Goal: Task Accomplishment & Management: Manage account settings

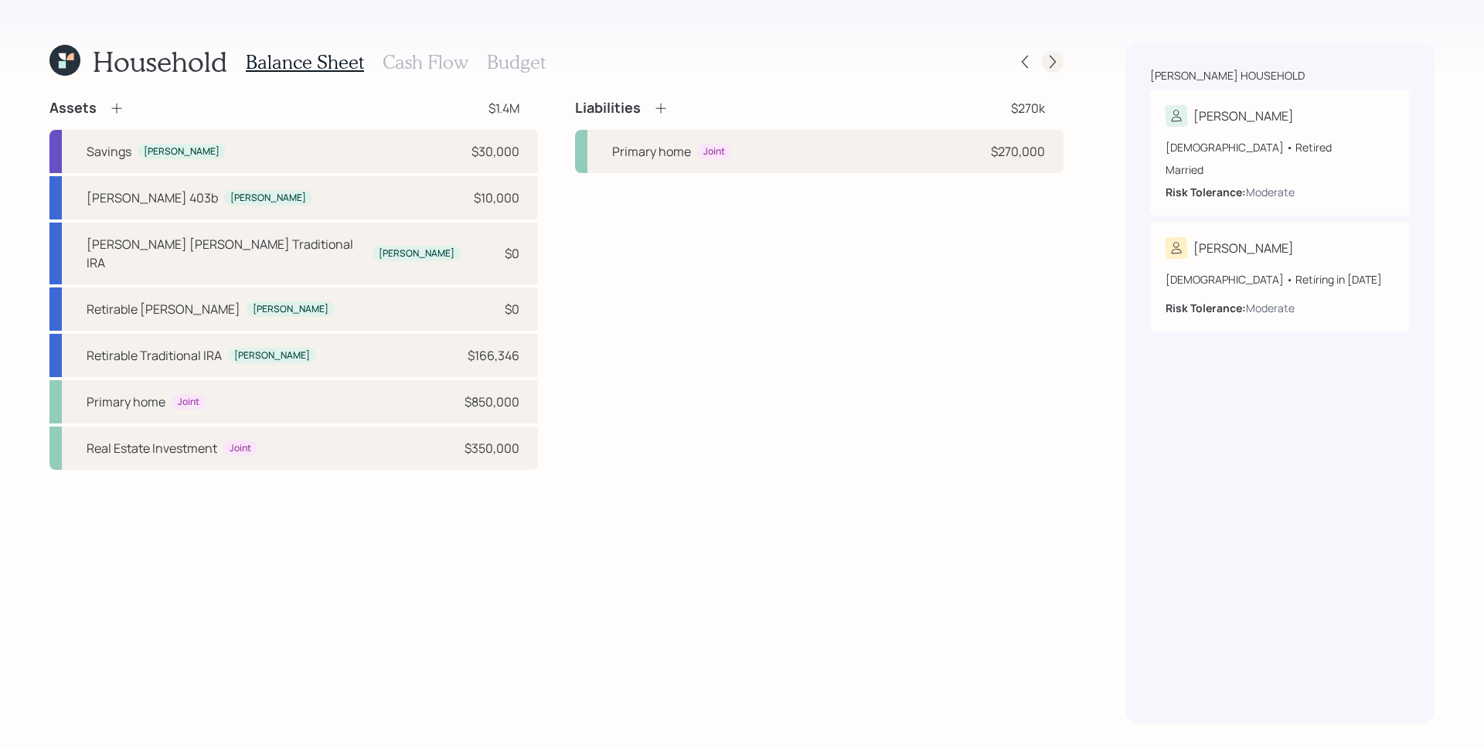
click at [1053, 64] on icon at bounding box center [1053, 62] width 6 height 13
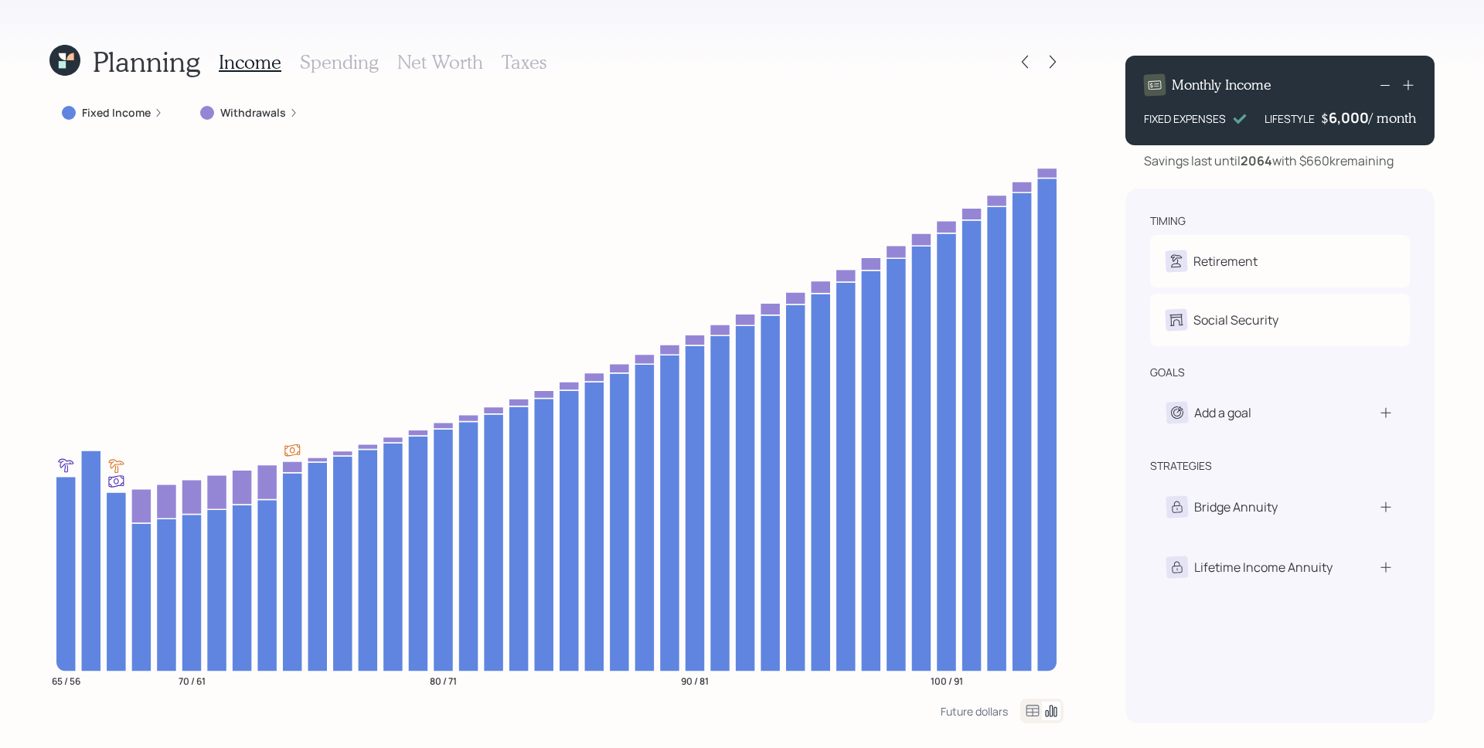
click at [150, 118] on div "Fixed Income" at bounding box center [112, 112] width 101 height 15
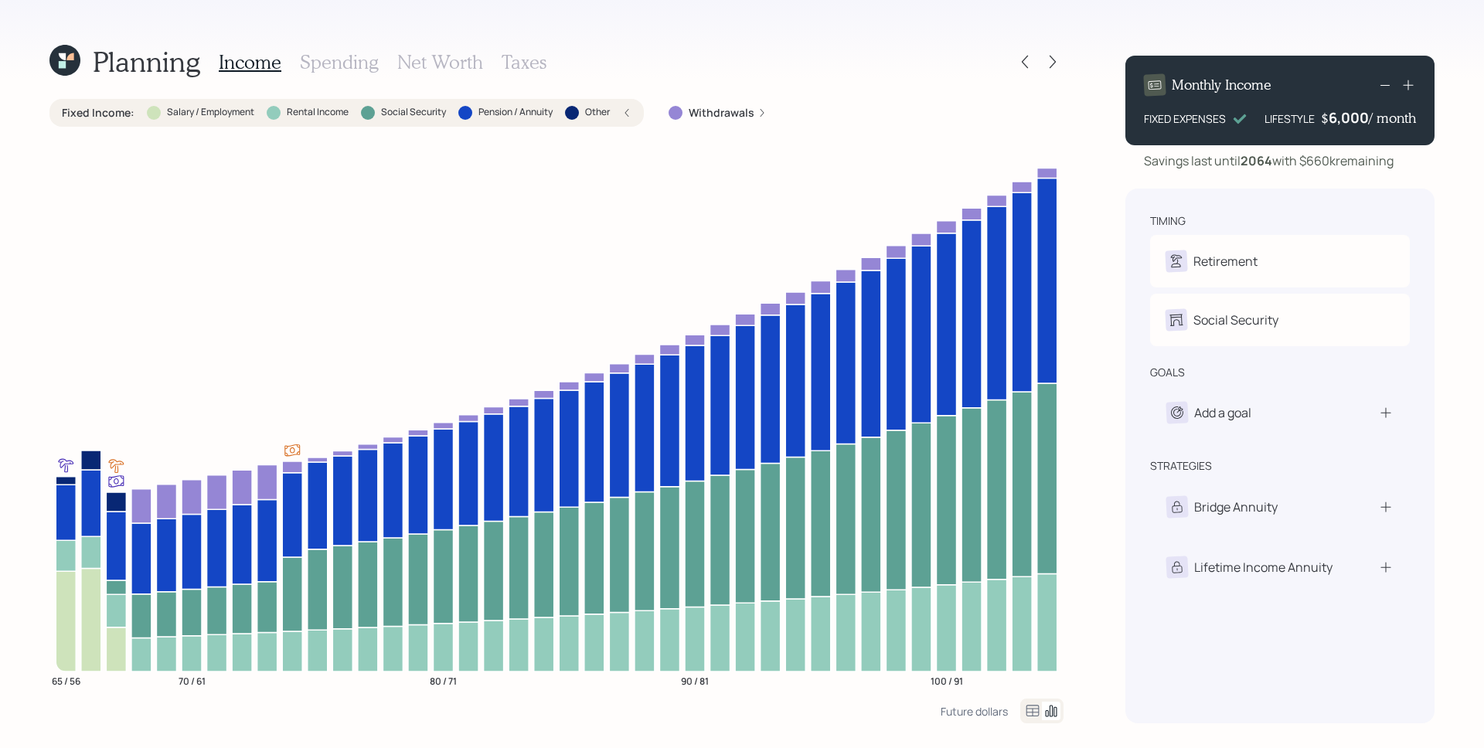
click at [150, 118] on div at bounding box center [154, 113] width 14 height 14
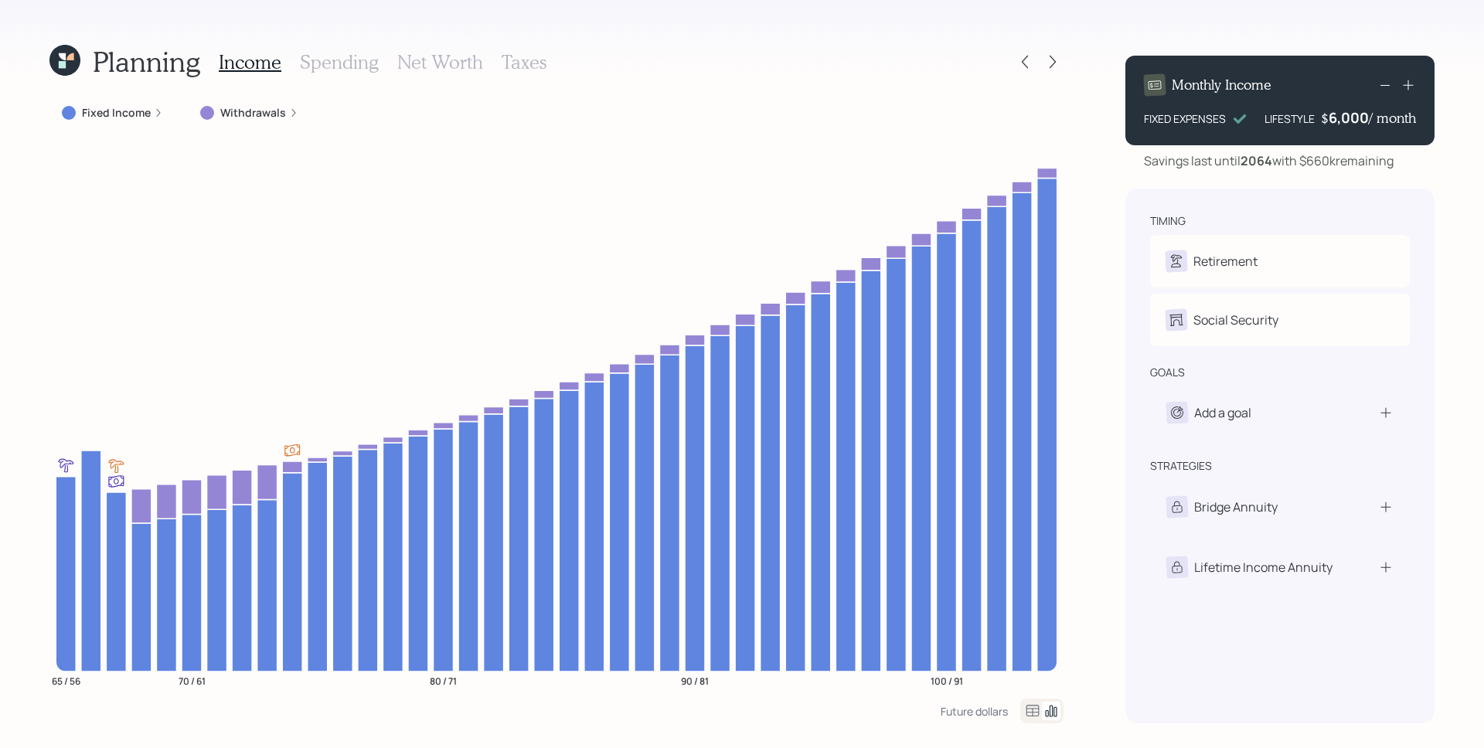
click at [339, 56] on h3 "Spending" at bounding box center [339, 62] width 79 height 22
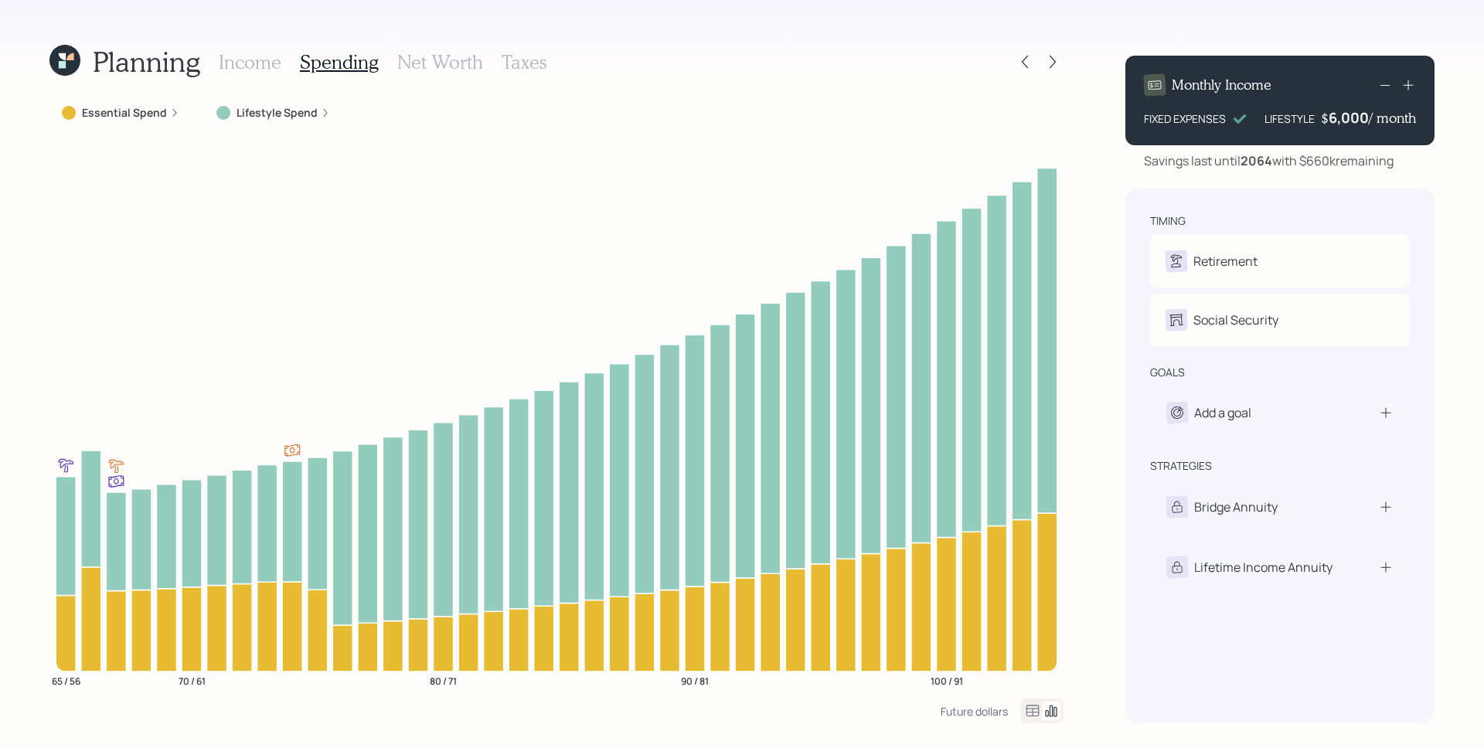
click at [152, 118] on label "Essential Spend" at bounding box center [124, 112] width 85 height 15
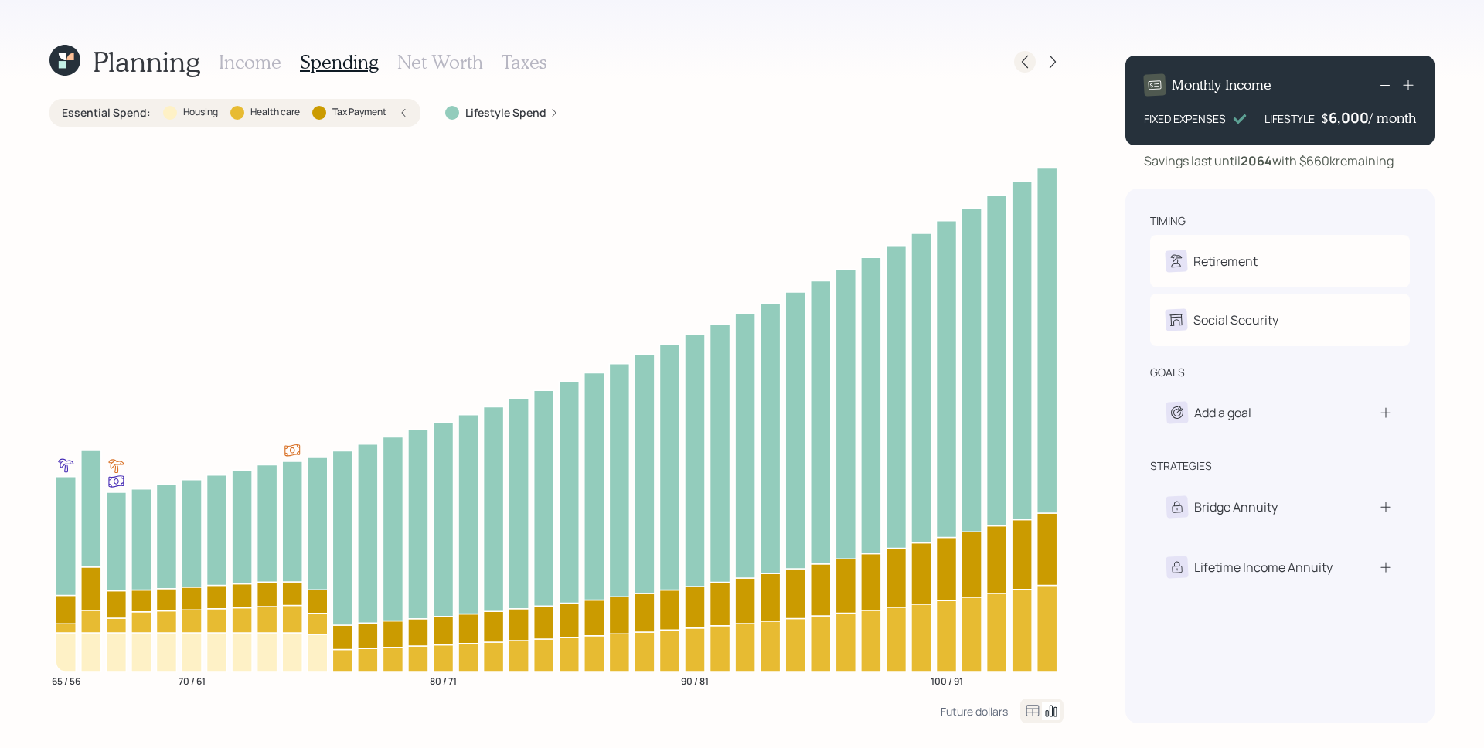
click at [1030, 58] on icon at bounding box center [1024, 61] width 15 height 15
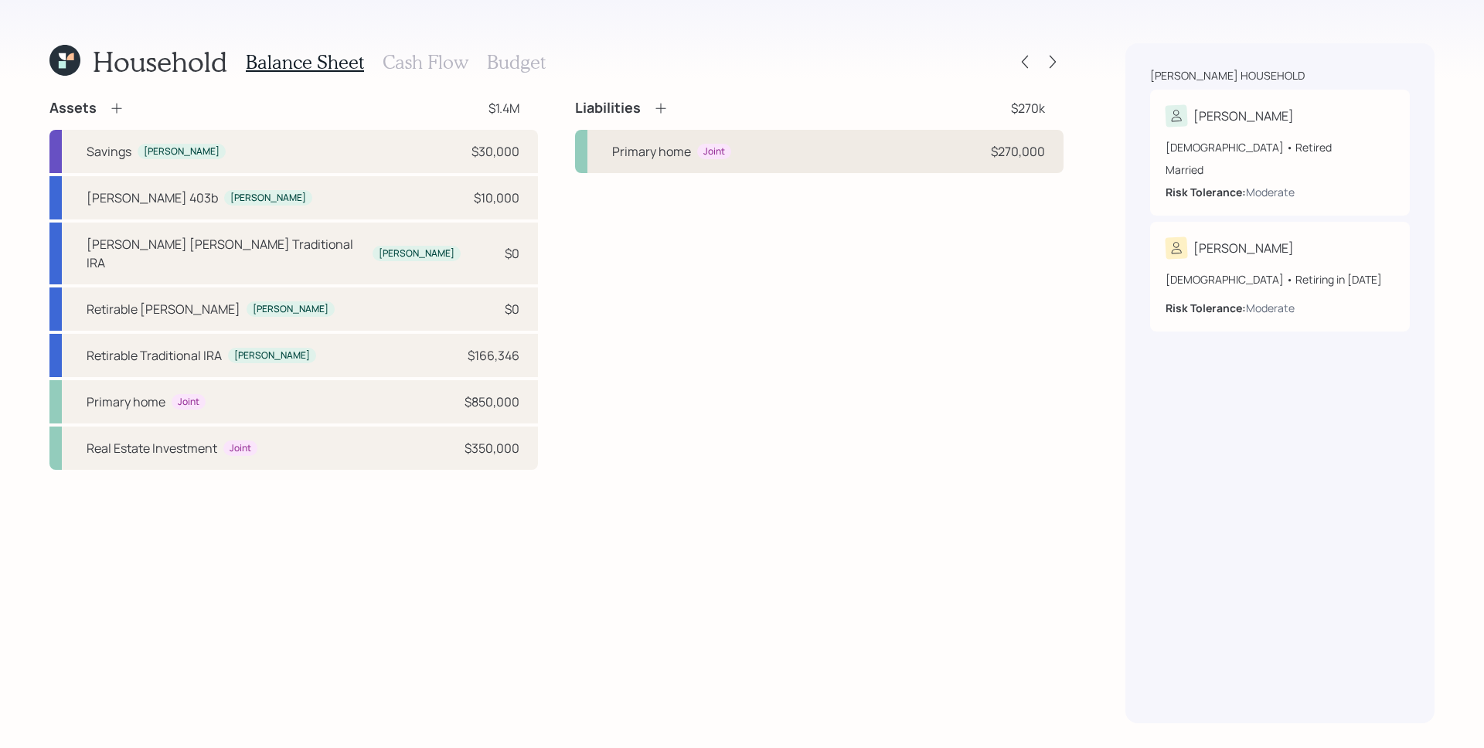
click at [631, 145] on div "Primary home" at bounding box center [651, 151] width 79 height 19
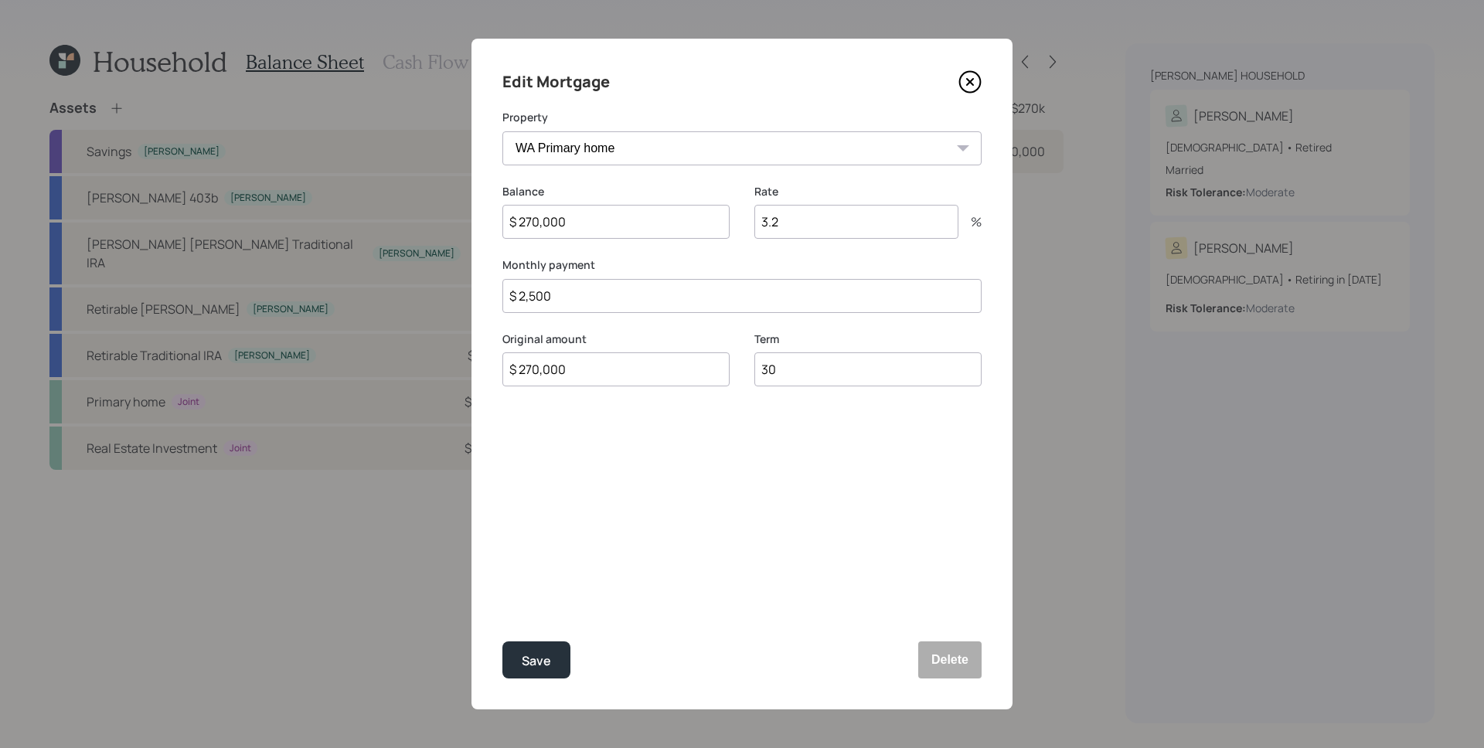
click at [968, 80] on icon at bounding box center [970, 81] width 23 height 23
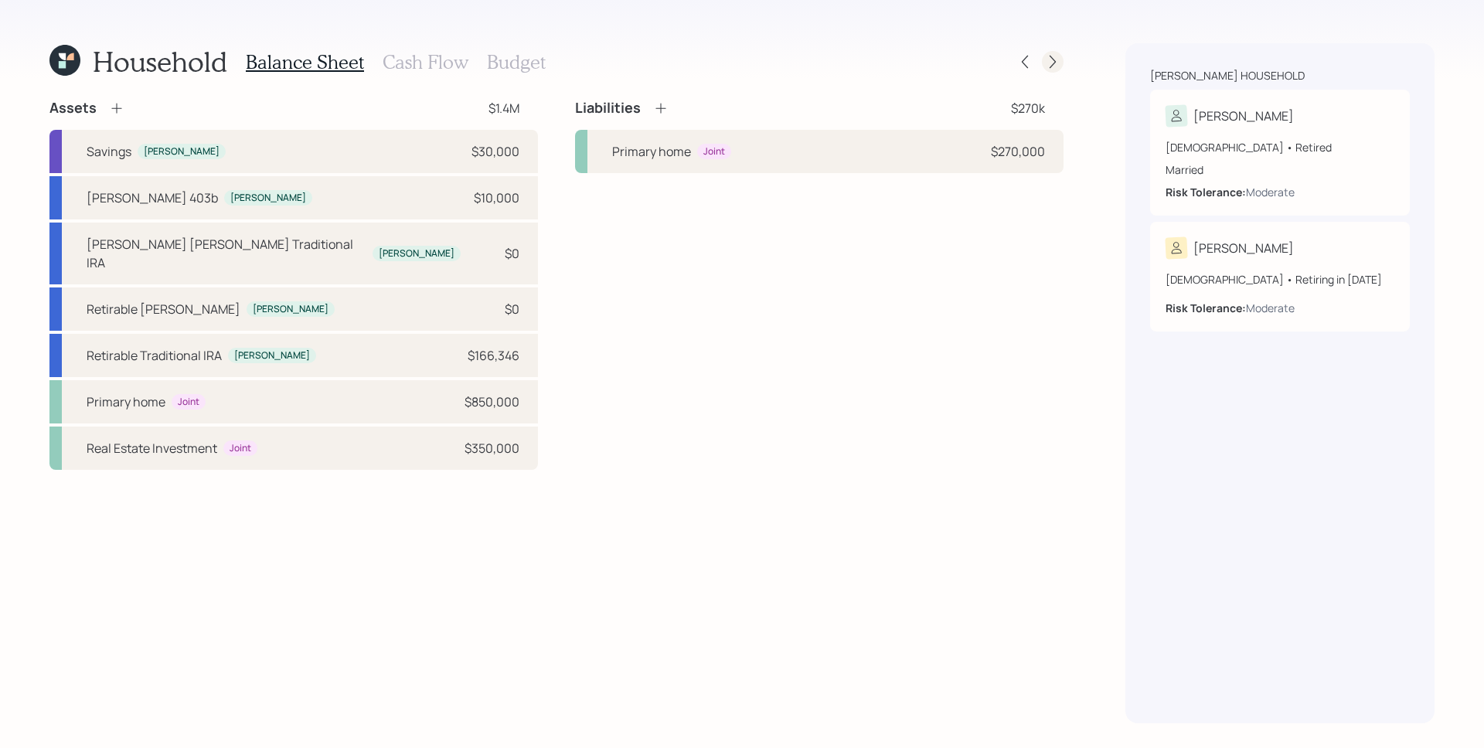
click at [1047, 57] on icon at bounding box center [1052, 61] width 15 height 15
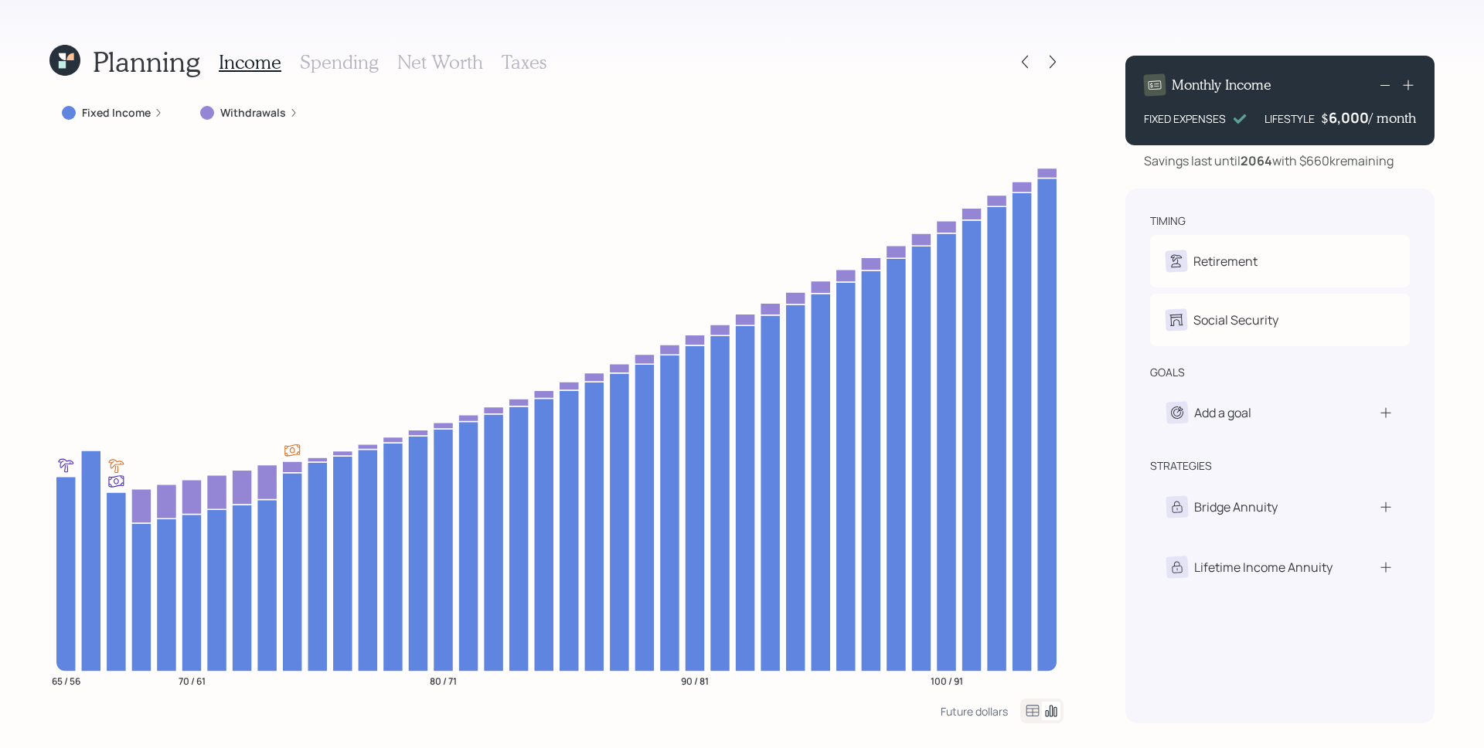
click at [1359, 117] on div "6,000" at bounding box center [1349, 117] width 40 height 19
click at [1359, 117] on div "6000" at bounding box center [1349, 117] width 39 height 19
click at [1332, 196] on div "timing Retirement B Retired C Retire at 58y 6m Social Security B Elect at 67y 8…" at bounding box center [1280, 456] width 309 height 535
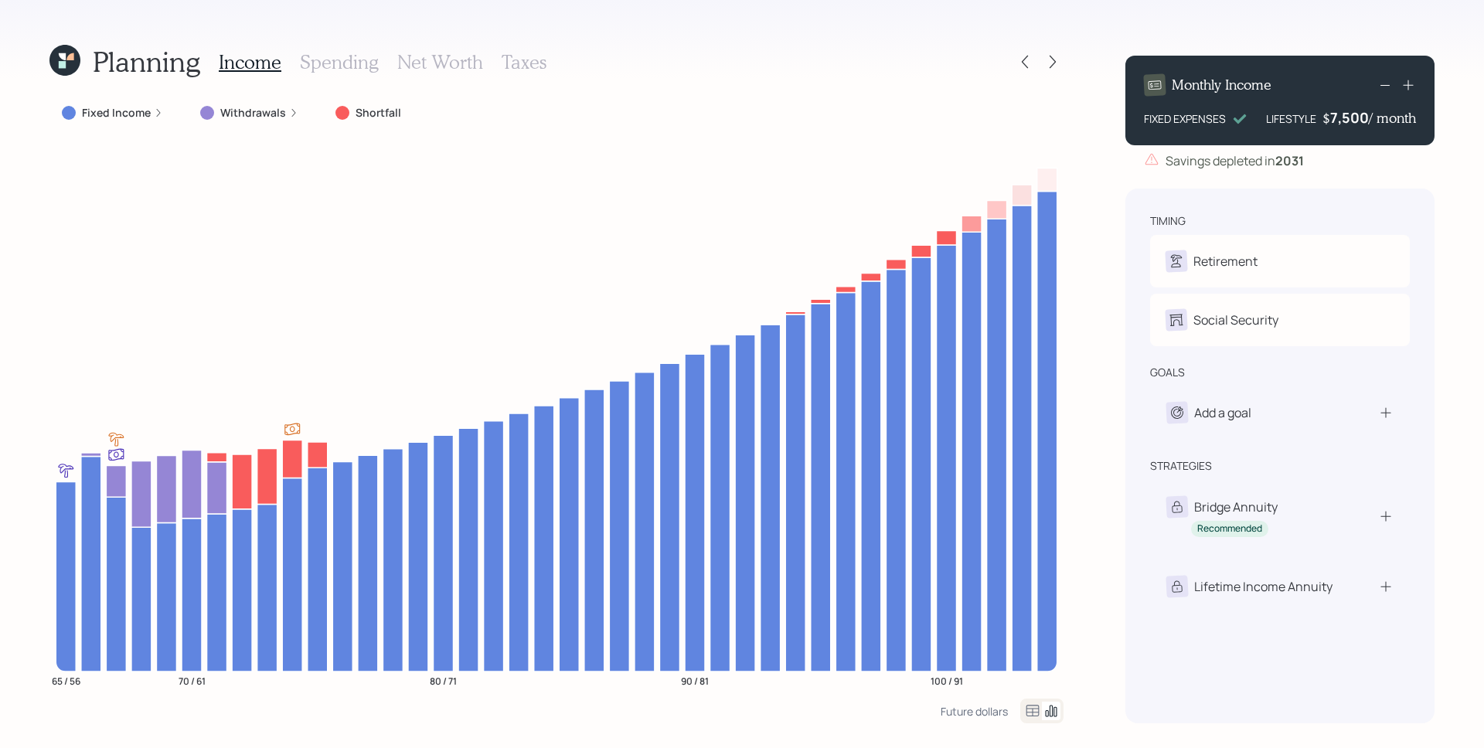
click at [1347, 119] on div "7,500" at bounding box center [1349, 117] width 39 height 19
click at [1347, 119] on div "7500" at bounding box center [1349, 117] width 39 height 19
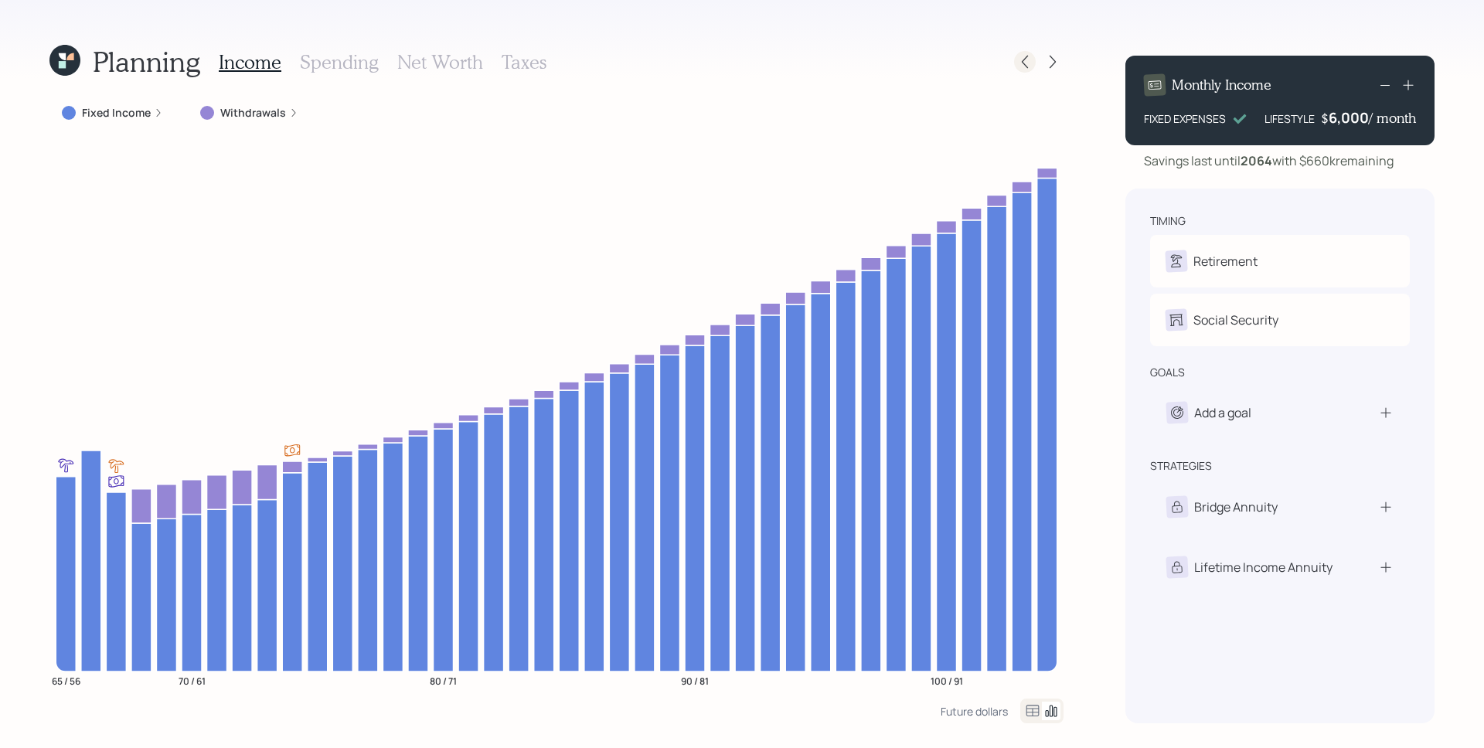
click at [1023, 60] on icon at bounding box center [1024, 61] width 15 height 15
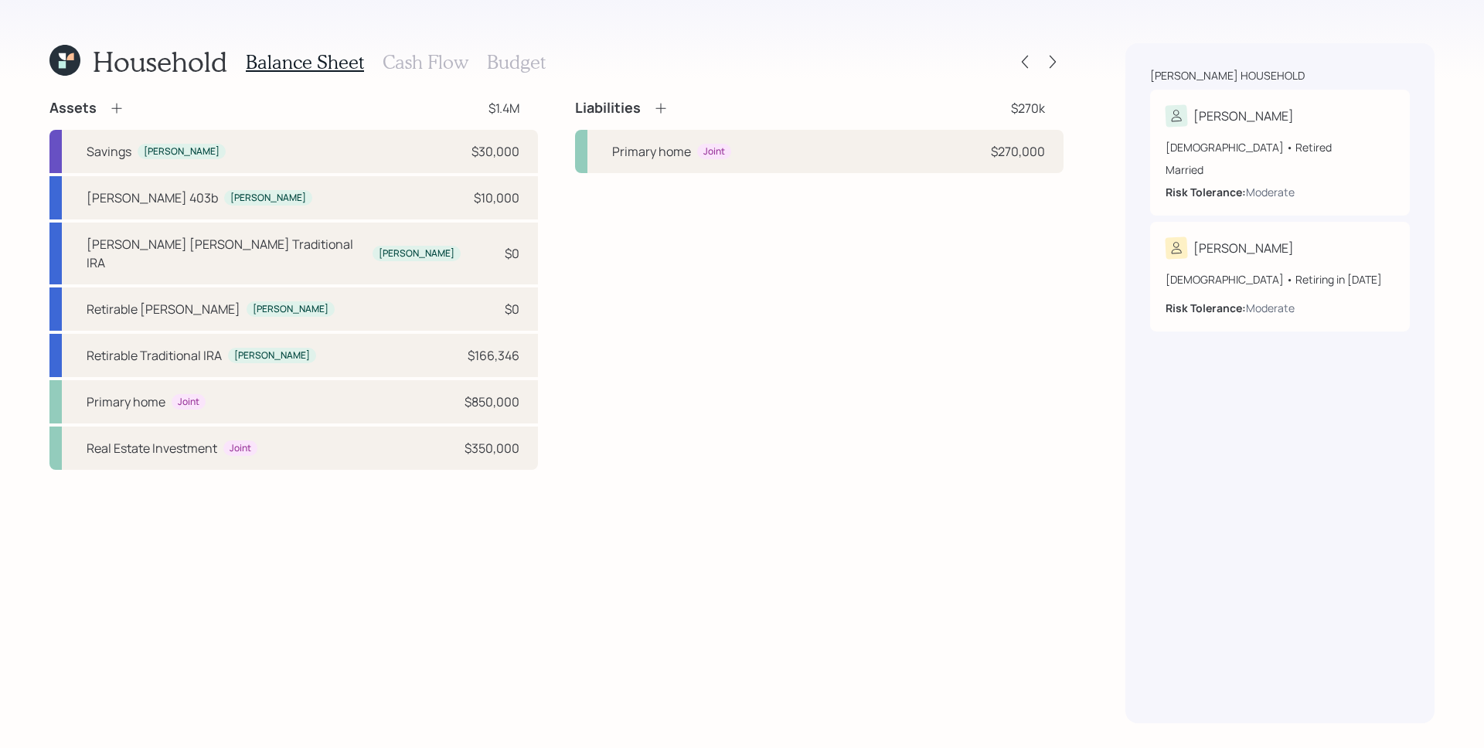
click at [413, 73] on div "Balance Sheet Cash Flow Budget" at bounding box center [396, 61] width 300 height 37
click at [417, 70] on h3 "Cash Flow" at bounding box center [426, 62] width 86 height 22
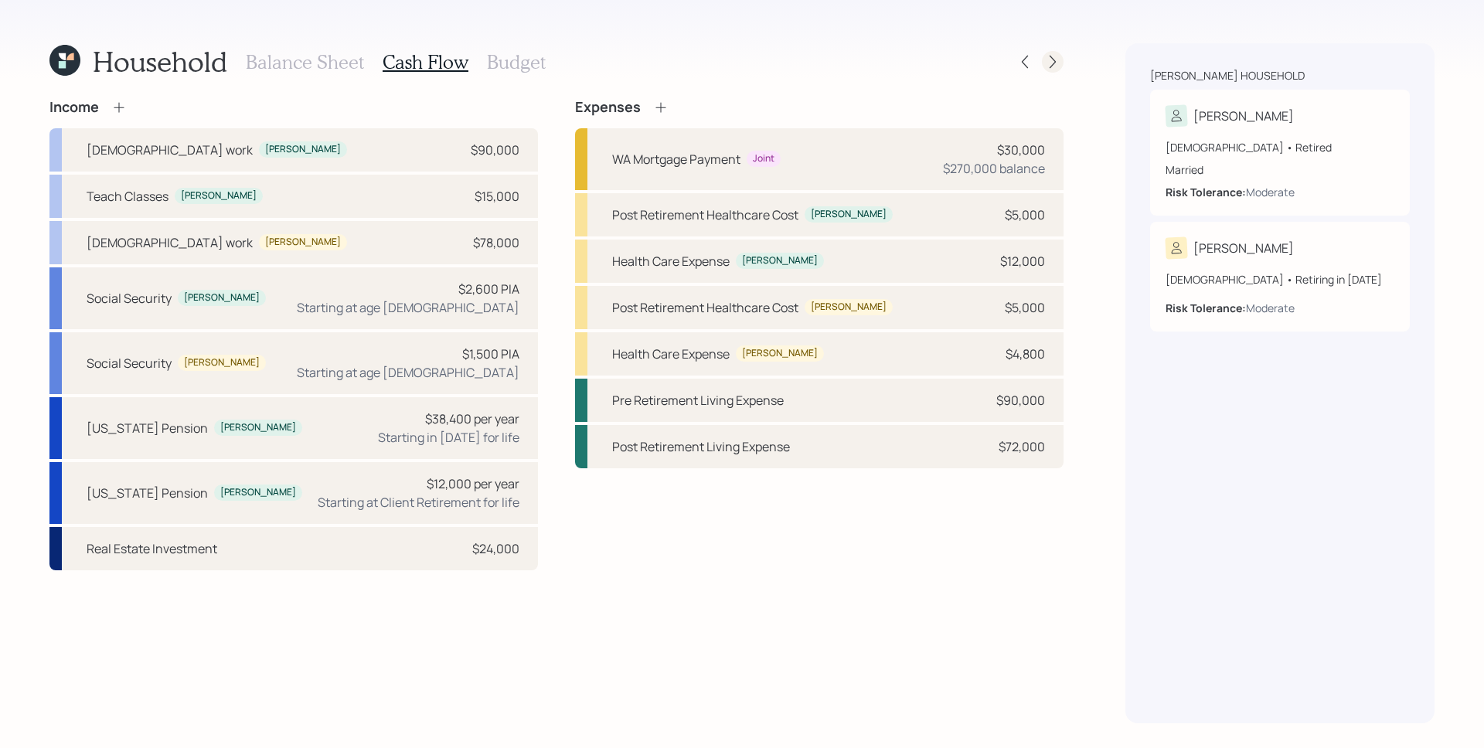
click at [1054, 64] on icon at bounding box center [1052, 61] width 15 height 15
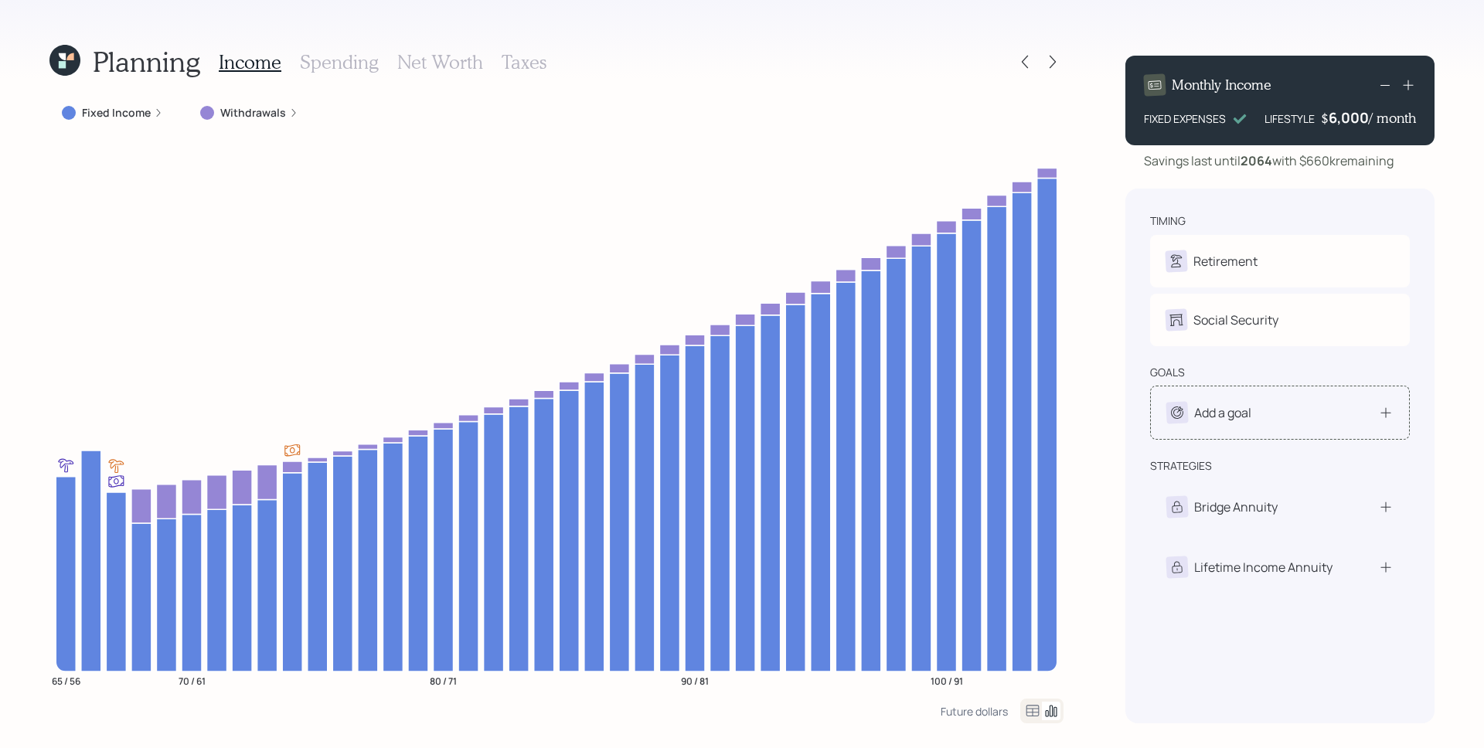
click at [1333, 414] on div "Add a goal" at bounding box center [1280, 413] width 227 height 22
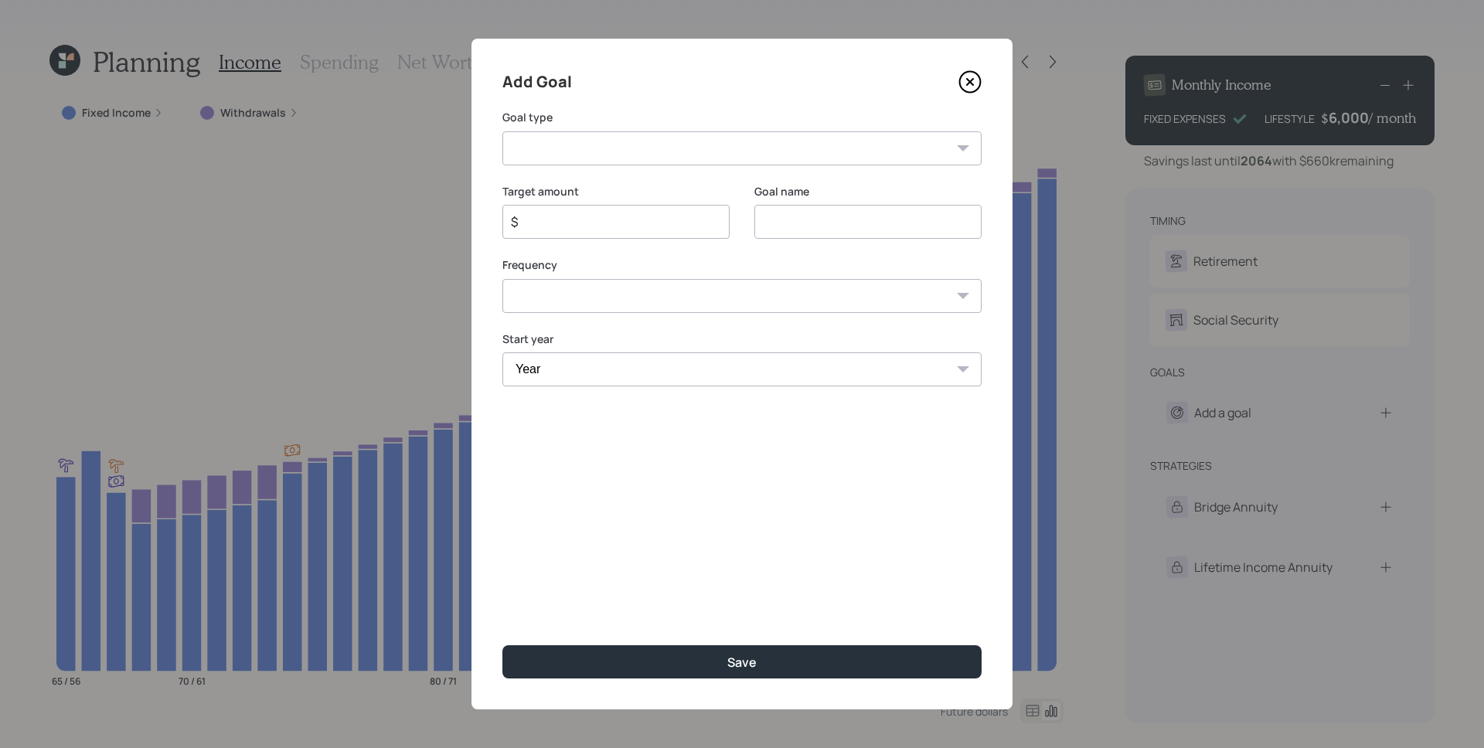
click at [814, 133] on select "Create an emergency fund Donate to charity Purchase a home Make a purchase Supp…" at bounding box center [741, 148] width 479 height 34
select select "other"
click at [502, 131] on select "Create an emergency fund Donate to charity Purchase a home Make a purchase Supp…" at bounding box center [741, 148] width 479 height 34
click at [785, 233] on input "Other" at bounding box center [867, 222] width 227 height 34
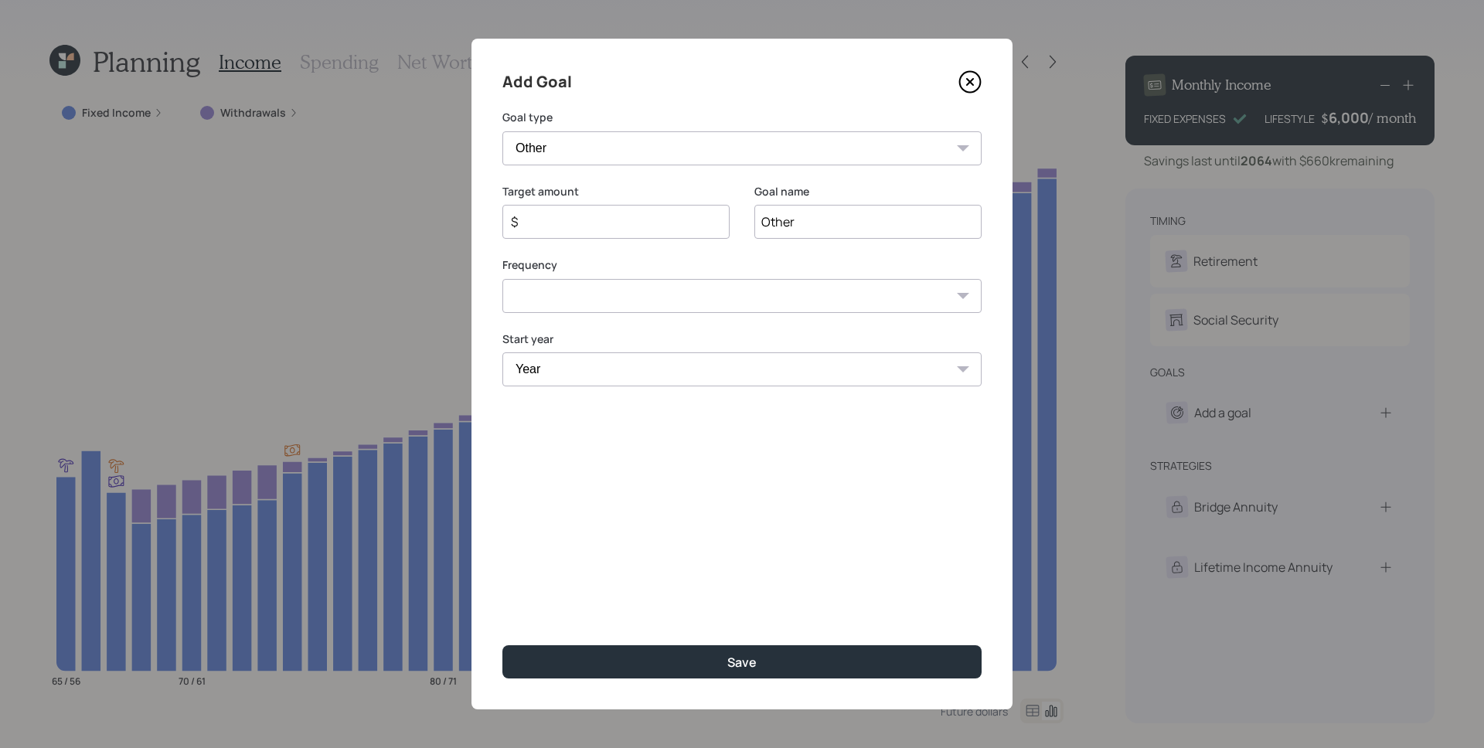
click at [785, 233] on input "Other" at bounding box center [867, 222] width 227 height 34
type input "Home reno"
click at [684, 215] on input "$" at bounding box center [609, 222] width 201 height 19
type input "$ 150,000"
select select "0"
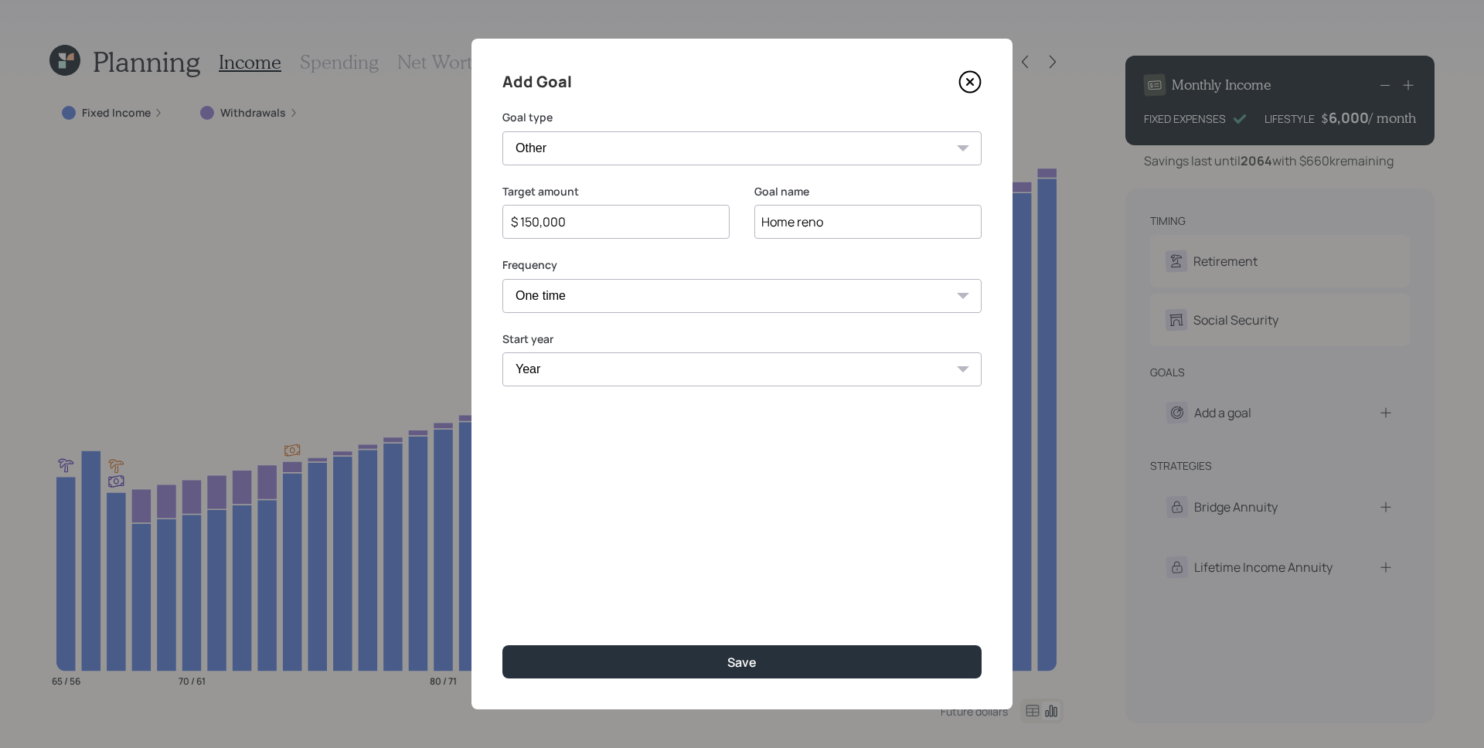
click at [502, 279] on select "One time Every 1 year Every 2 years Every 3 years Every 4 years Every 5 years E…" at bounding box center [741, 296] width 479 height 34
select select "2025"
click at [502, 353] on select "Year 2025 2026 2027 2028 2029 2030 2031 2032 2033 2034 2035 2036 2037 2038 2039…" at bounding box center [741, 370] width 479 height 34
click at [502, 645] on button "Save" at bounding box center [741, 661] width 479 height 33
type input "$"
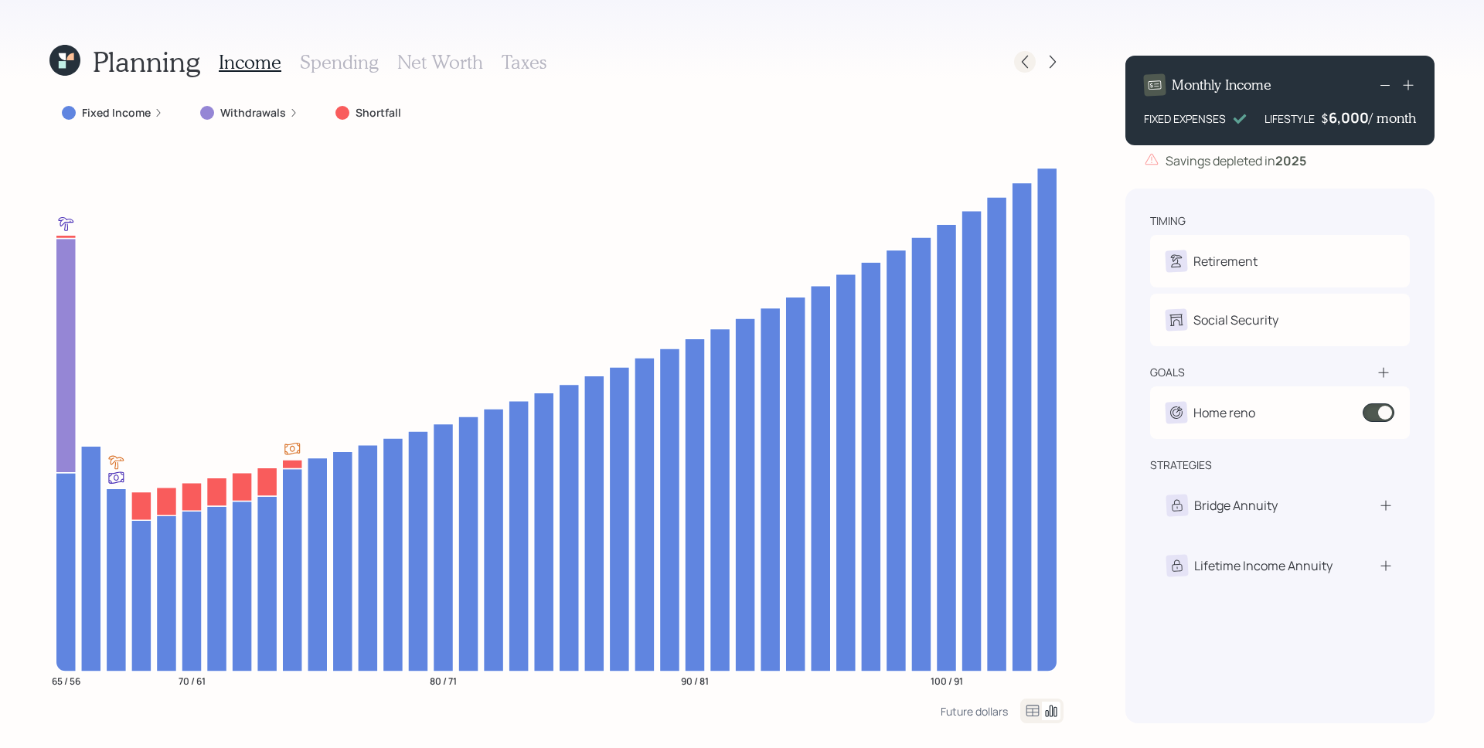
click at [1022, 63] on icon at bounding box center [1024, 61] width 15 height 15
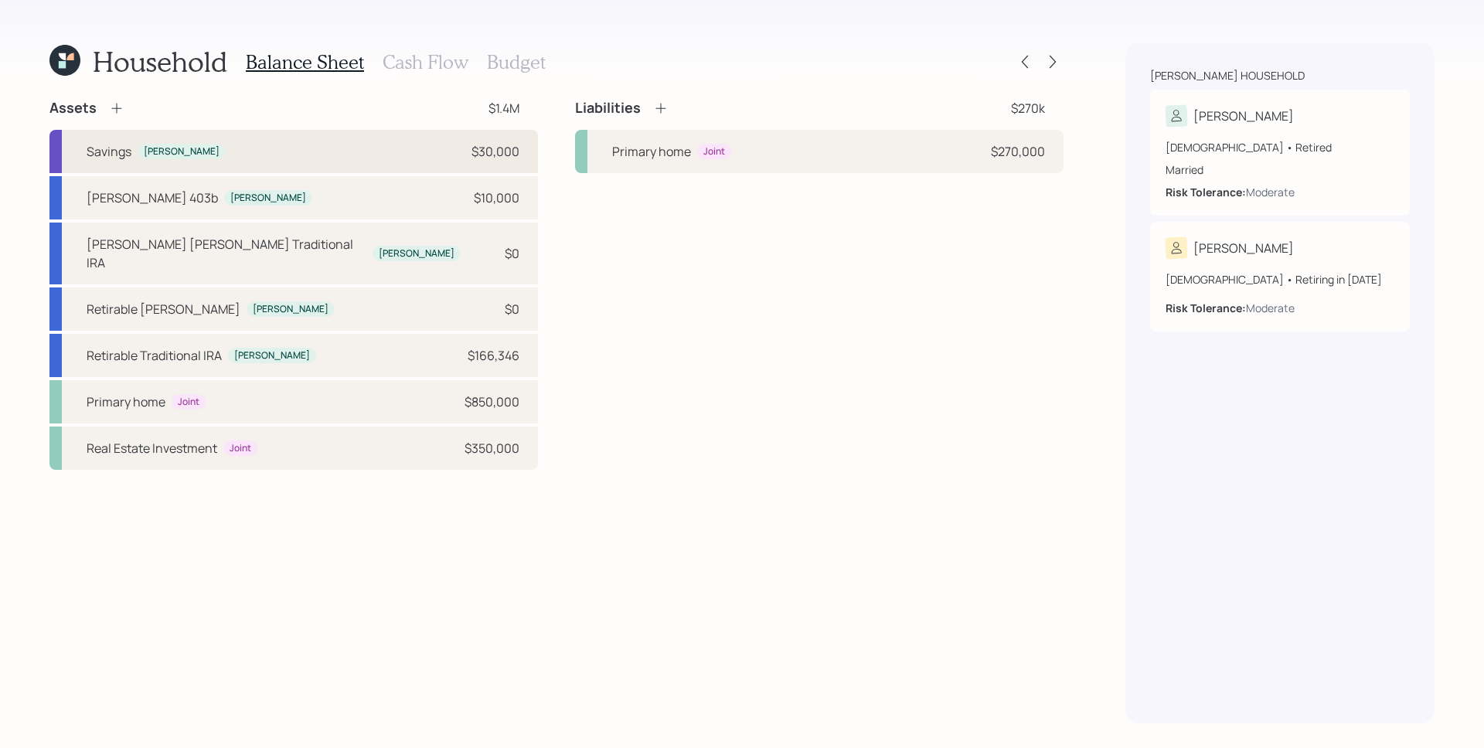
click at [423, 148] on div "Savings Brock $30,000" at bounding box center [293, 151] width 489 height 43
select select "emergency_fund"
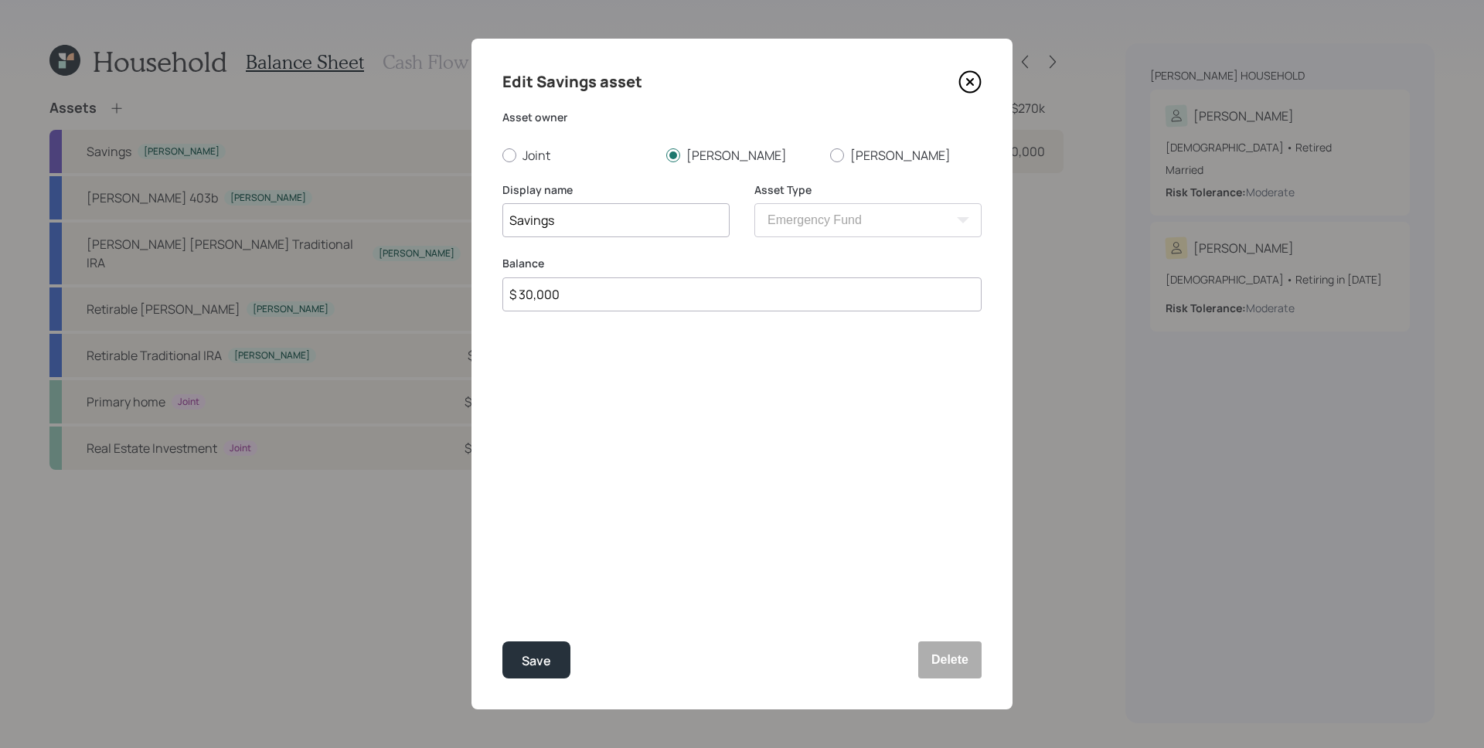
click at [970, 80] on icon at bounding box center [970, 81] width 23 height 23
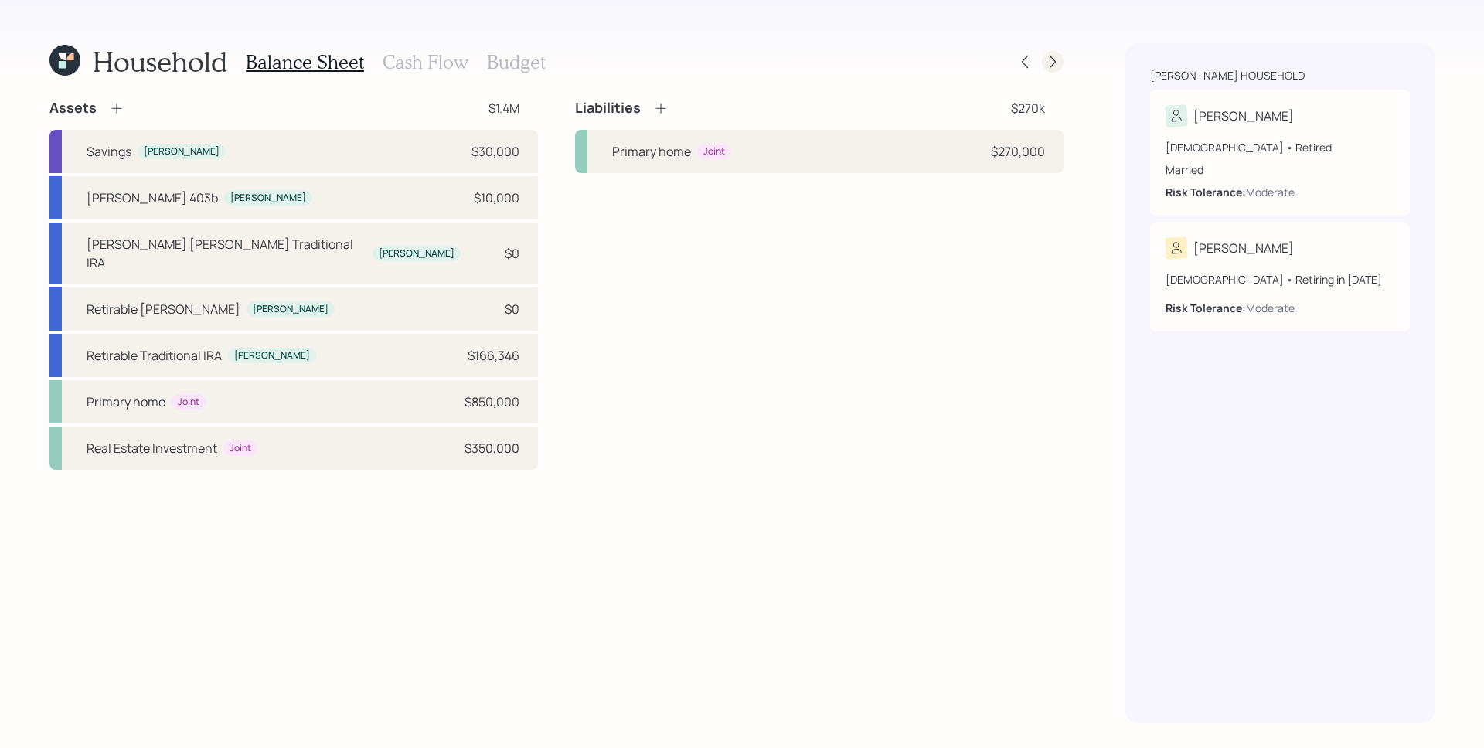
click at [1056, 58] on icon at bounding box center [1052, 61] width 15 height 15
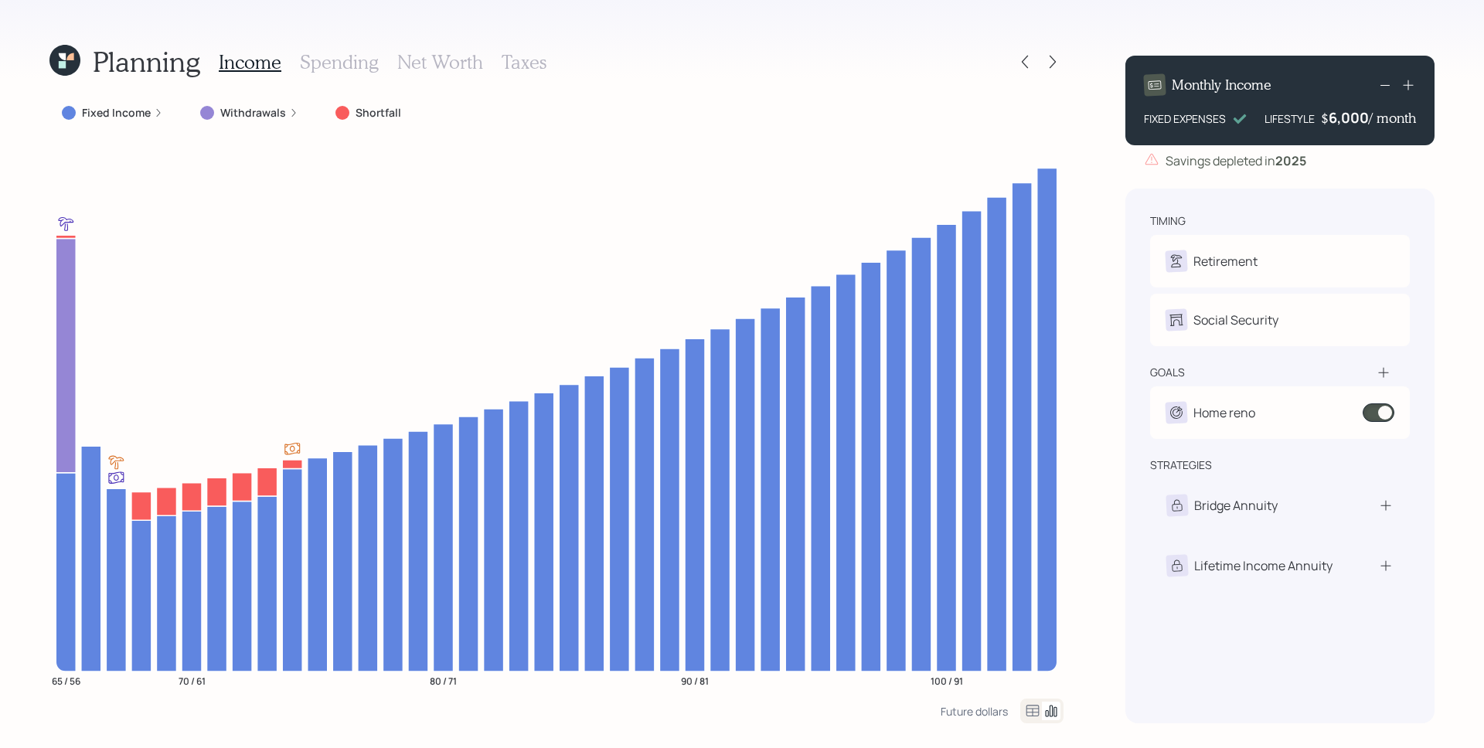
click at [335, 60] on h3 "Spending" at bounding box center [339, 62] width 79 height 22
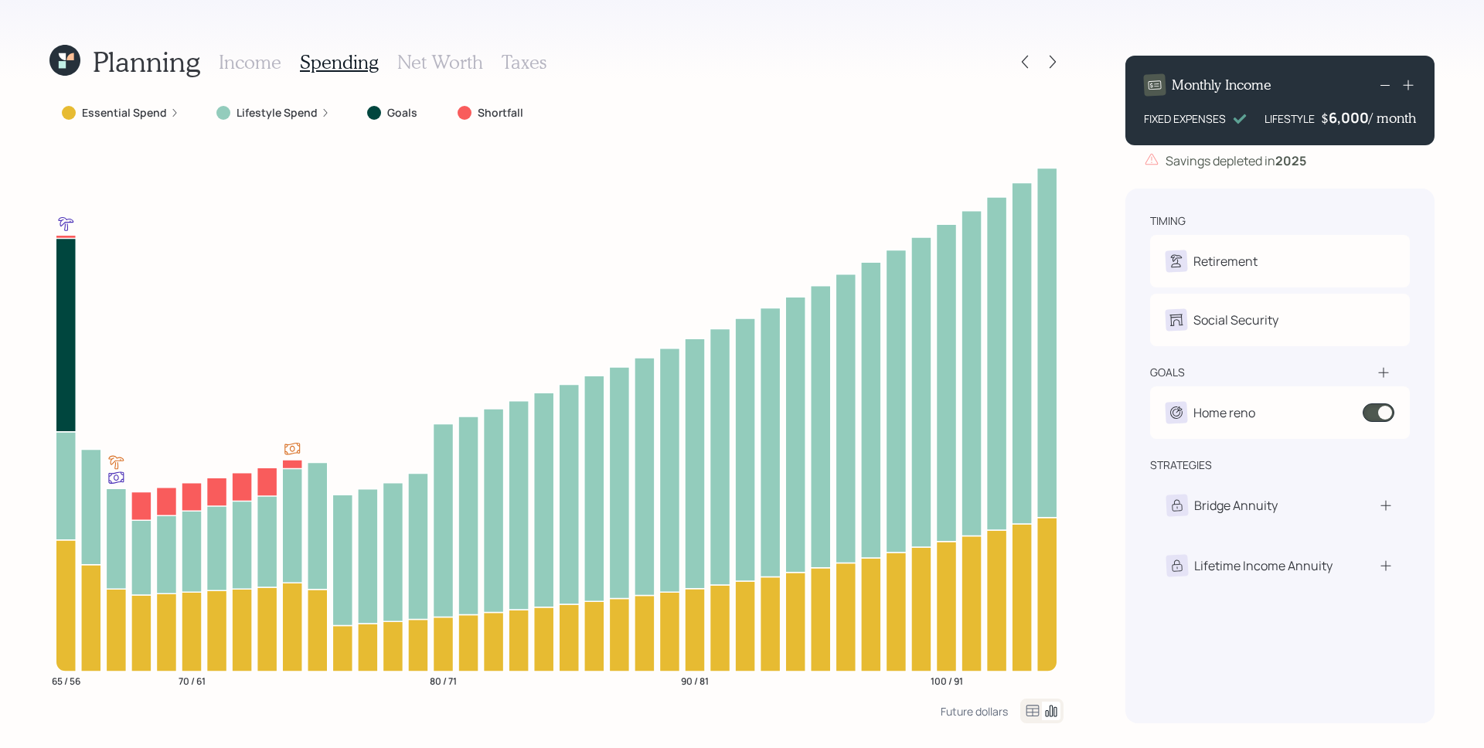
click at [248, 56] on h3 "Income" at bounding box center [250, 62] width 63 height 22
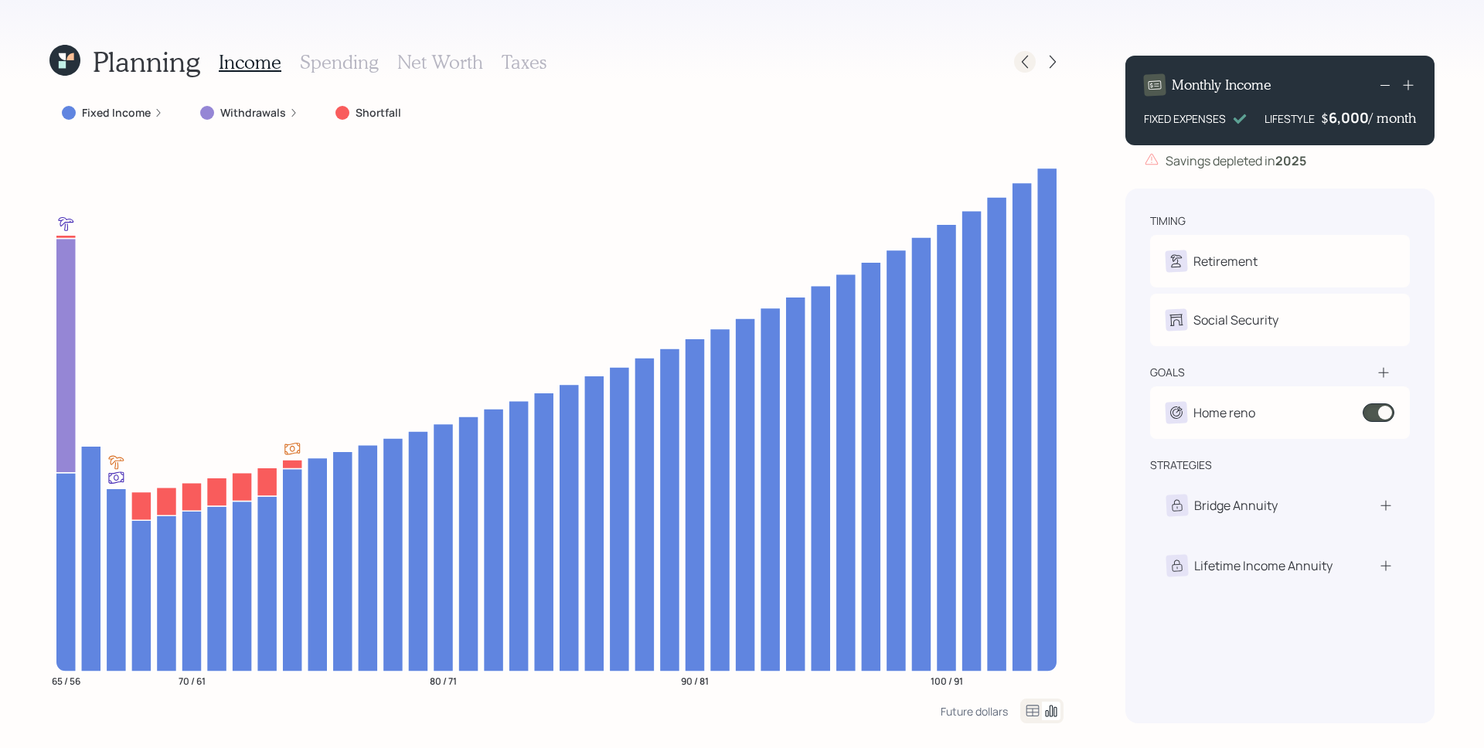
click at [1016, 61] on div at bounding box center [1025, 62] width 22 height 22
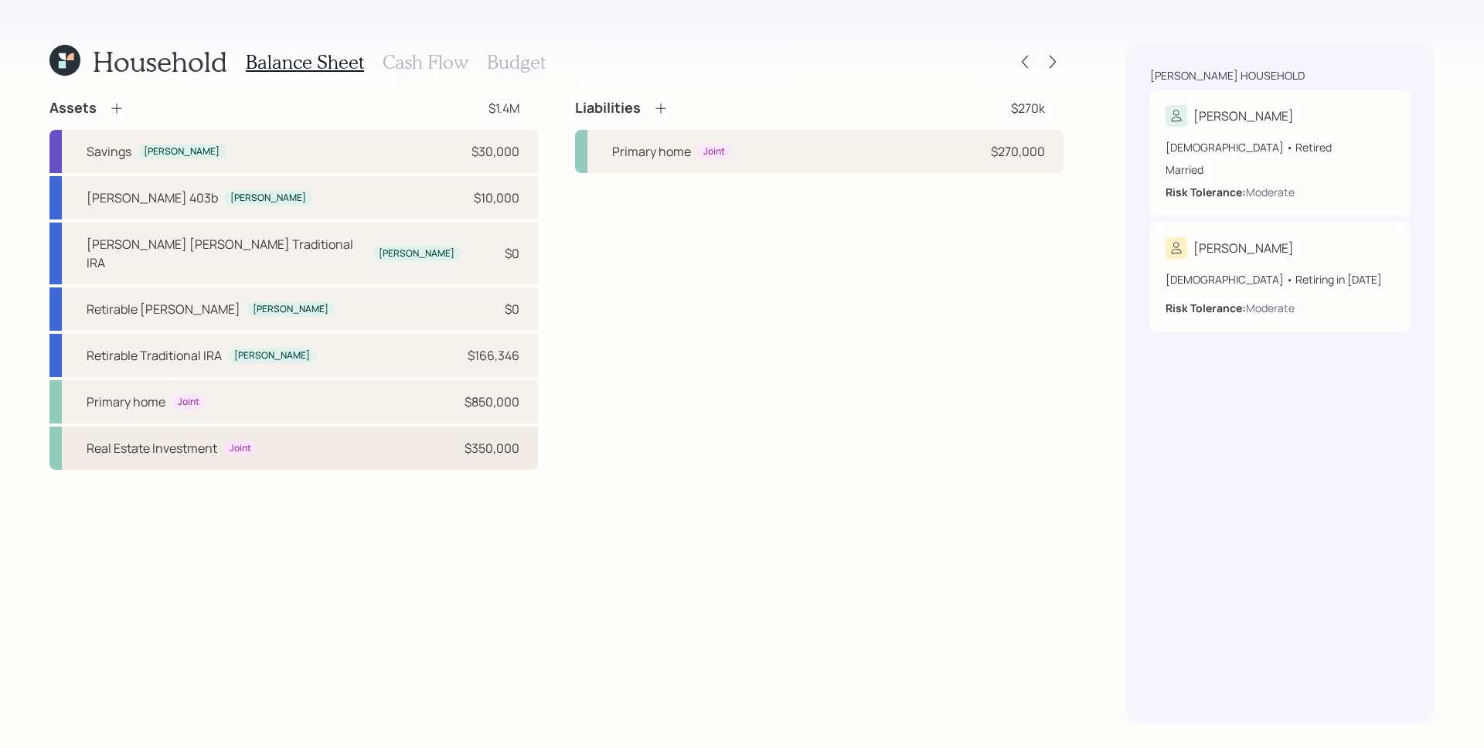
click at [318, 432] on div "Real Estate Investment Joint $350,000" at bounding box center [293, 448] width 489 height 43
select select "rental_property"
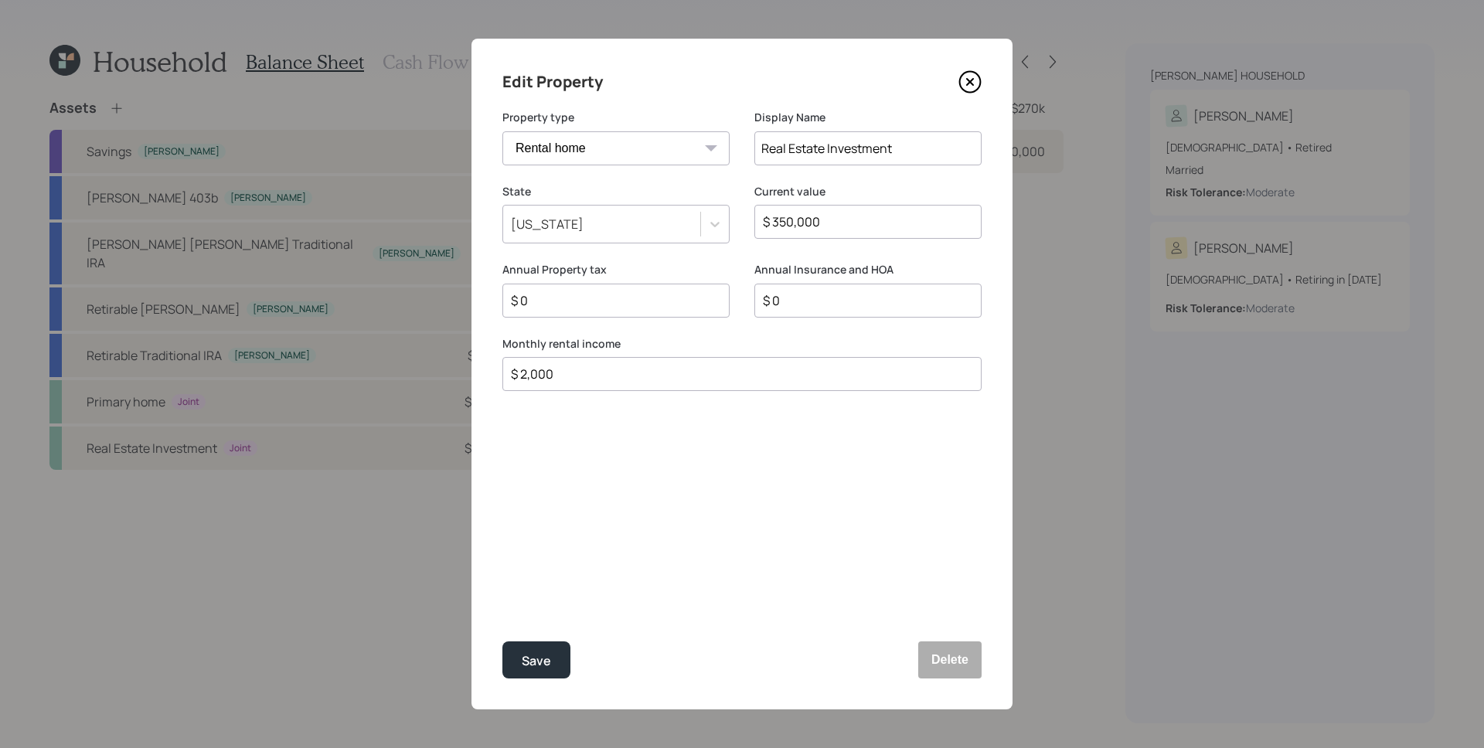
drag, startPoint x: 559, startPoint y: 371, endPoint x: 518, endPoint y: 373, distance: 41.0
click at [518, 373] on input "$ 2,000" at bounding box center [735, 374] width 453 height 19
click at [961, 84] on icon at bounding box center [970, 81] width 23 height 23
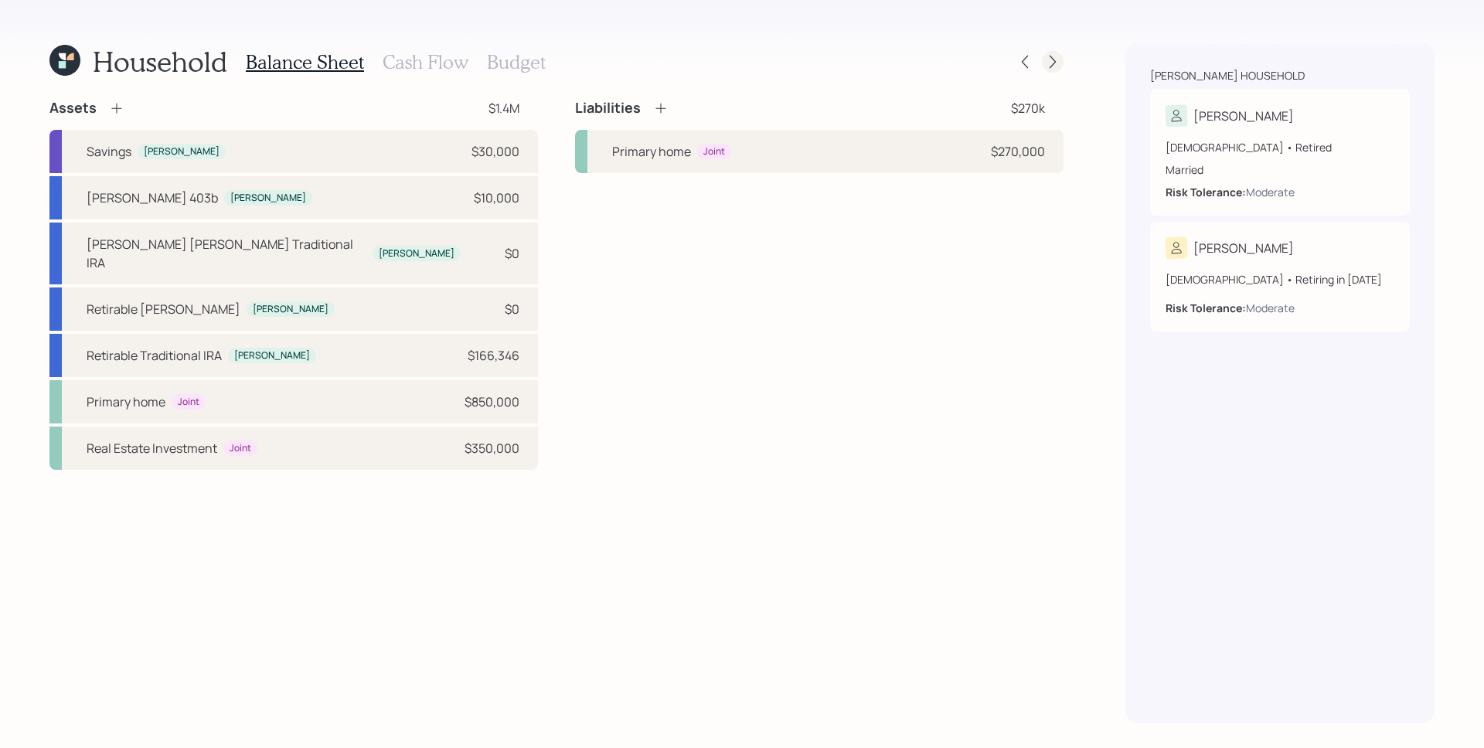
click at [1051, 61] on icon at bounding box center [1052, 61] width 15 height 15
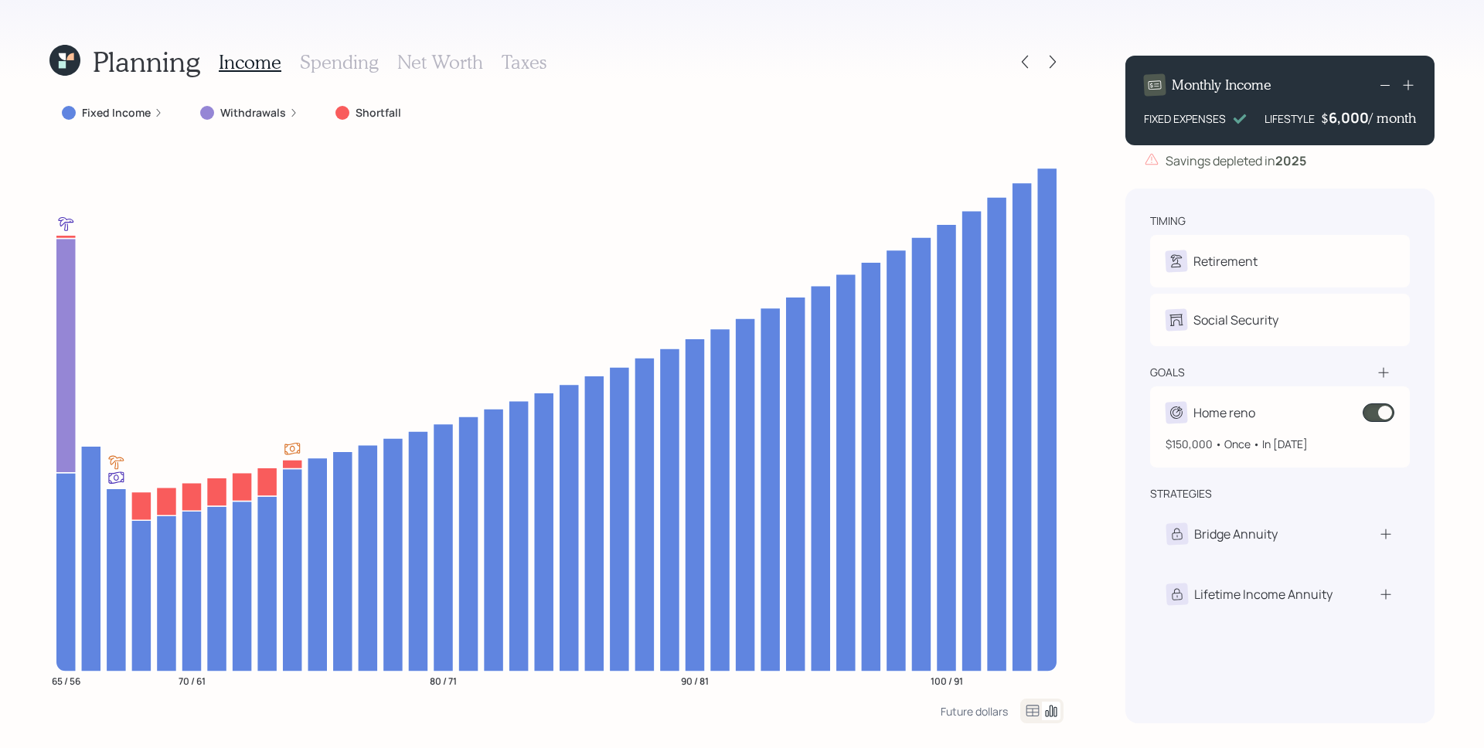
click at [1376, 413] on span at bounding box center [1379, 413] width 32 height 19
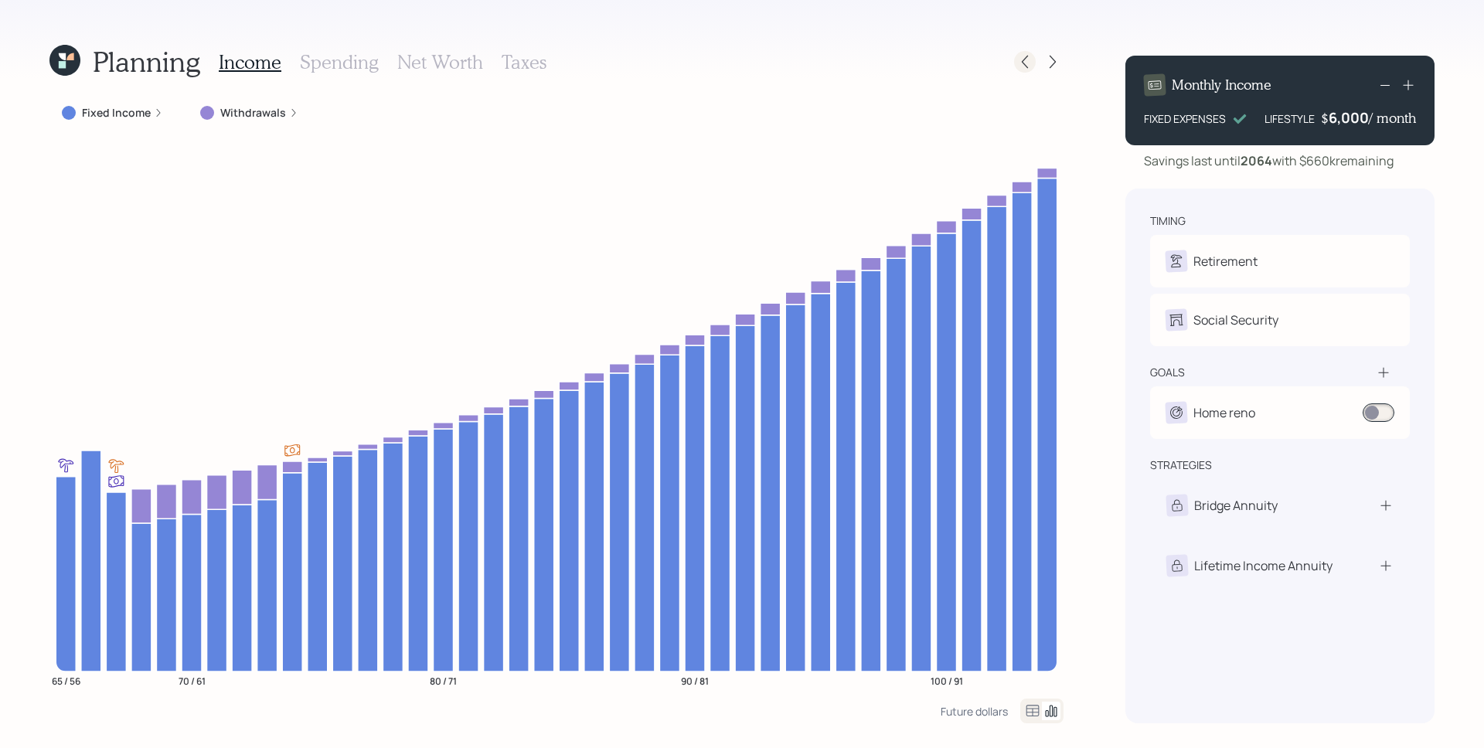
click at [1027, 63] on icon at bounding box center [1024, 61] width 15 height 15
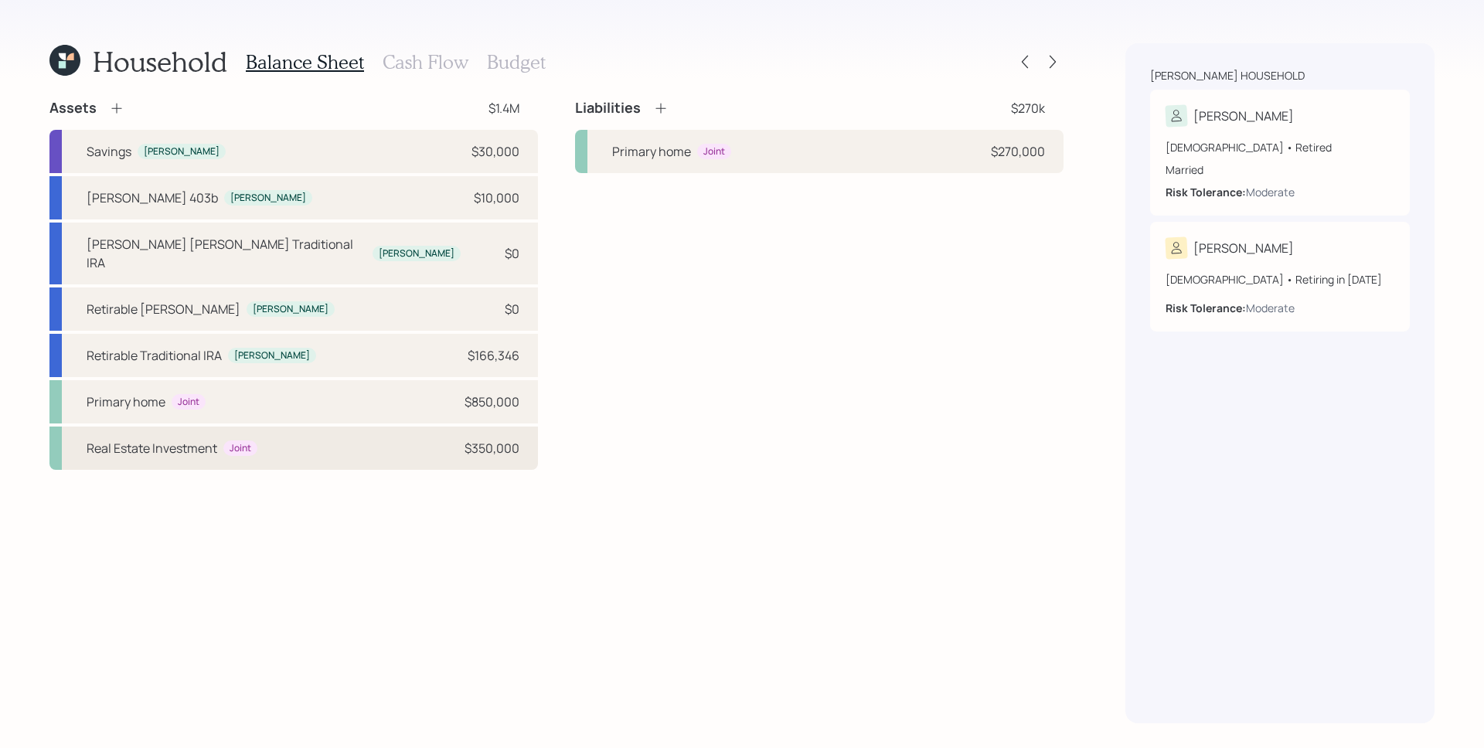
click at [407, 435] on div "Real Estate Investment Joint $350,000" at bounding box center [293, 448] width 489 height 43
select select "rental_property"
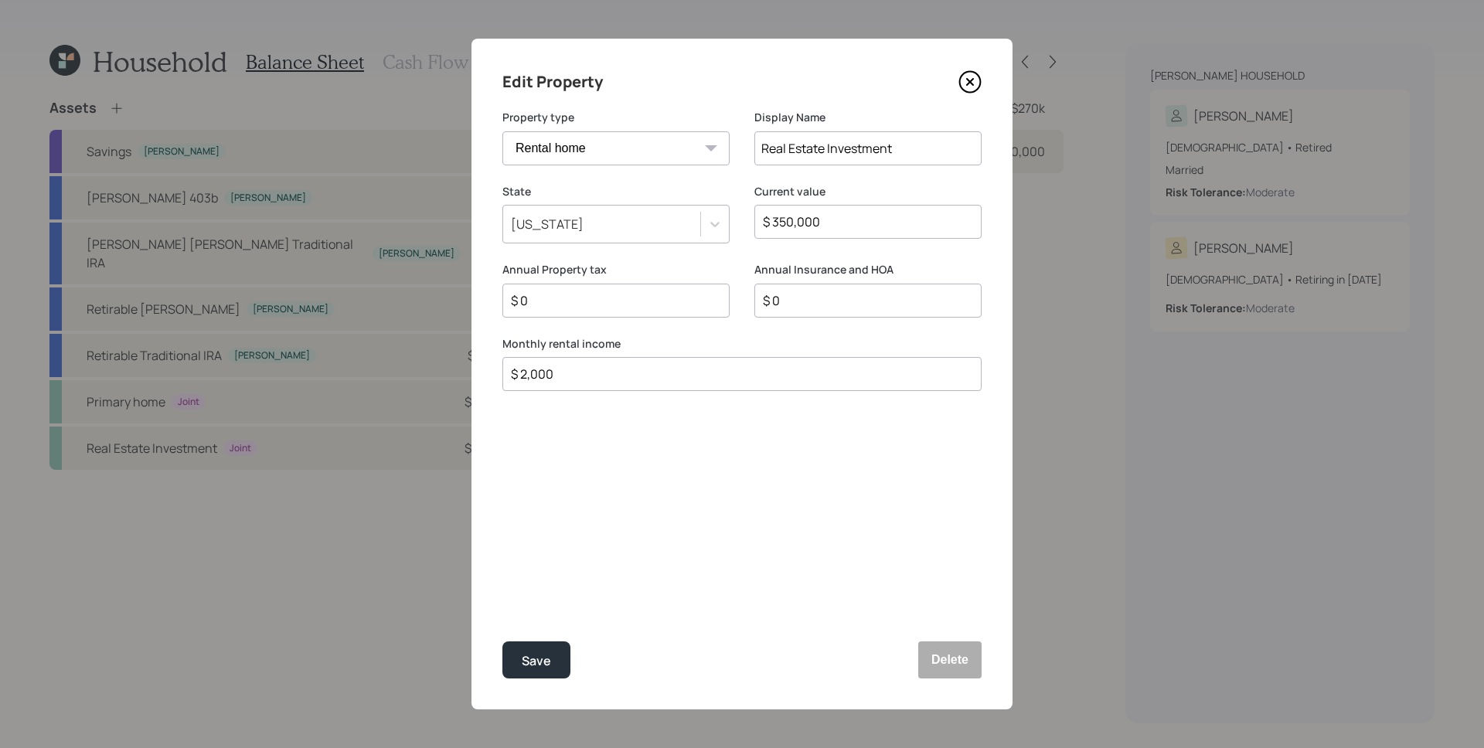
click at [605, 378] on input "$ 2,000" at bounding box center [735, 374] width 453 height 19
type input "$ 1,200"
click at [543, 667] on div "Save" at bounding box center [536, 661] width 29 height 21
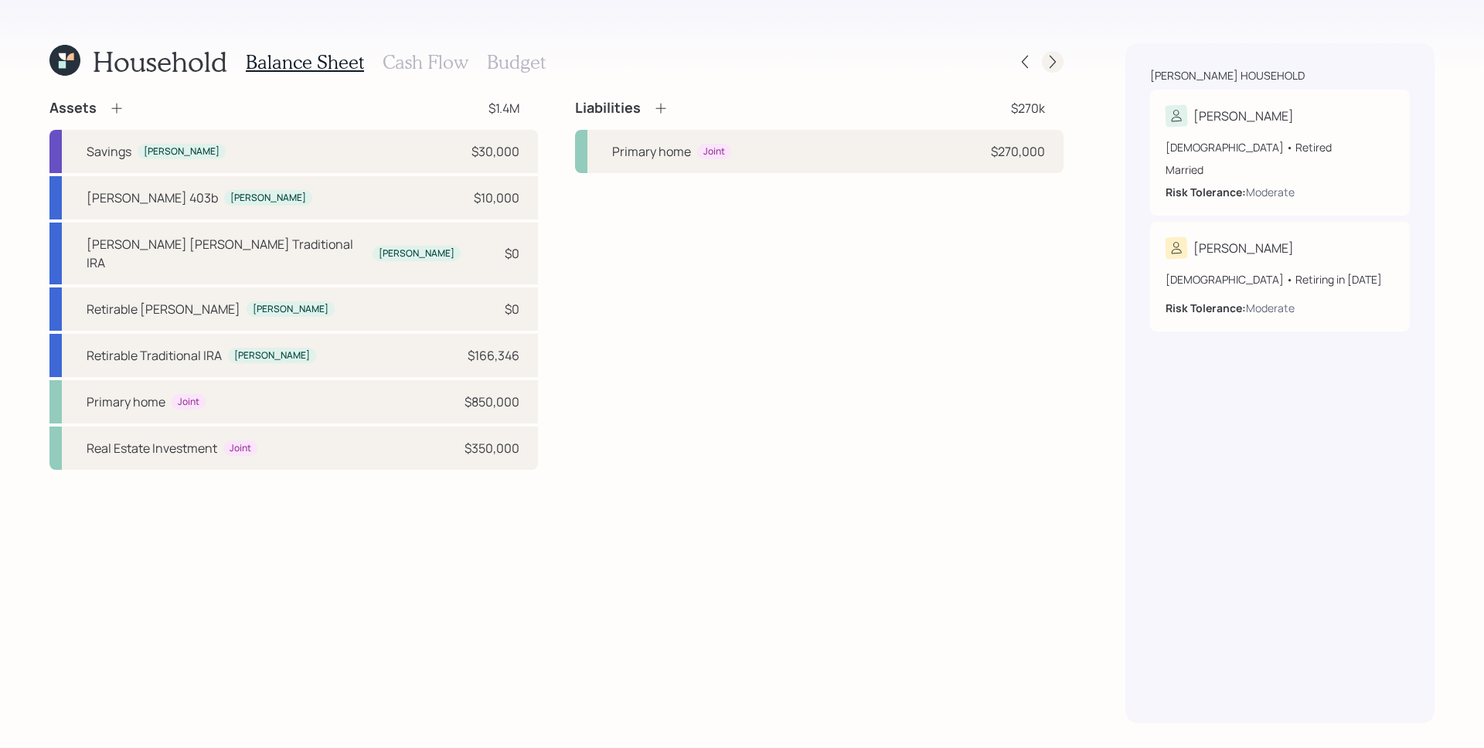
click at [1047, 69] on icon at bounding box center [1052, 61] width 15 height 15
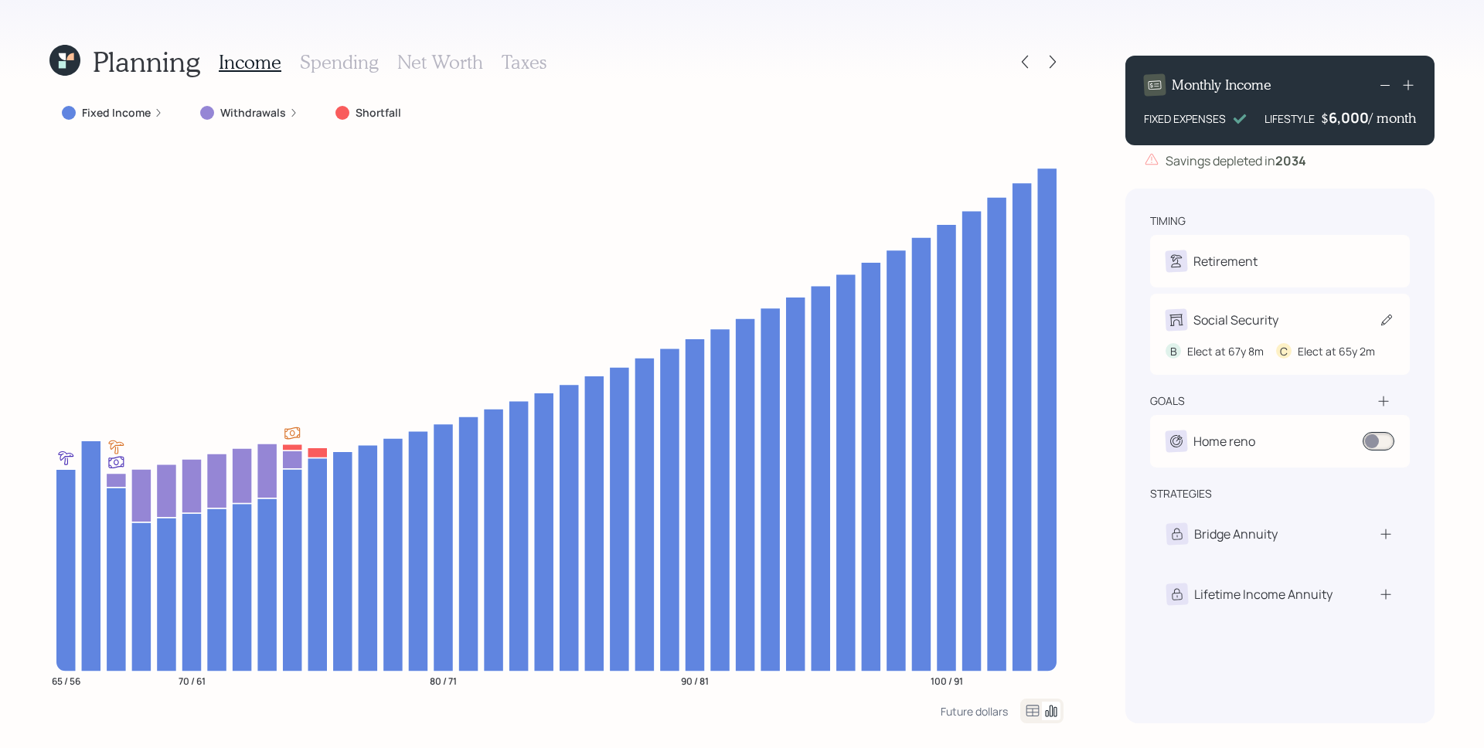
click at [1276, 317] on div "Social Security" at bounding box center [1236, 320] width 85 height 19
select select "8"
select select "2"
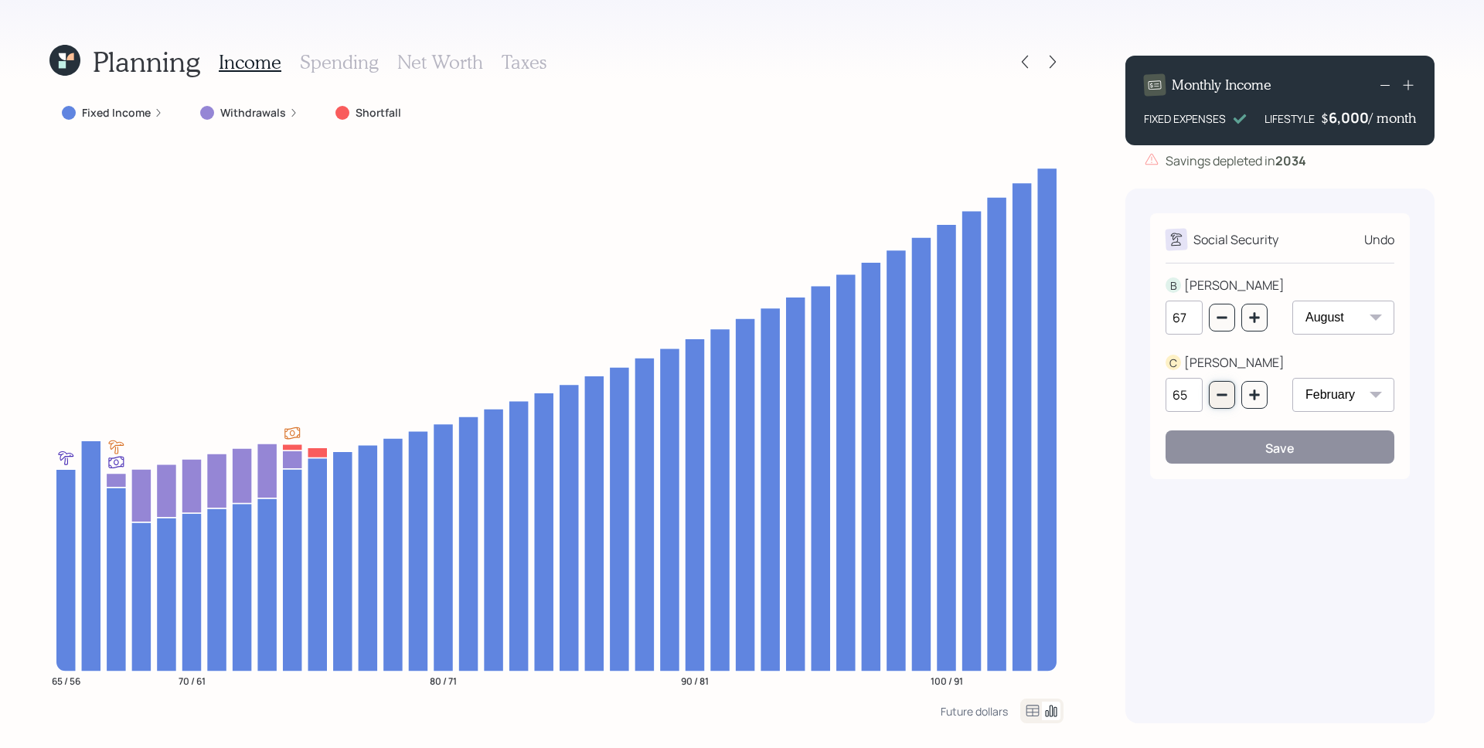
click at [1226, 397] on icon "button" at bounding box center [1222, 395] width 12 height 12
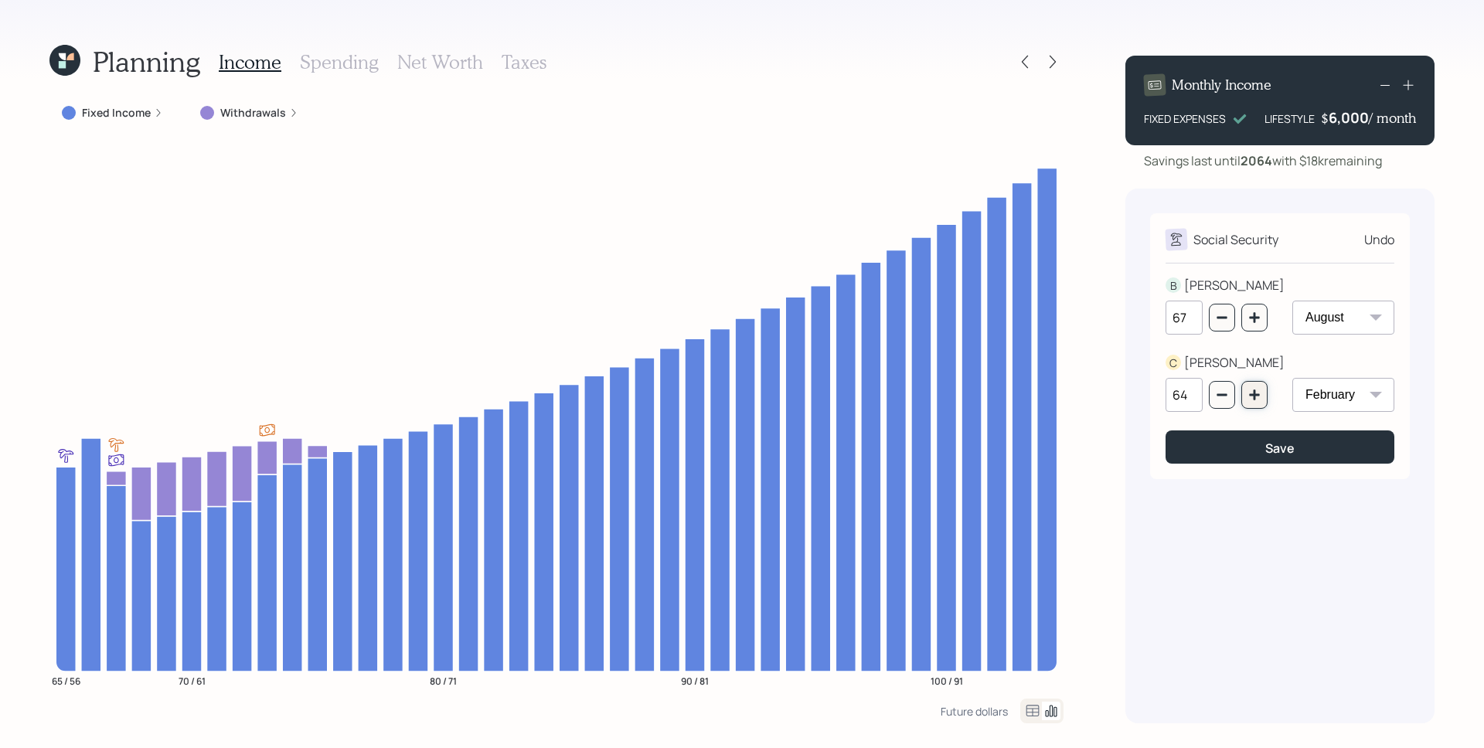
click at [1249, 394] on icon "button" at bounding box center [1254, 395] width 12 height 12
type input "65"
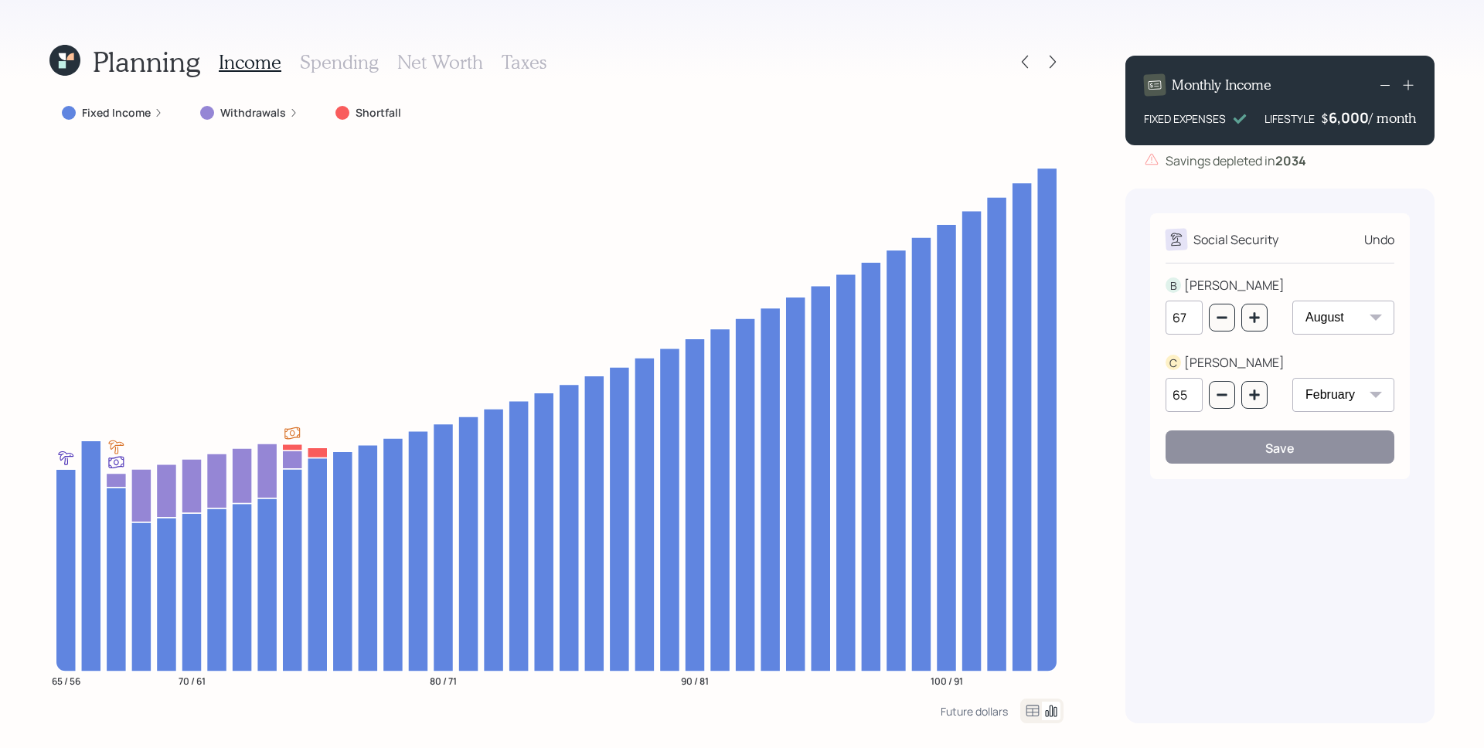
click at [1273, 573] on div "Social Security Undo B BROCK 67 January February March April May June July Augu…" at bounding box center [1280, 456] width 309 height 535
click at [1379, 235] on div "Undo" at bounding box center [1379, 239] width 30 height 19
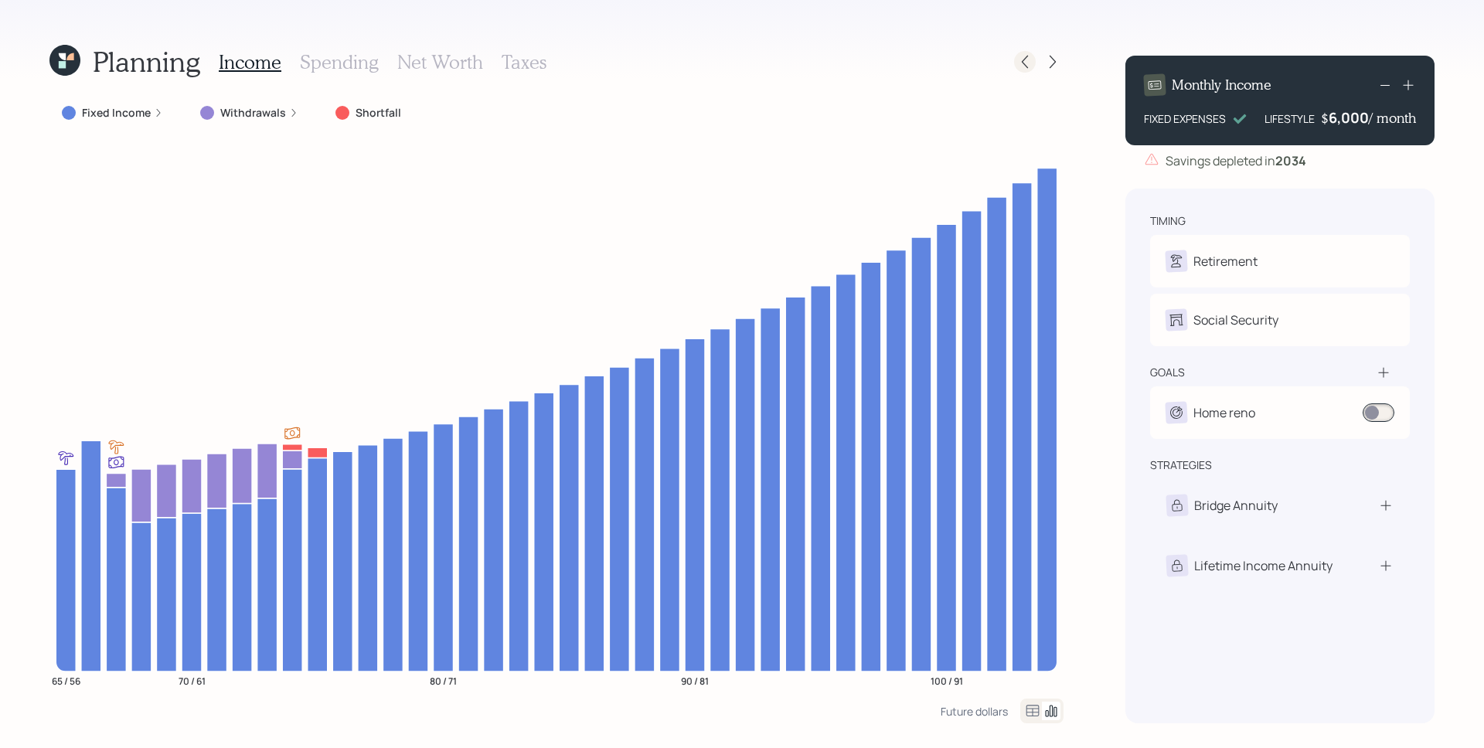
click at [1025, 56] on icon at bounding box center [1024, 61] width 15 height 15
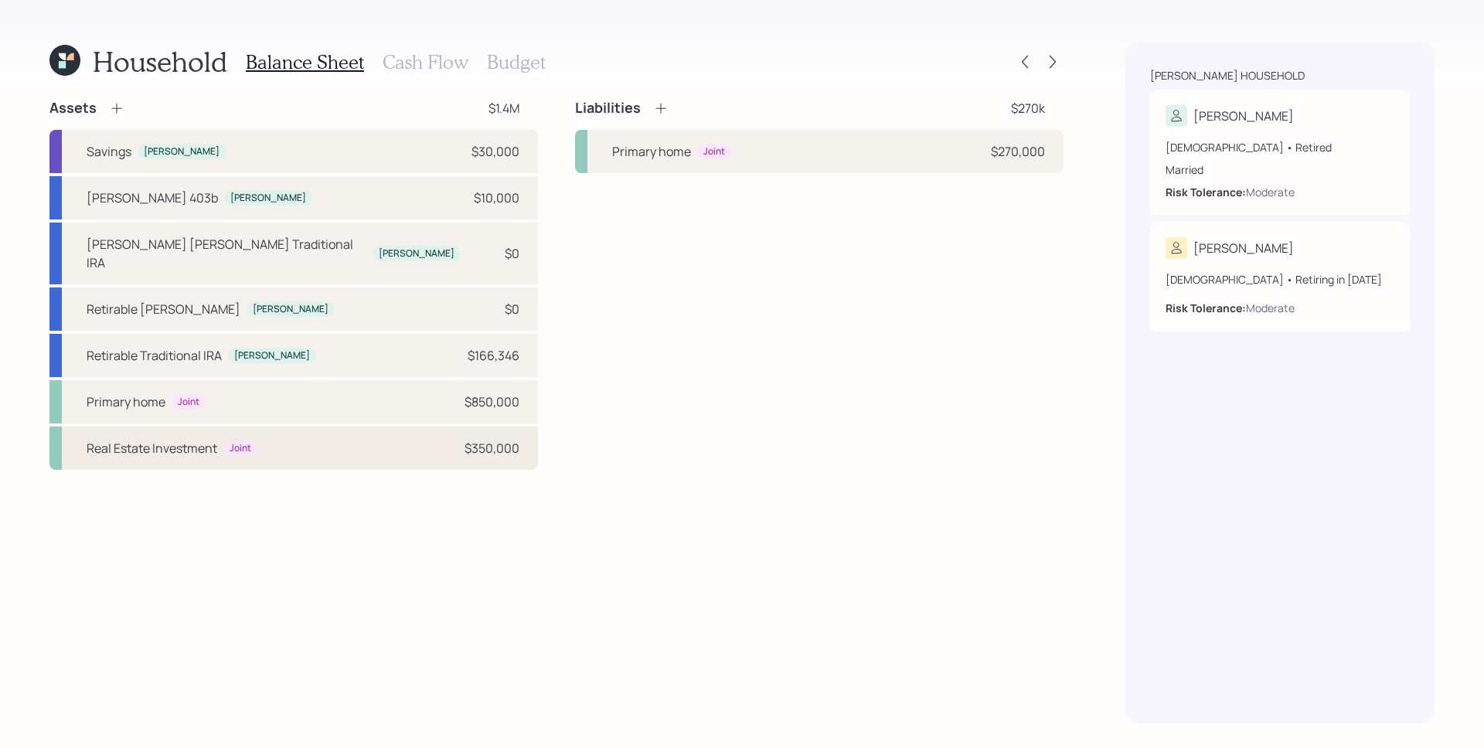
click at [380, 431] on div "Real Estate Investment Joint $350,000" at bounding box center [293, 448] width 489 height 43
select select "rental_property"
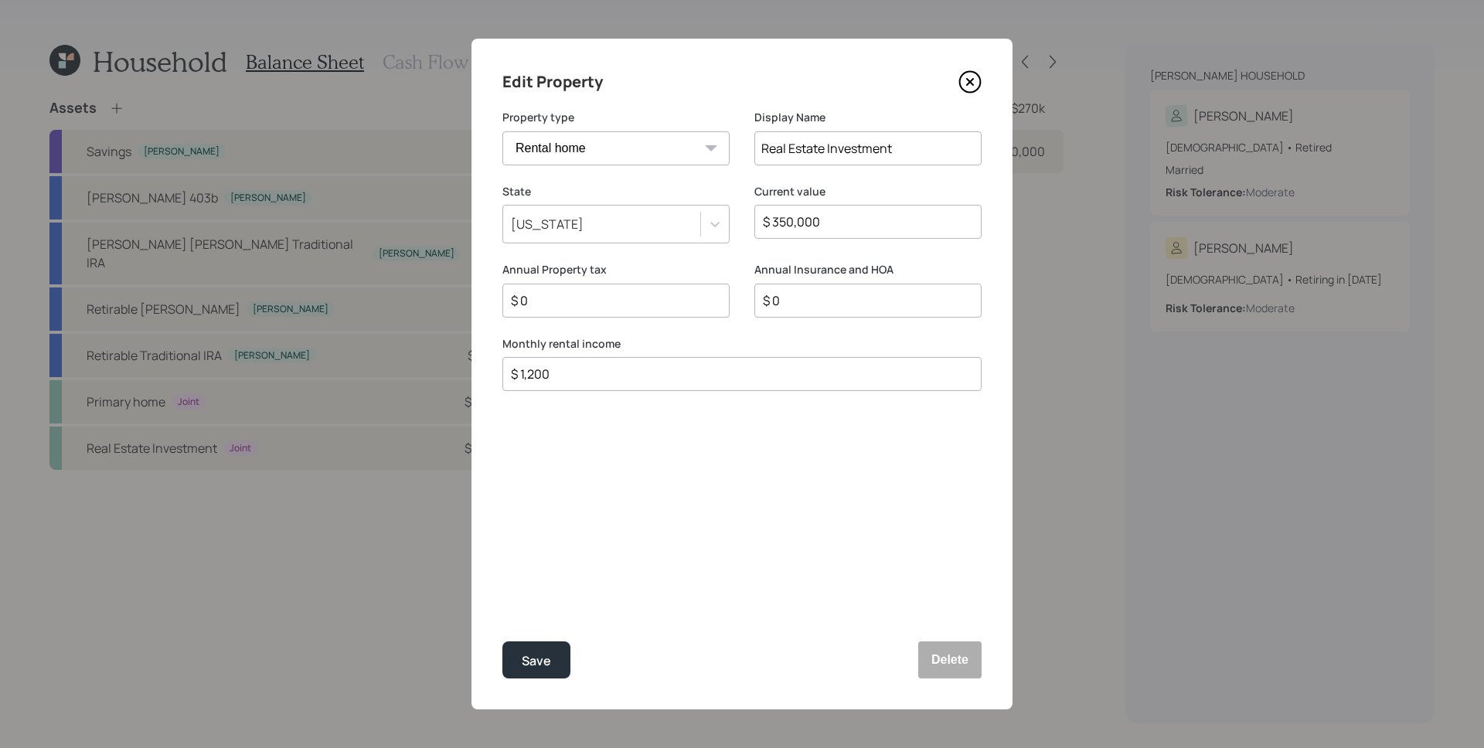
click at [607, 381] on input "$ 1,200" at bounding box center [735, 374] width 453 height 19
type input "$ 2,000"
click at [502, 642] on button "Save" at bounding box center [536, 660] width 68 height 37
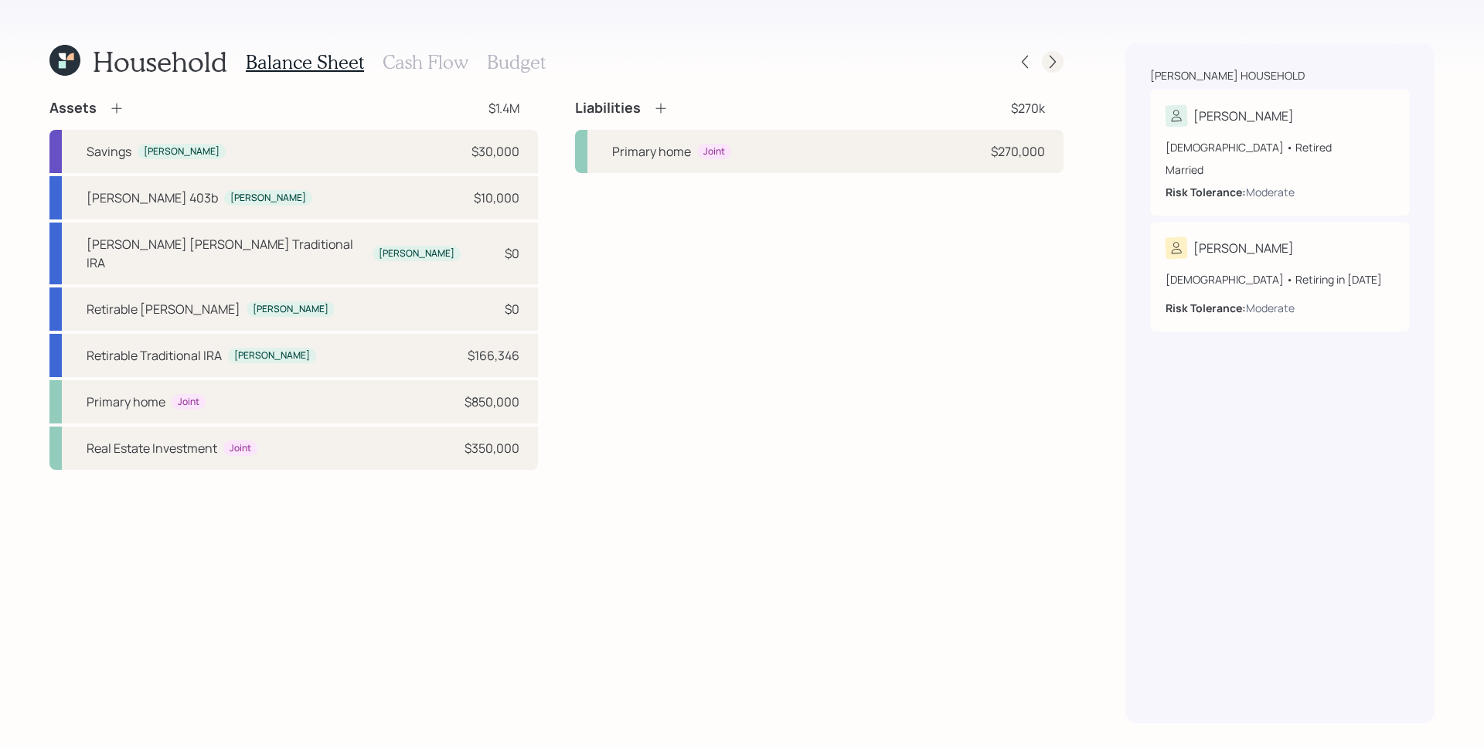
click at [1054, 54] on icon at bounding box center [1052, 61] width 15 height 15
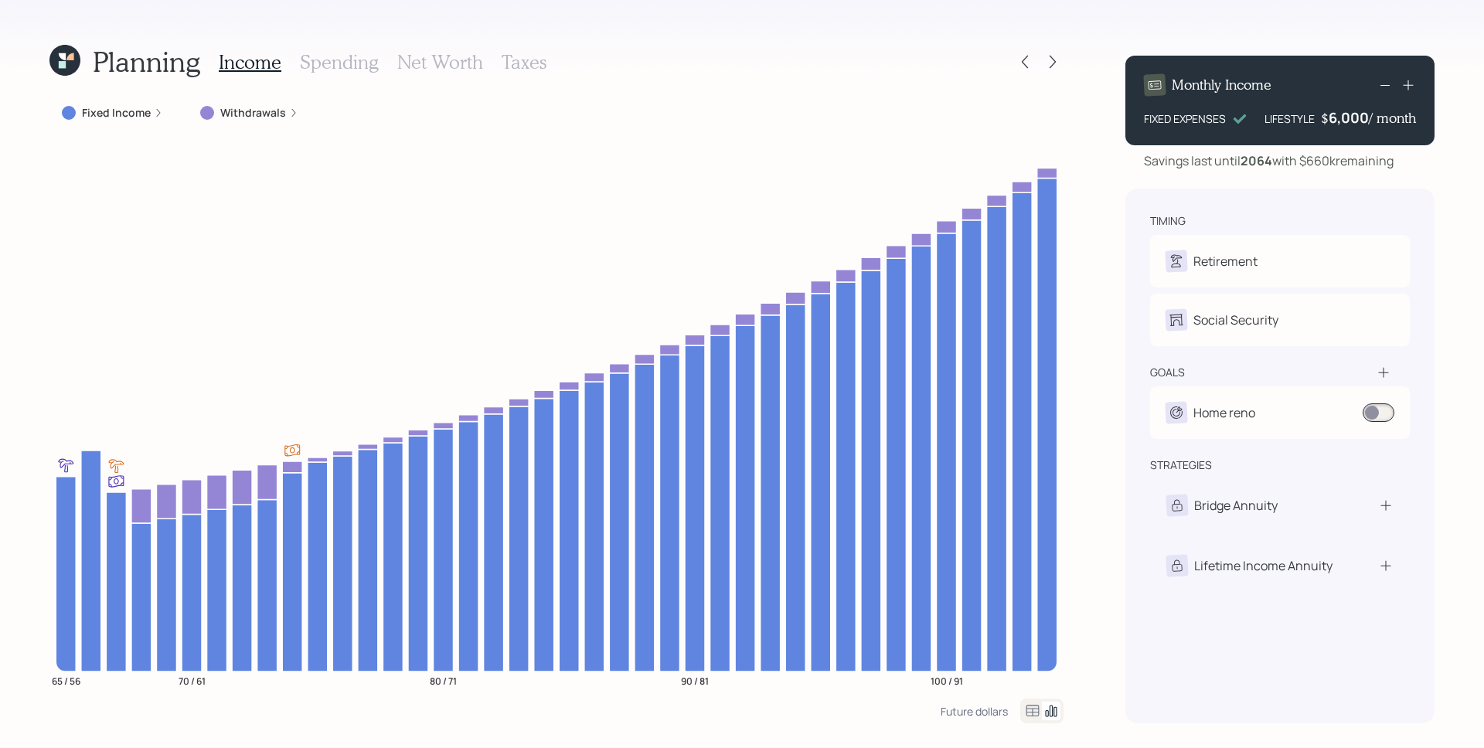
click at [1354, 118] on div "6,000" at bounding box center [1349, 117] width 40 height 19
click at [1354, 118] on div "6000" at bounding box center [1349, 117] width 39 height 19
click at [1020, 55] on icon at bounding box center [1024, 61] width 15 height 15
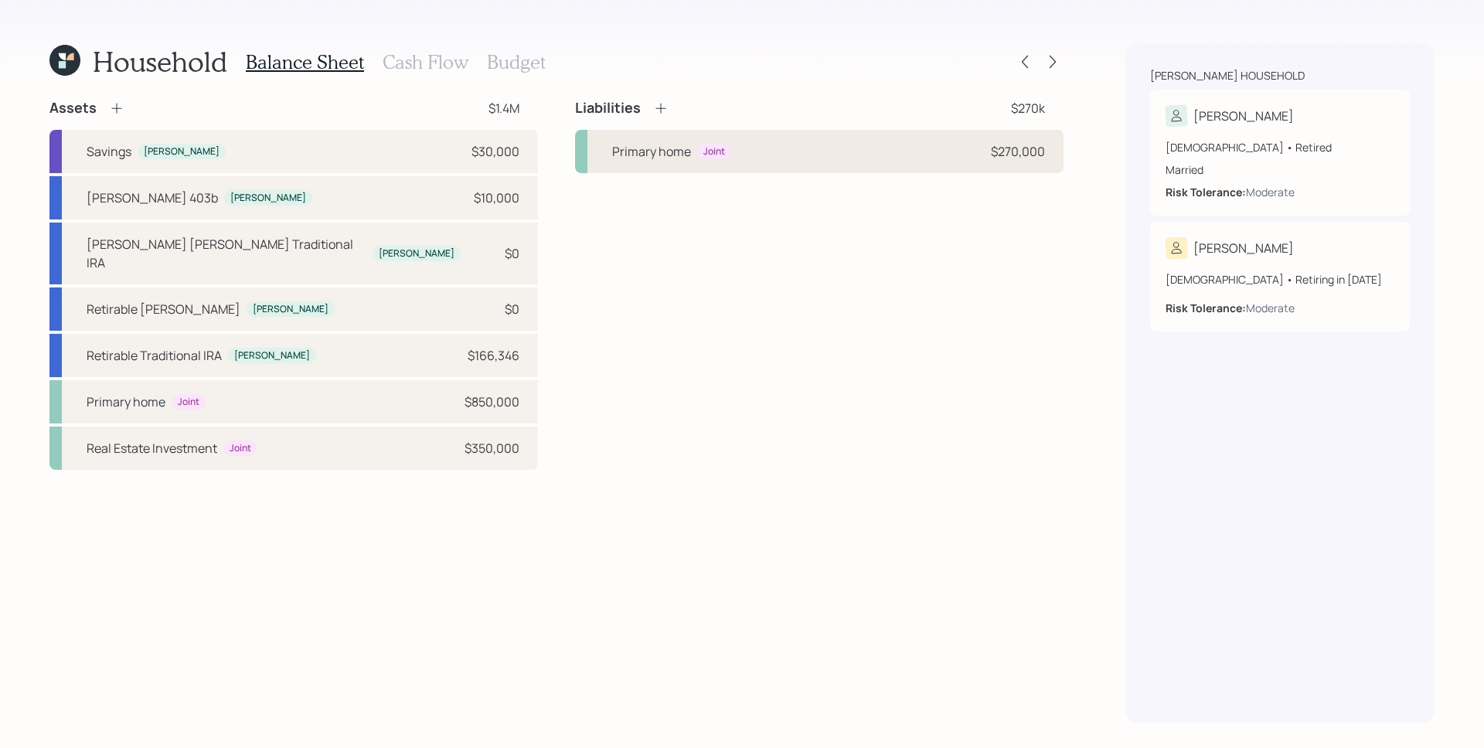
click at [988, 148] on div "Primary home Joint $270,000" at bounding box center [819, 151] width 489 height 43
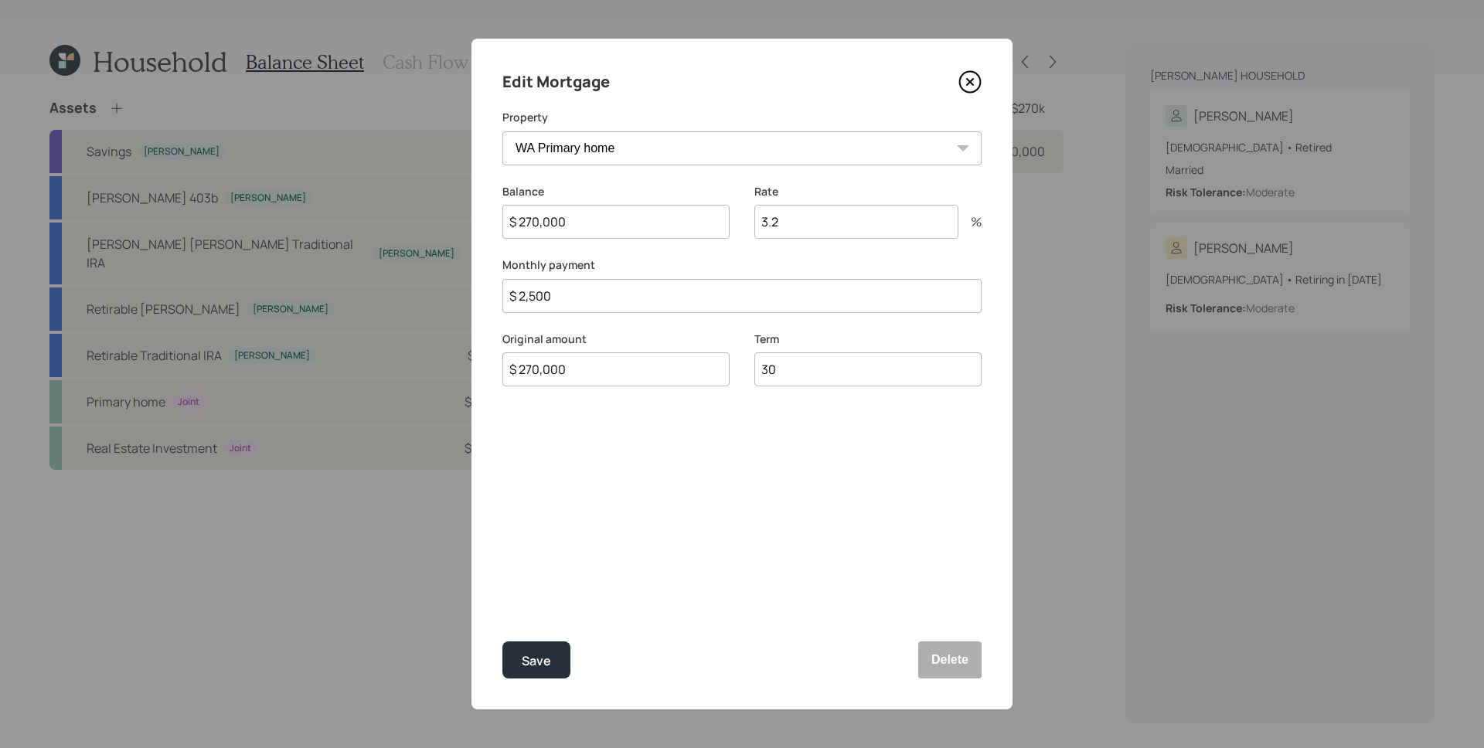
click at [649, 309] on input "$ 2,500" at bounding box center [741, 296] width 479 height 34
type input "$ 4,300"
click at [502, 642] on button "Save" at bounding box center [536, 660] width 68 height 37
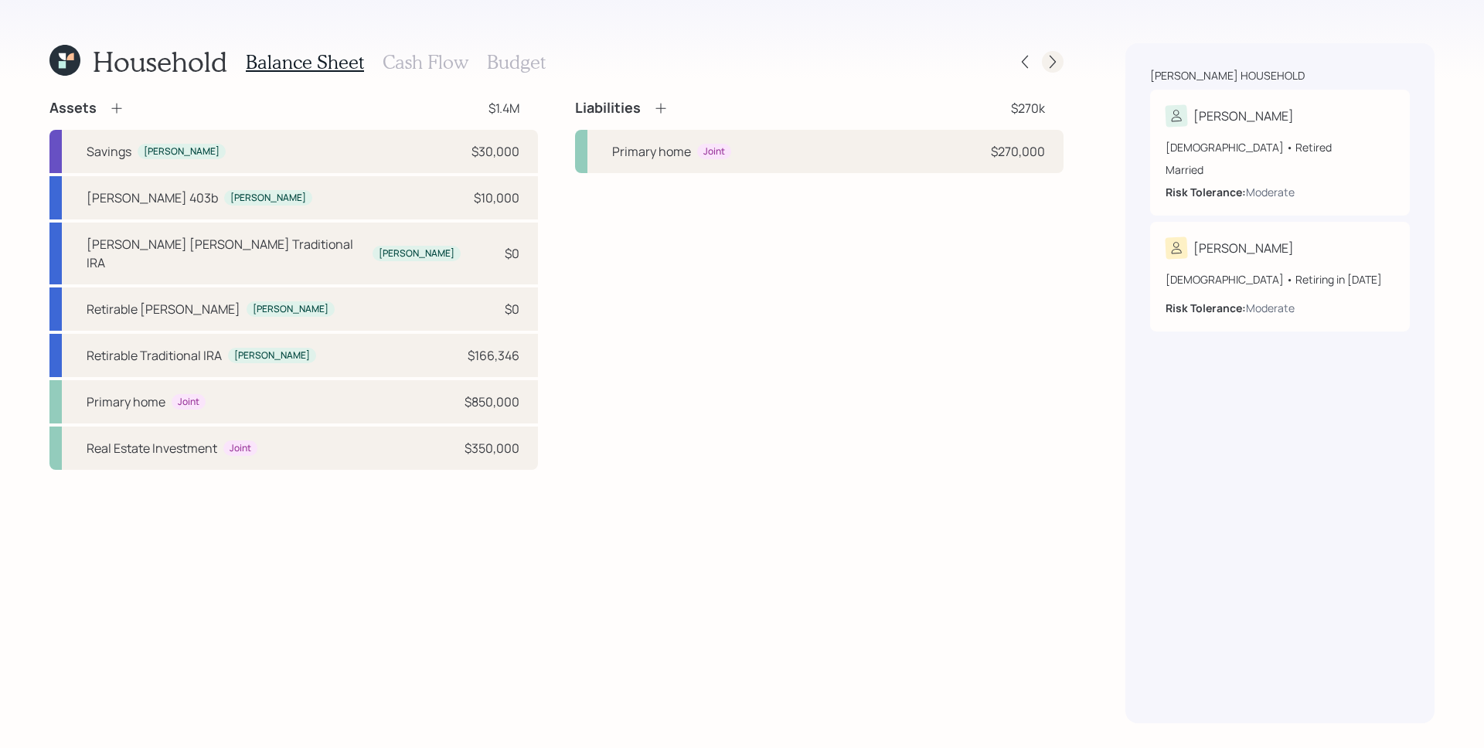
click at [1044, 56] on div at bounding box center [1053, 62] width 22 height 22
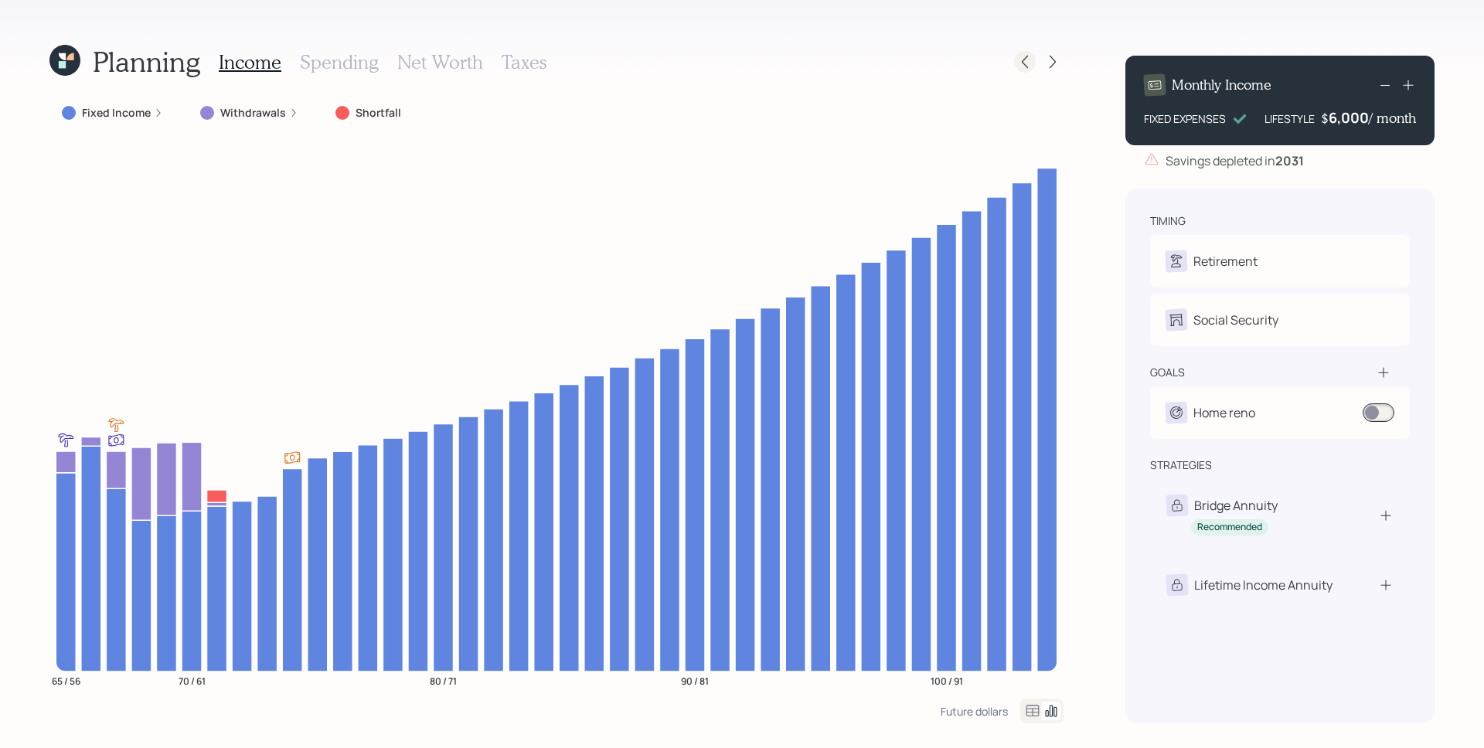
click at [1027, 61] on icon at bounding box center [1024, 61] width 15 height 15
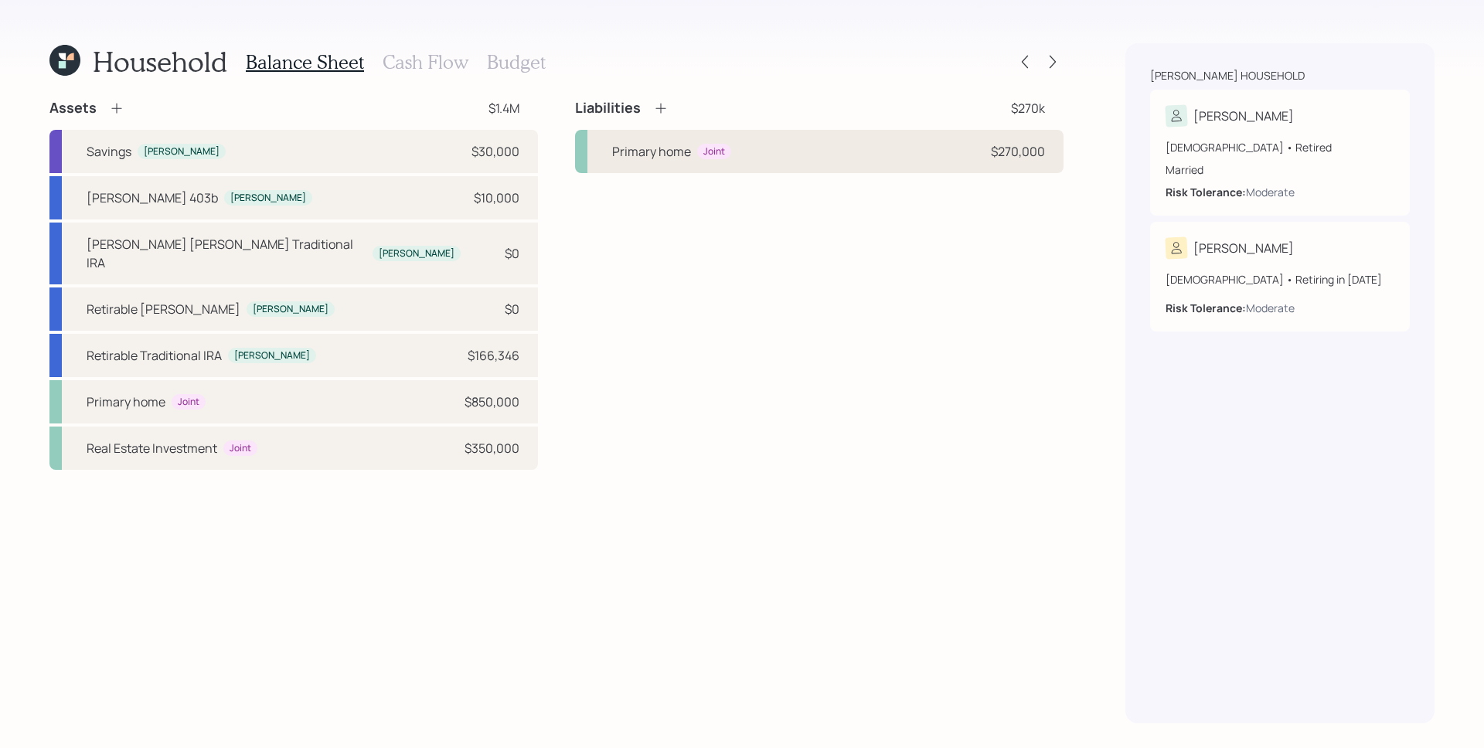
click at [756, 157] on div "Primary home Joint $270,000" at bounding box center [819, 151] width 489 height 43
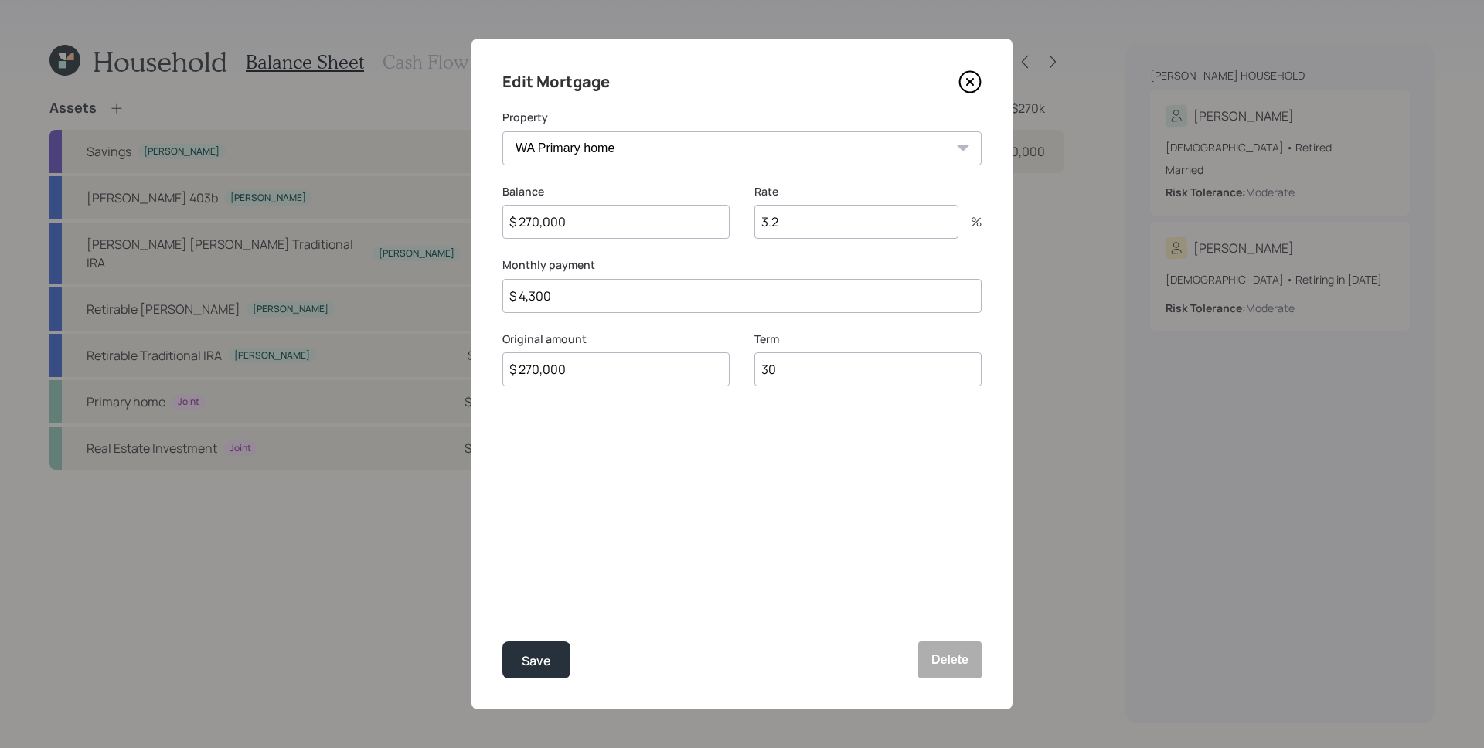
click at [645, 304] on input "$ 4,300" at bounding box center [741, 296] width 479 height 34
type input "$ 2,500"
click at [502, 642] on button "Save" at bounding box center [536, 660] width 68 height 37
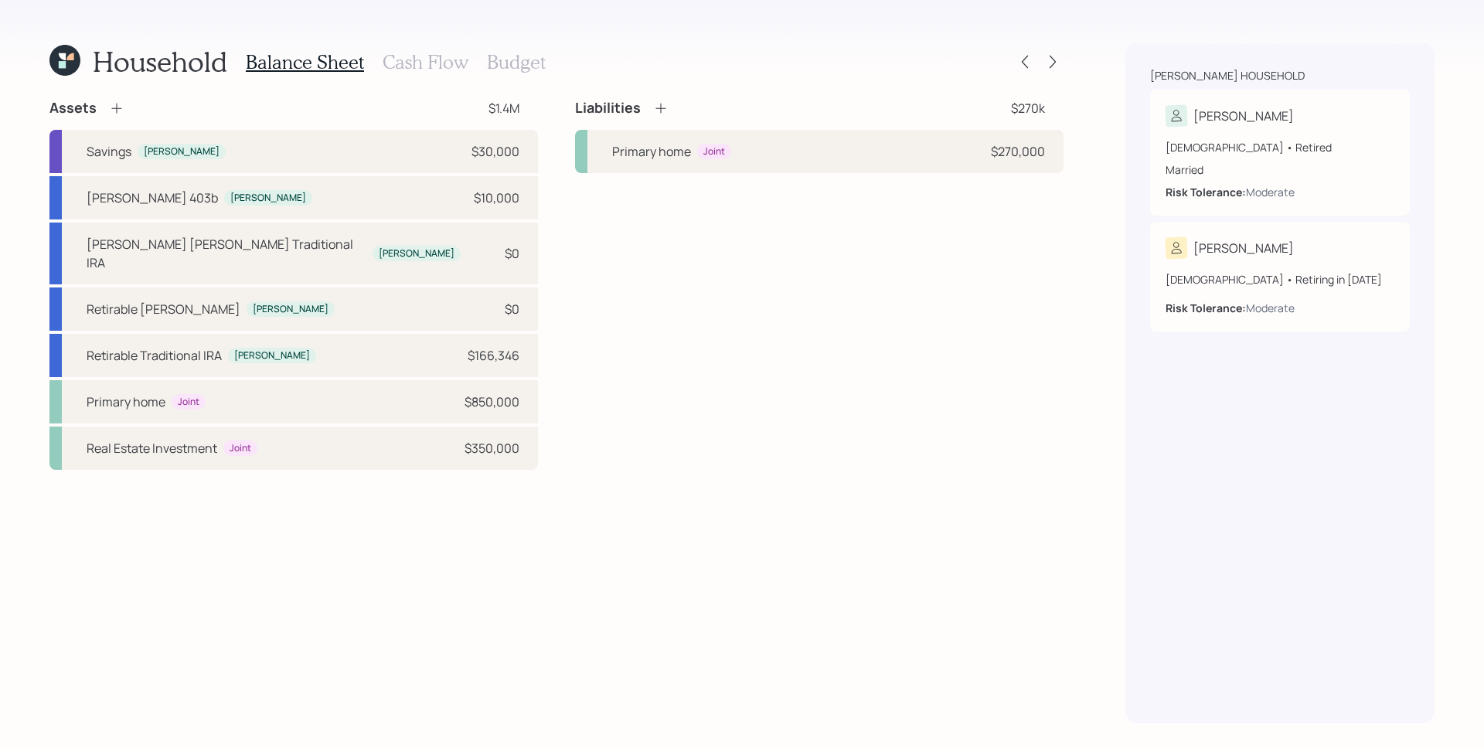
click at [655, 107] on icon at bounding box center [660, 107] width 15 height 15
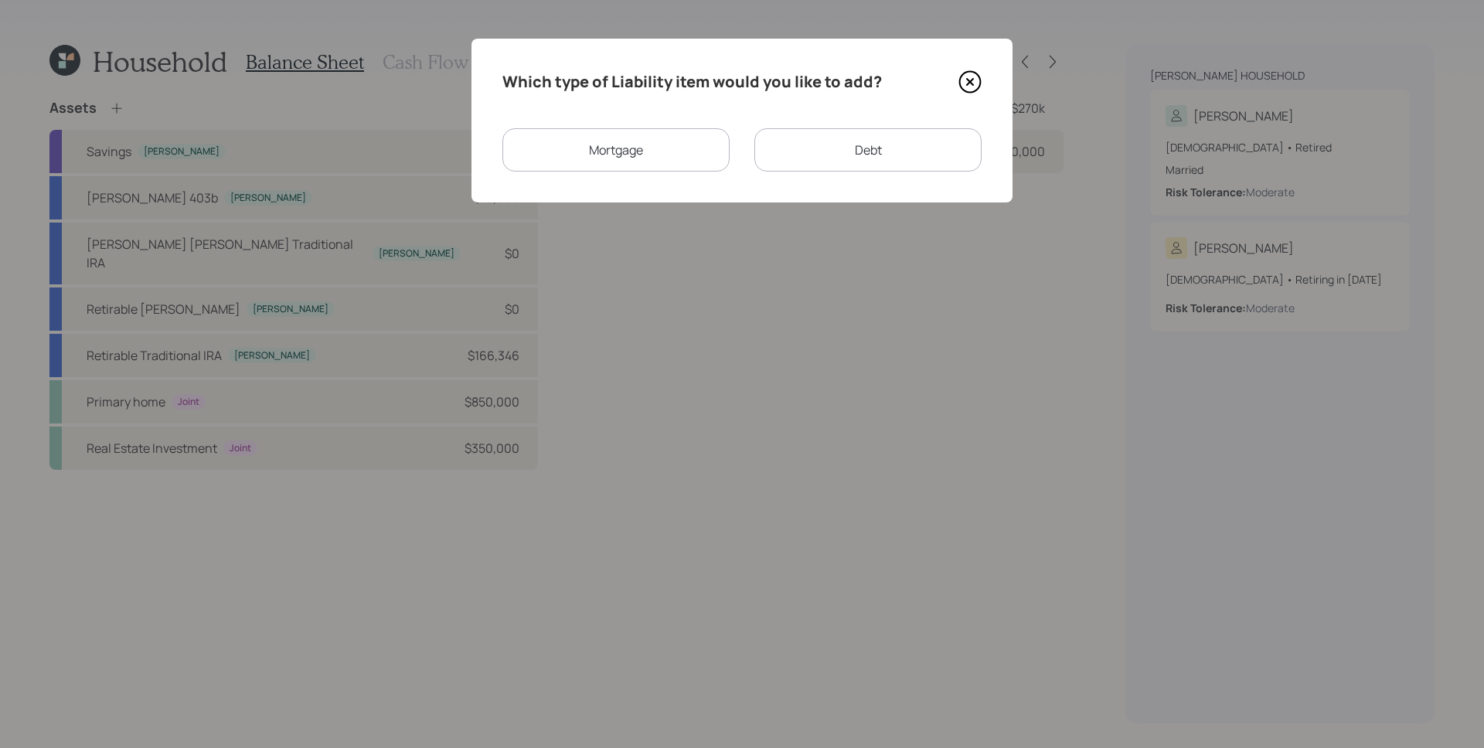
click at [827, 150] on div "Debt" at bounding box center [867, 149] width 227 height 43
select select "credit_card"
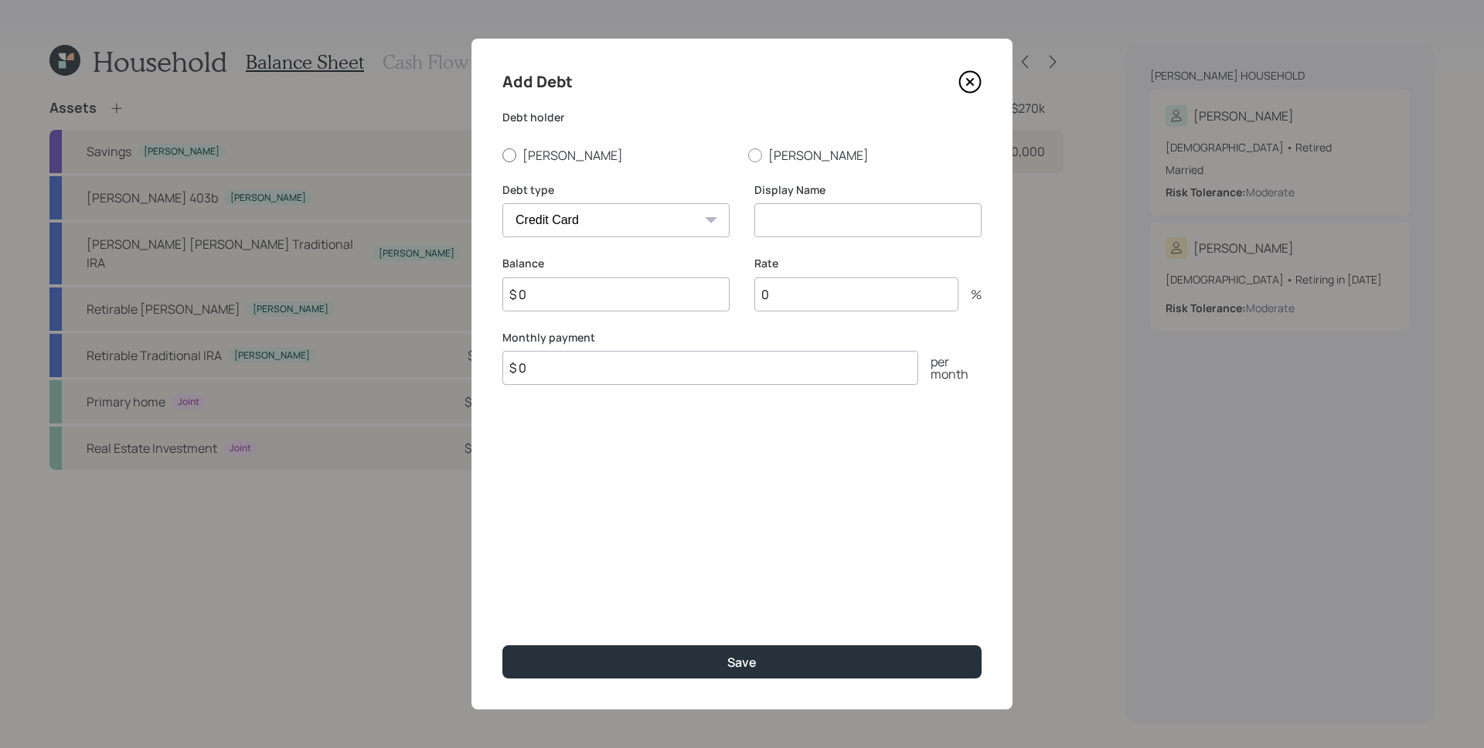
click at [550, 161] on label "Brock" at bounding box center [618, 155] width 233 height 17
click at [502, 155] on input "Brock" at bounding box center [502, 155] width 1 height 1
radio input "true"
click at [573, 216] on select "Car Credit Card Medical Student Other" at bounding box center [615, 220] width 227 height 34
select select "other"
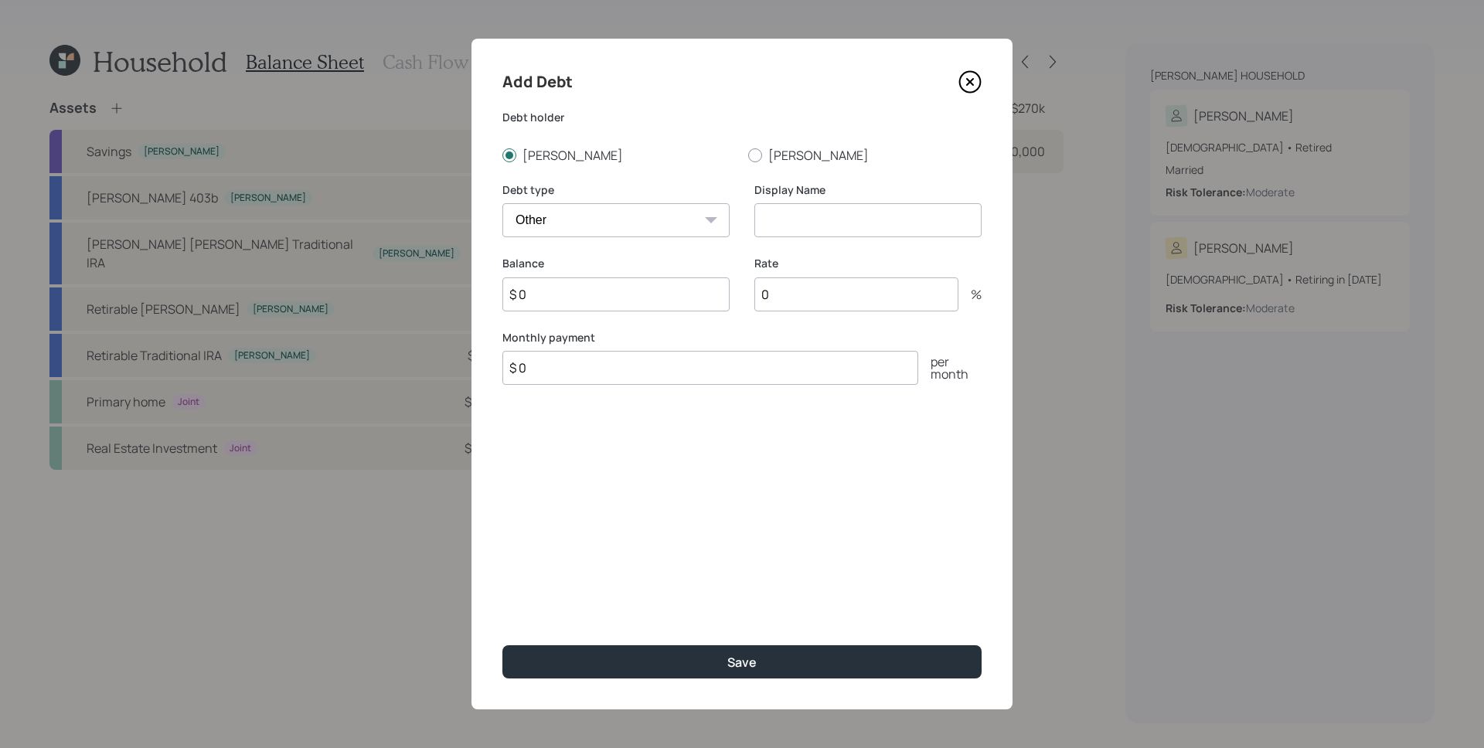
click at [502, 203] on select "Car Credit Card Medical Student Other" at bounding box center [615, 220] width 227 height 34
click at [806, 220] on input at bounding box center [867, 220] width 227 height 34
type input "Personal Loan"
click at [823, 297] on input "0" at bounding box center [856, 295] width 204 height 34
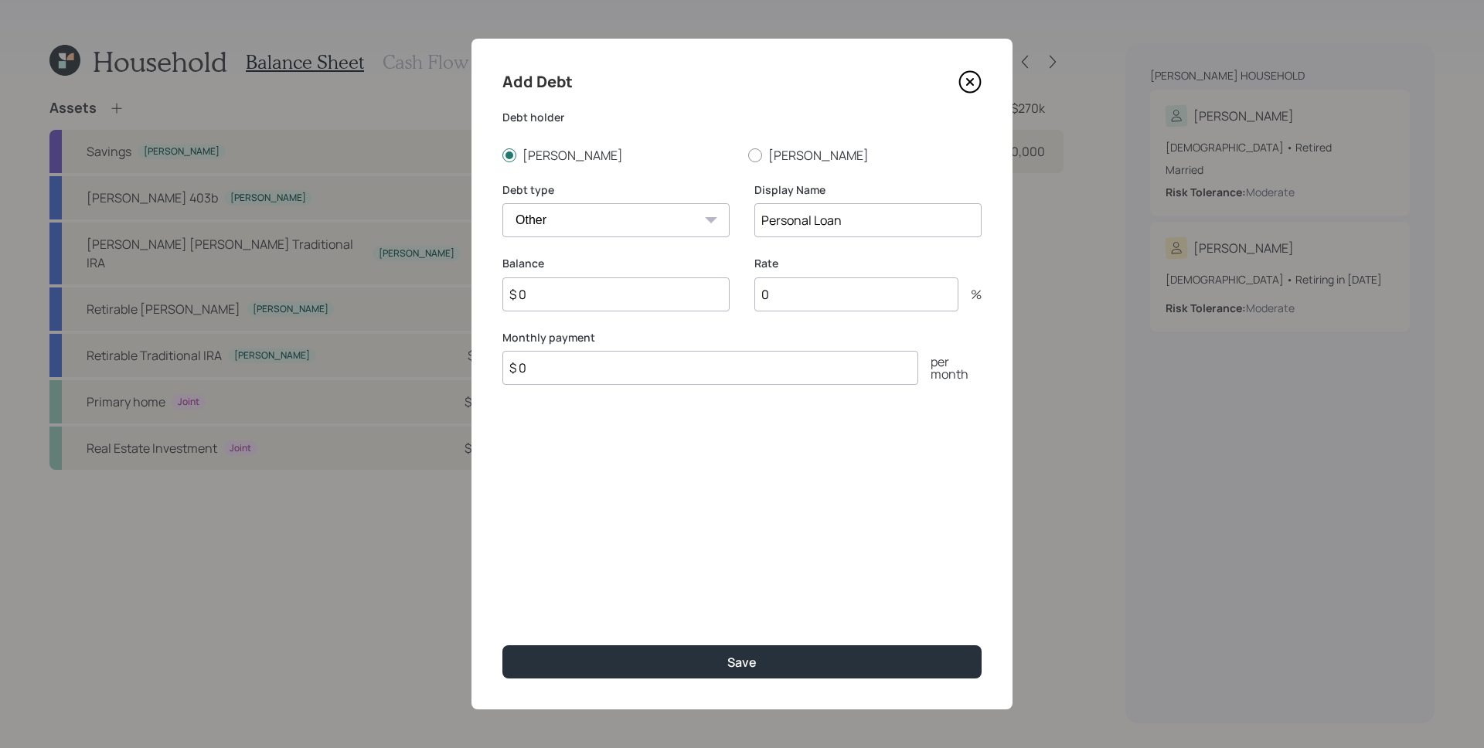
click at [823, 297] on input "0" at bounding box center [856, 295] width 204 height 34
type input "12"
click at [666, 286] on input "$ 0" at bounding box center [615, 295] width 227 height 34
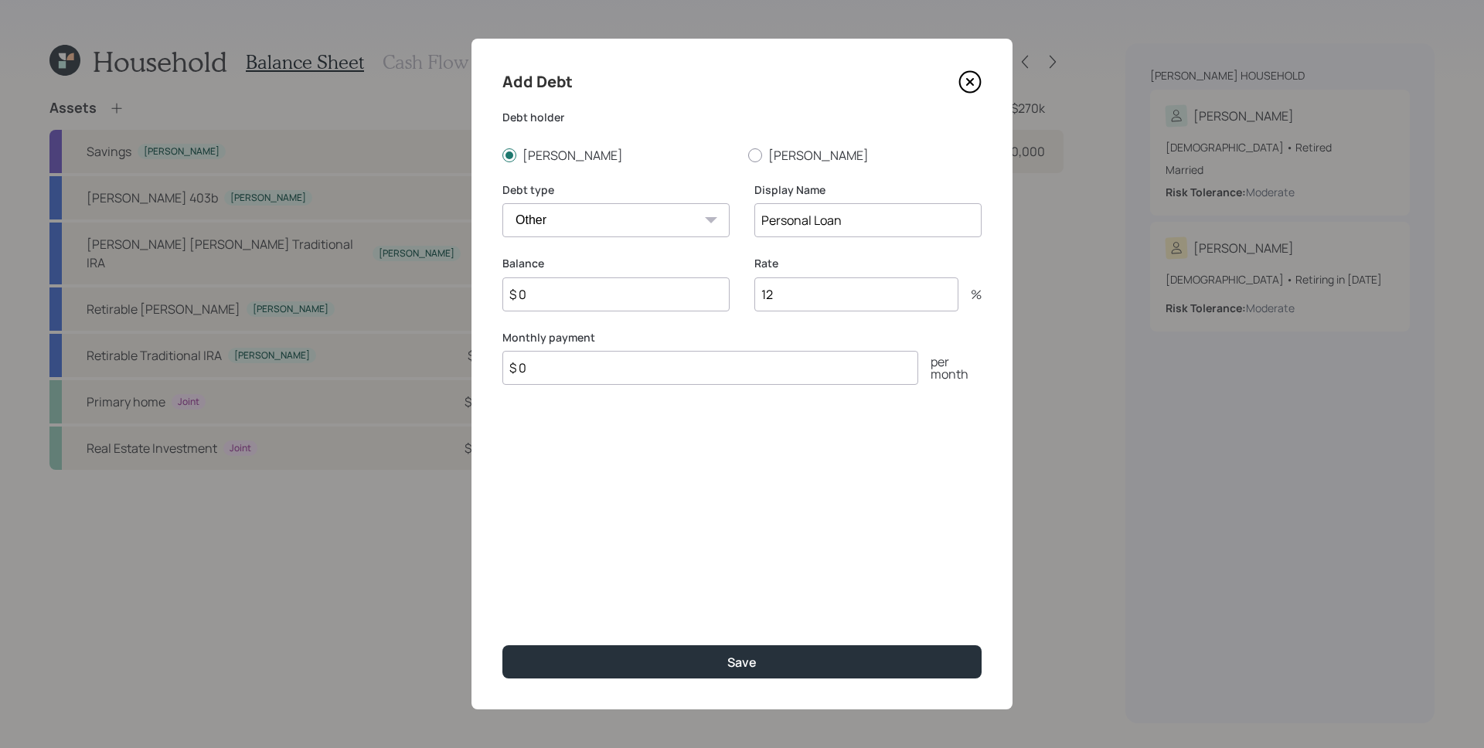
click at [666, 303] on input "$ 0" at bounding box center [615, 295] width 227 height 34
type input "$ 50,000"
click at [701, 366] on input "$ 0" at bounding box center [710, 368] width 416 height 34
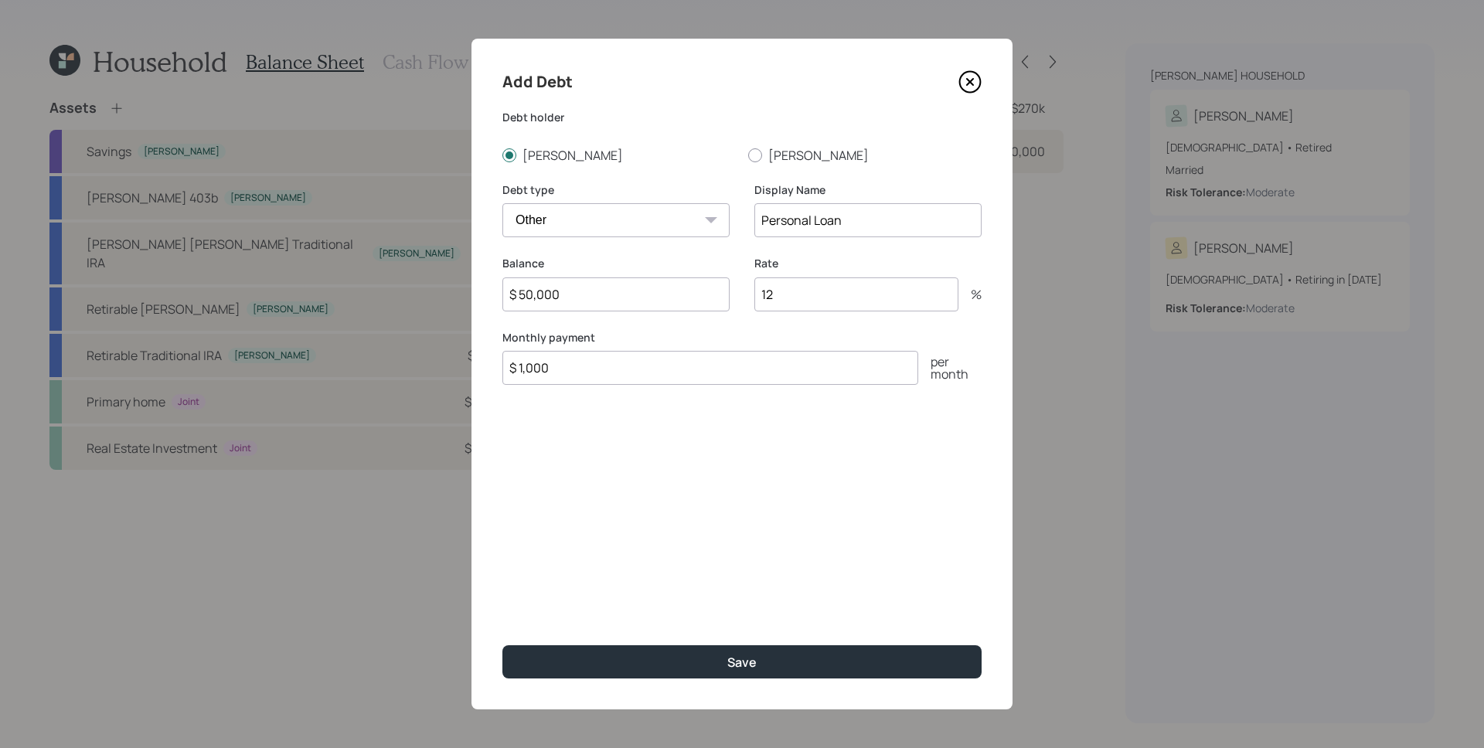
type input "$ 1,000"
click at [502, 645] on button "Save" at bounding box center [741, 661] width 479 height 33
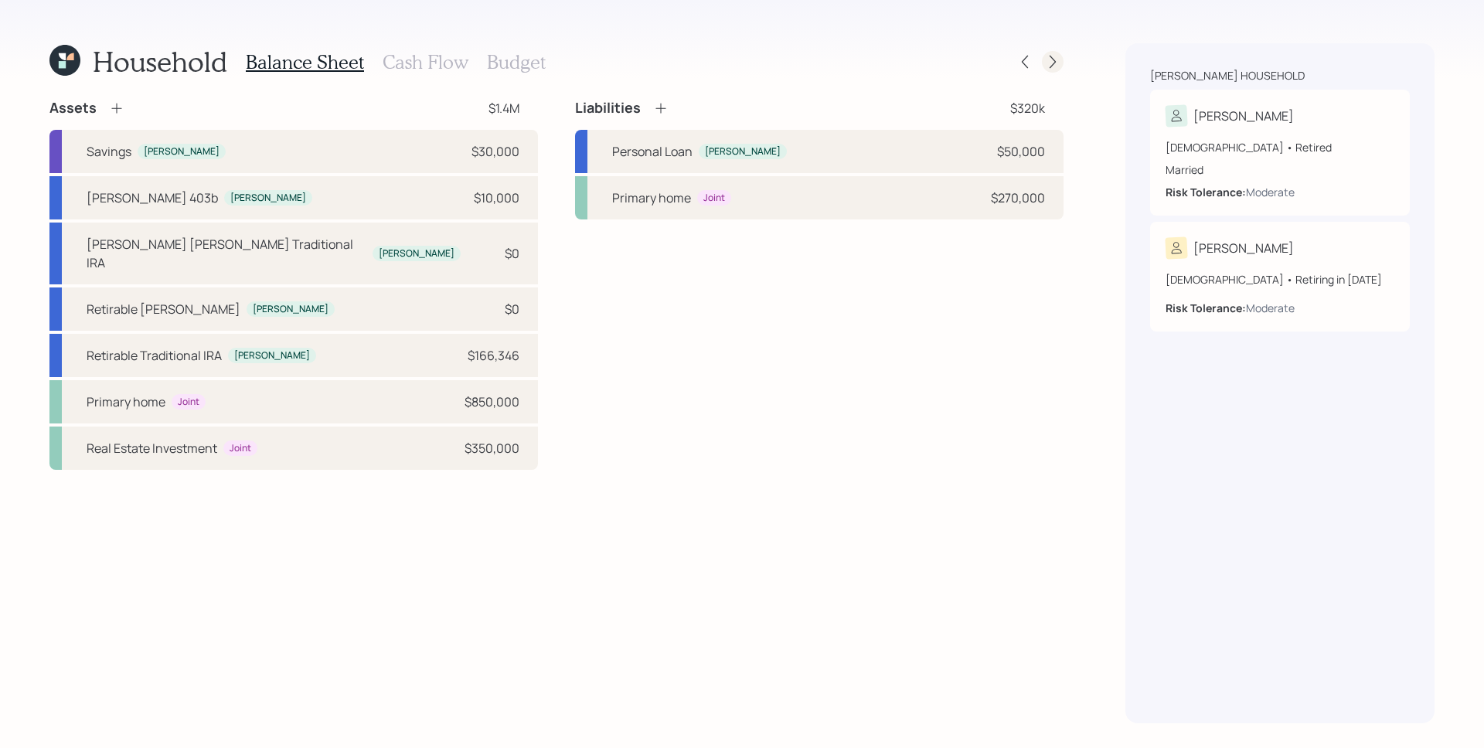
click at [1045, 67] on icon at bounding box center [1052, 61] width 15 height 15
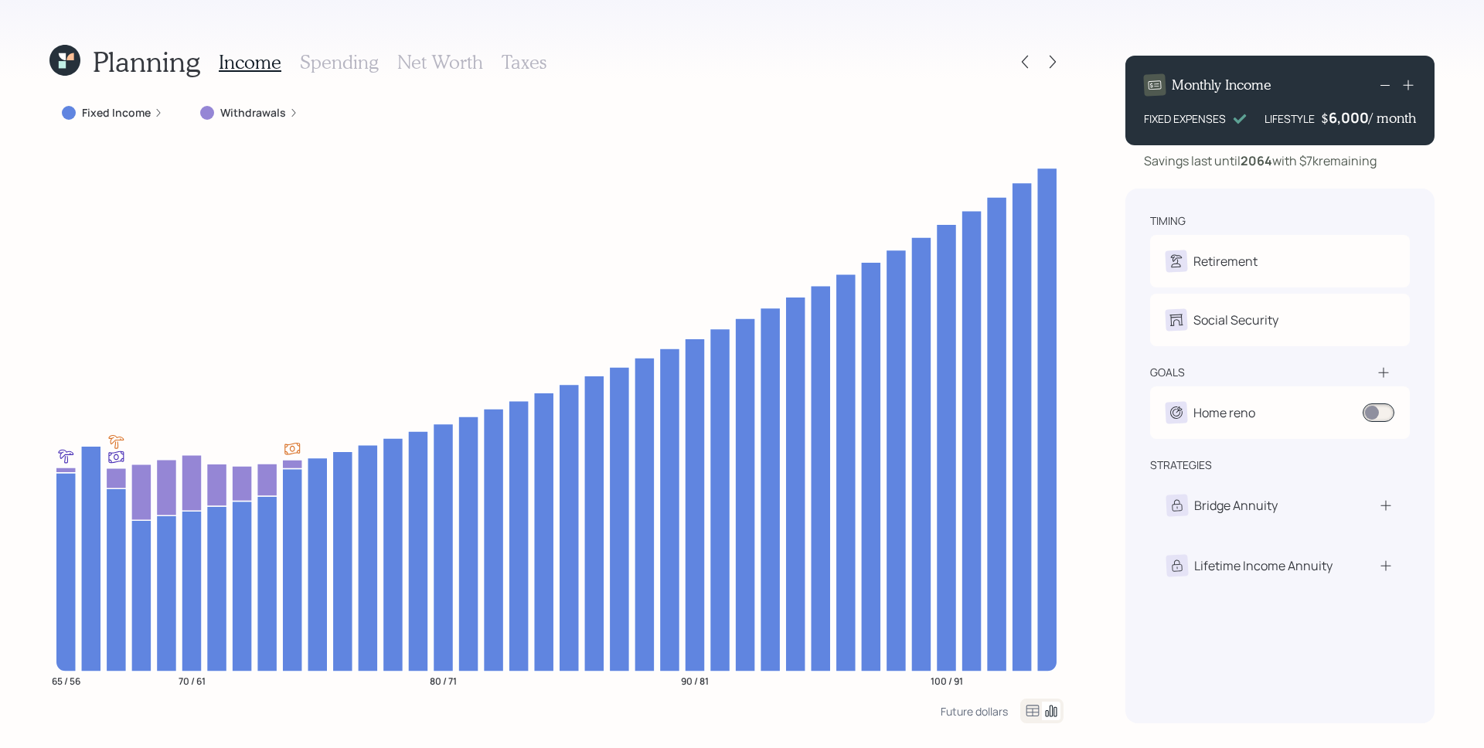
click at [274, 112] on label "Withdrawals" at bounding box center [253, 112] width 66 height 15
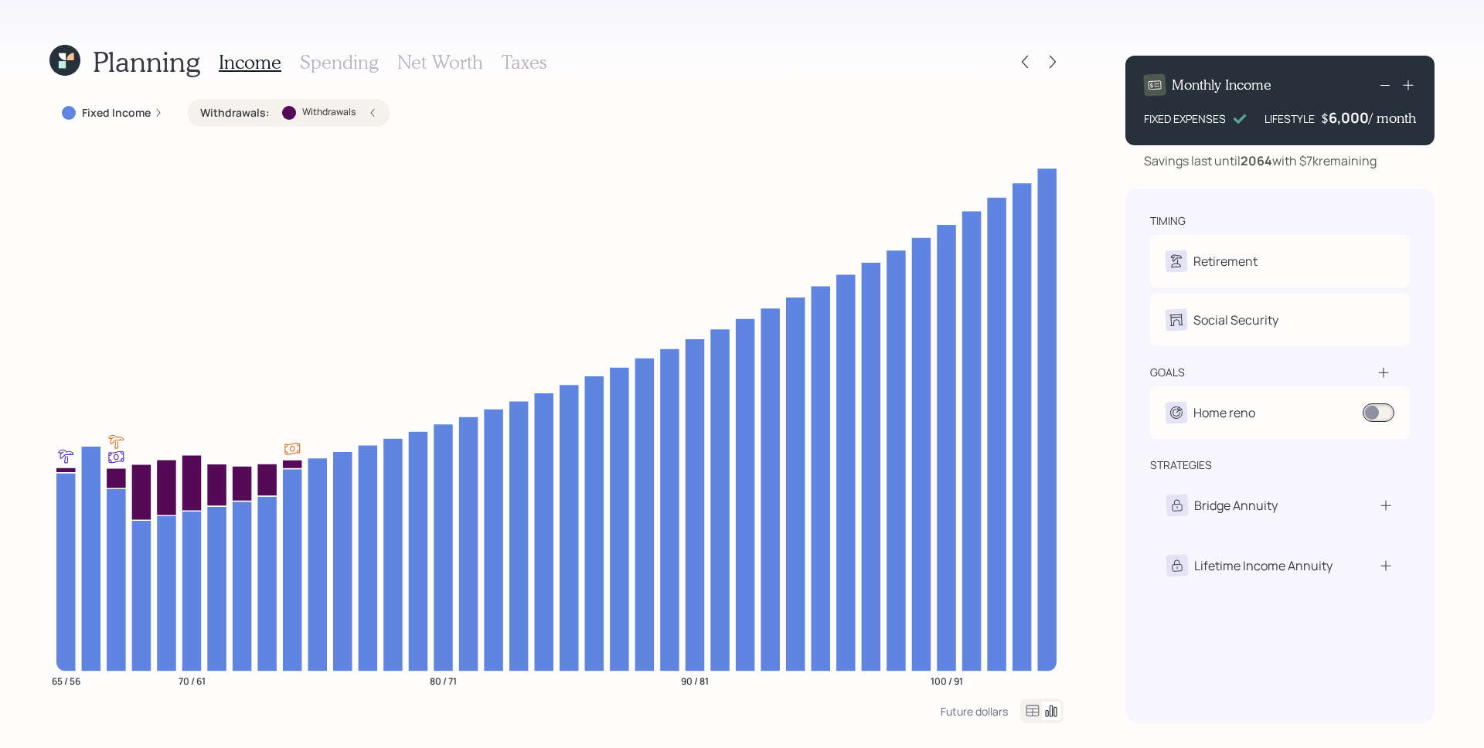
click at [368, 111] on icon at bounding box center [372, 112] width 9 height 9
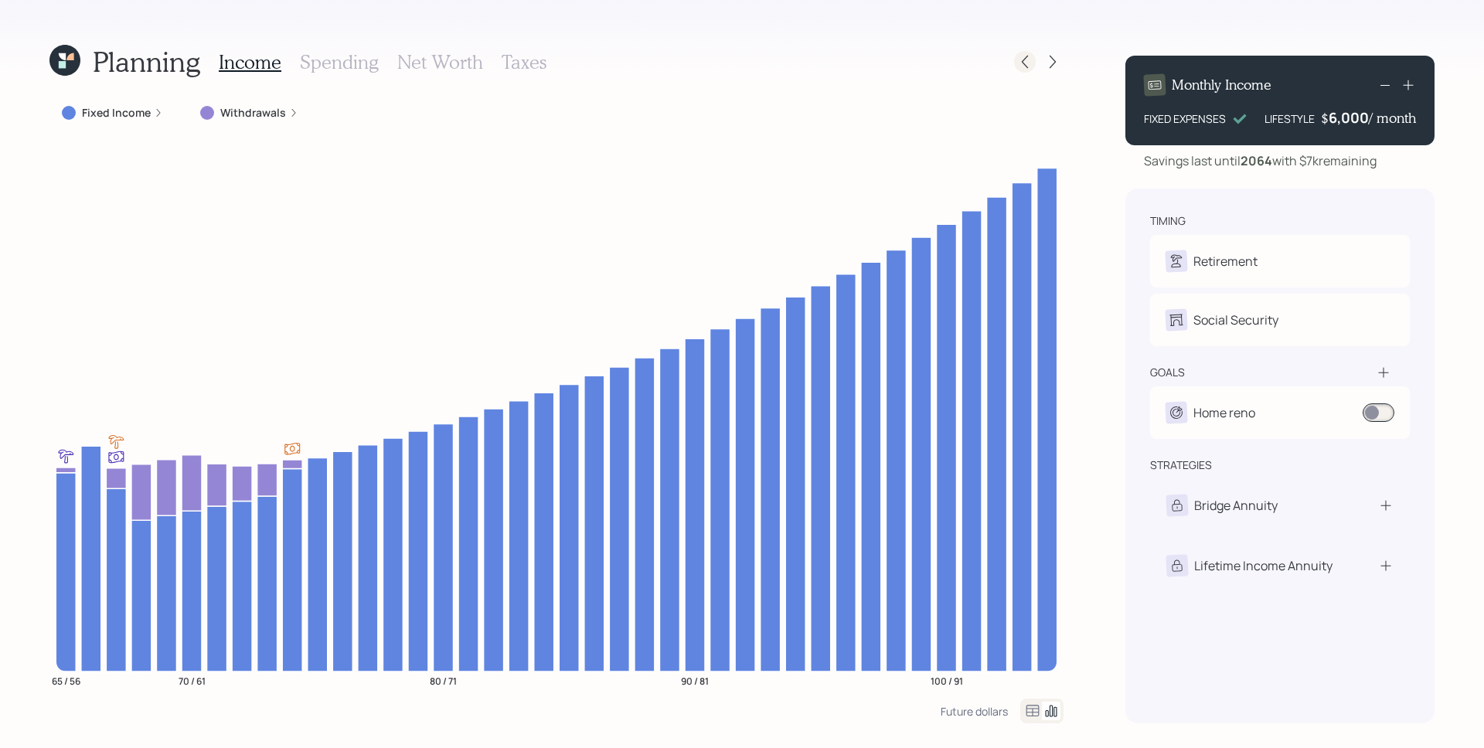
click at [1023, 64] on icon at bounding box center [1024, 61] width 15 height 15
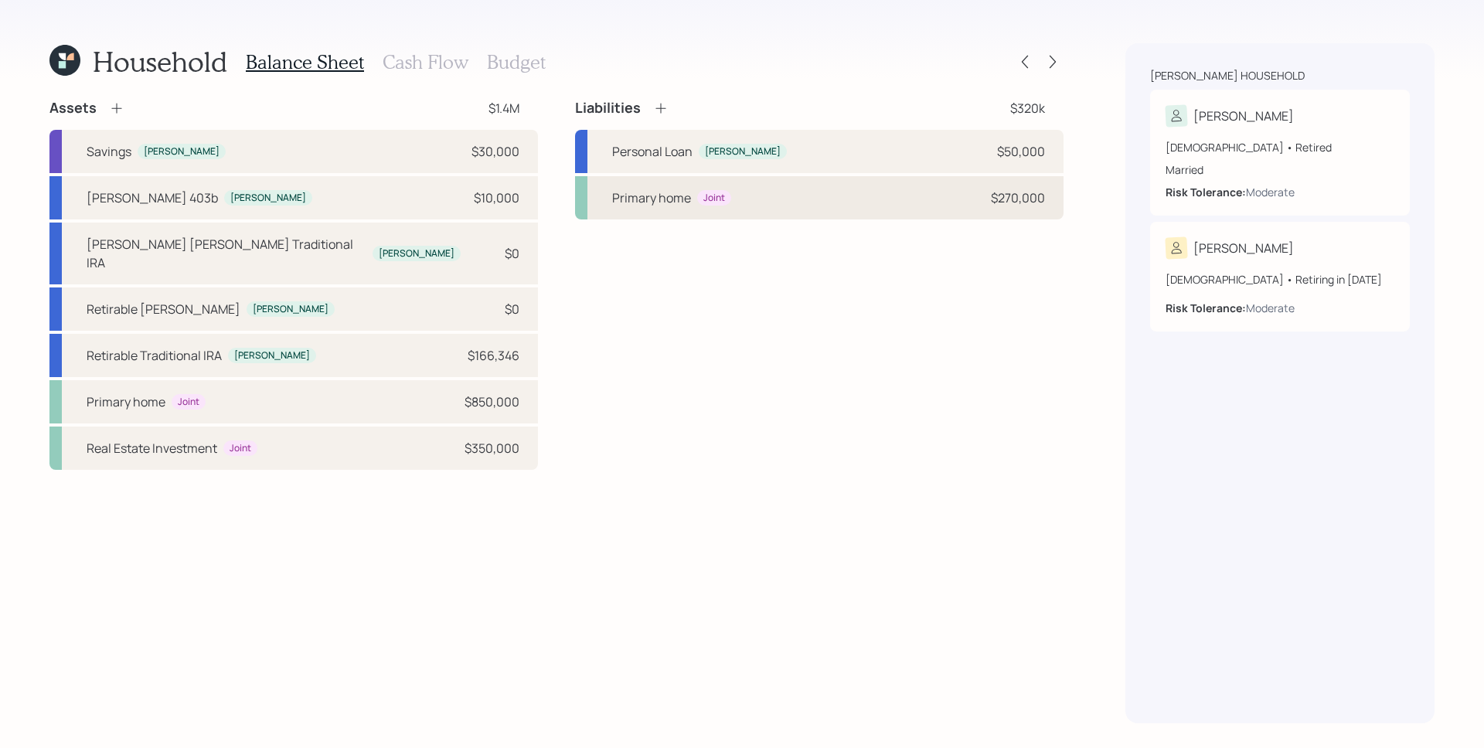
click at [871, 189] on div "Primary home Joint $270,000" at bounding box center [819, 197] width 489 height 43
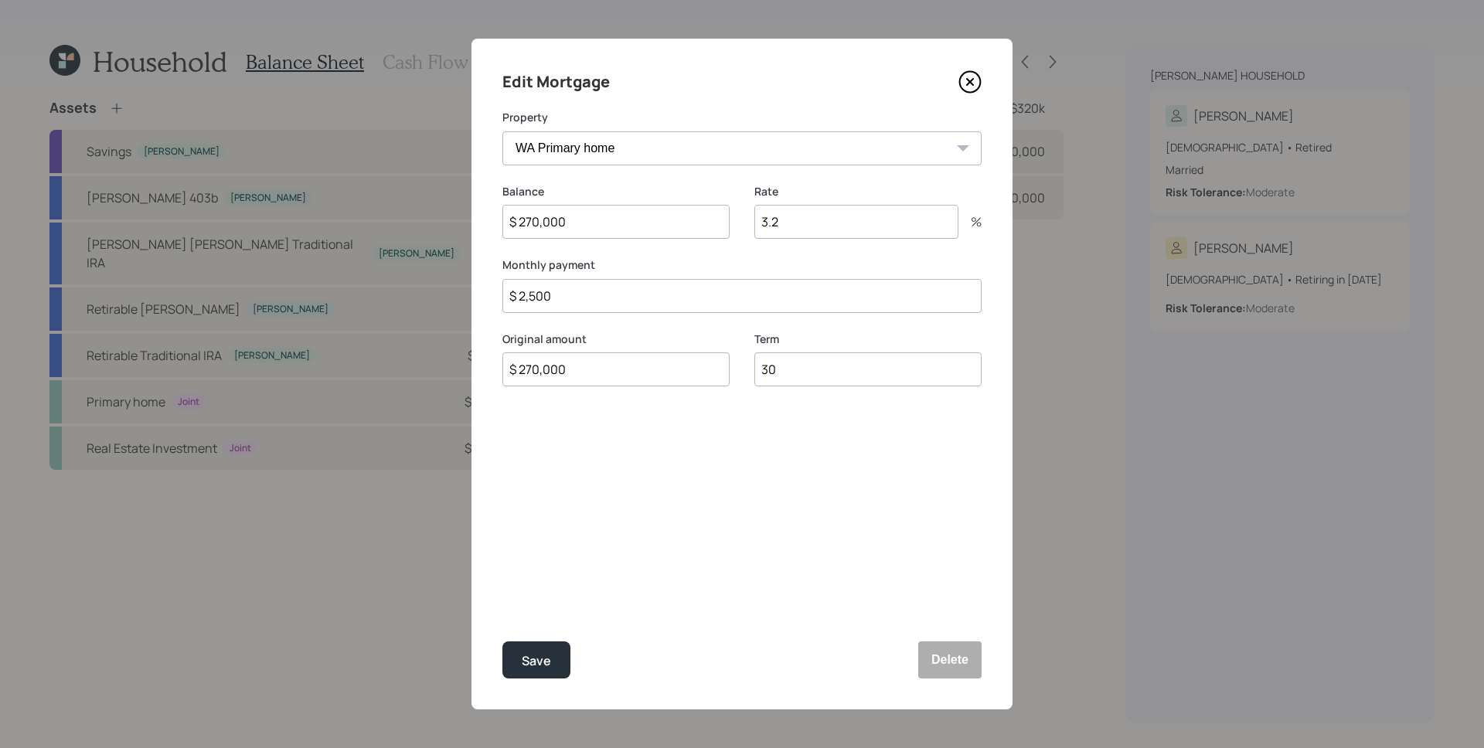
click at [967, 79] on icon at bounding box center [970, 82] width 6 height 6
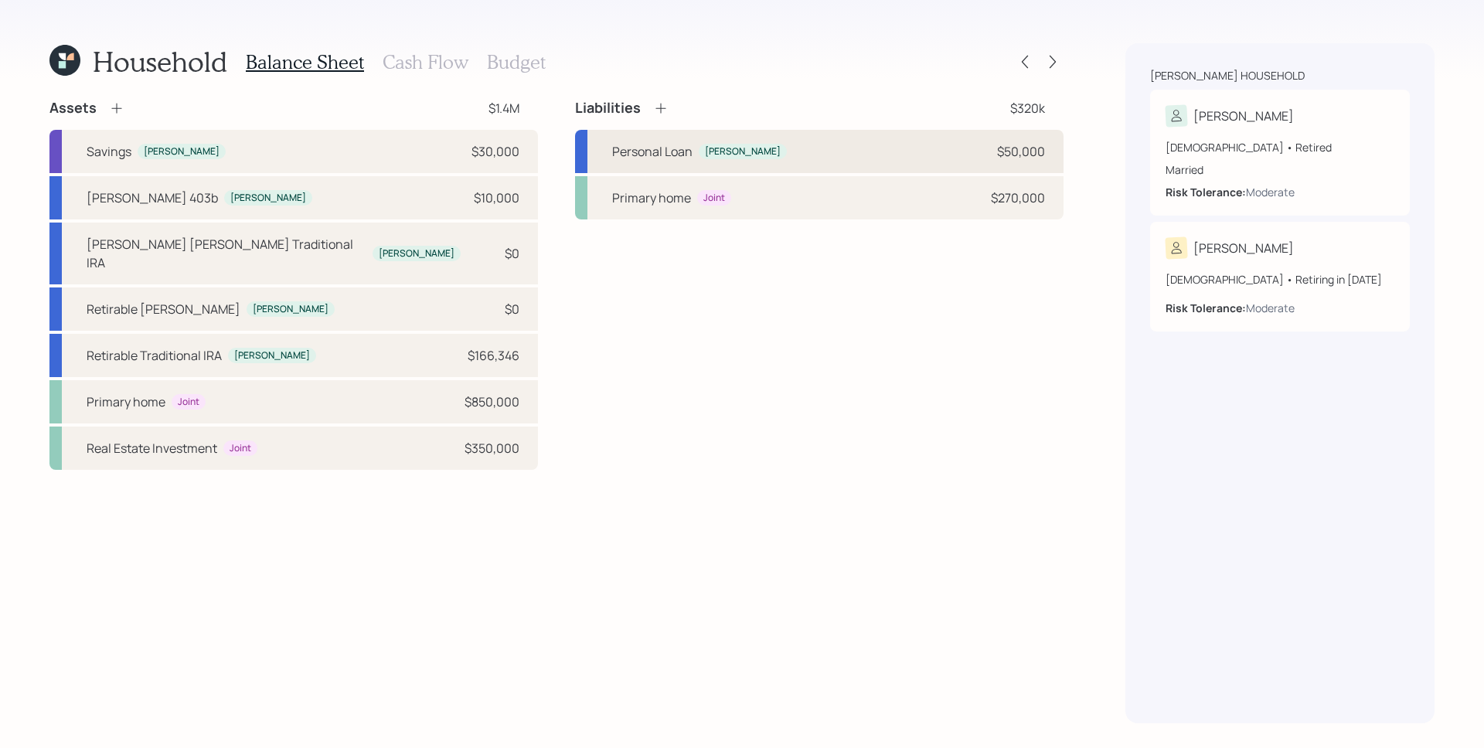
click at [985, 151] on div "Personal Loan Brock $50,000" at bounding box center [819, 151] width 489 height 43
select select "other"
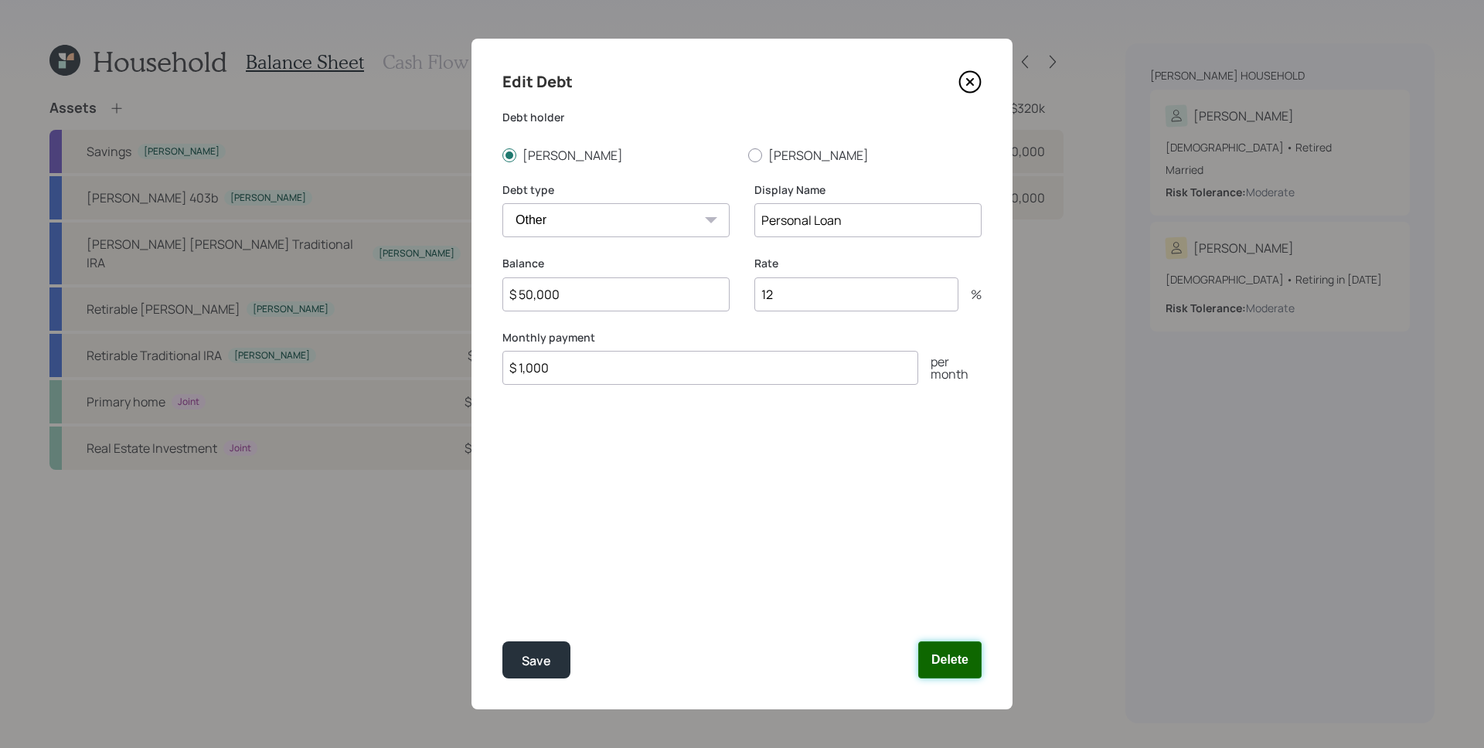
click at [941, 669] on button "Delete" at bounding box center [949, 660] width 63 height 37
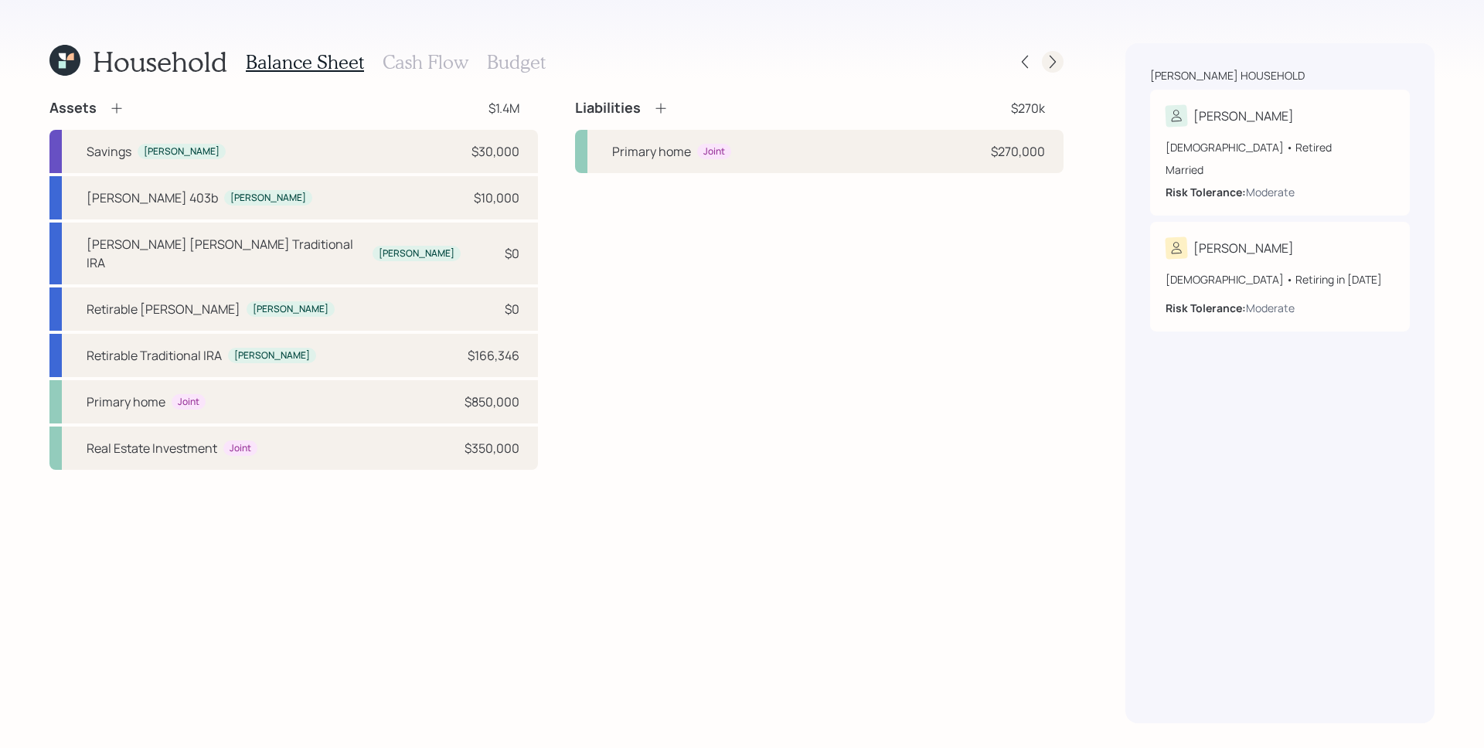
click at [1055, 63] on icon at bounding box center [1052, 61] width 15 height 15
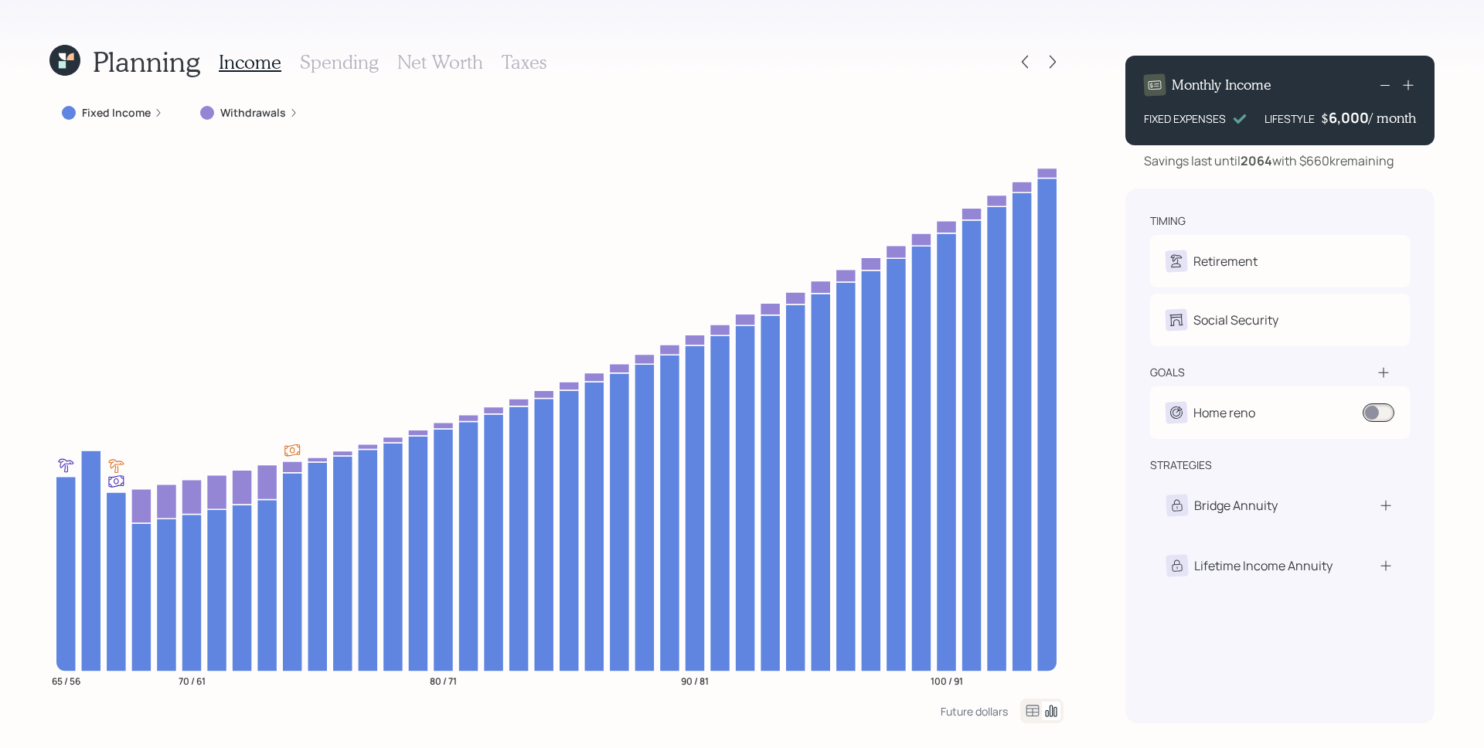
click at [1385, 86] on icon at bounding box center [1385, 85] width 19 height 19
click at [1408, 85] on icon at bounding box center [1408, 85] width 10 height 10
click at [1375, 36] on div "Planning Income Spending Net Worth Taxes Fixed Income Withdrawals 65 / 56 70 / …" at bounding box center [742, 374] width 1484 height 748
click at [1413, 84] on icon at bounding box center [1408, 84] width 15 height 15
click at [1408, 34] on div "Planning Income Spending Net Worth Taxes Fixed Income Withdrawals 65 / 56 70 / …" at bounding box center [742, 374] width 1484 height 748
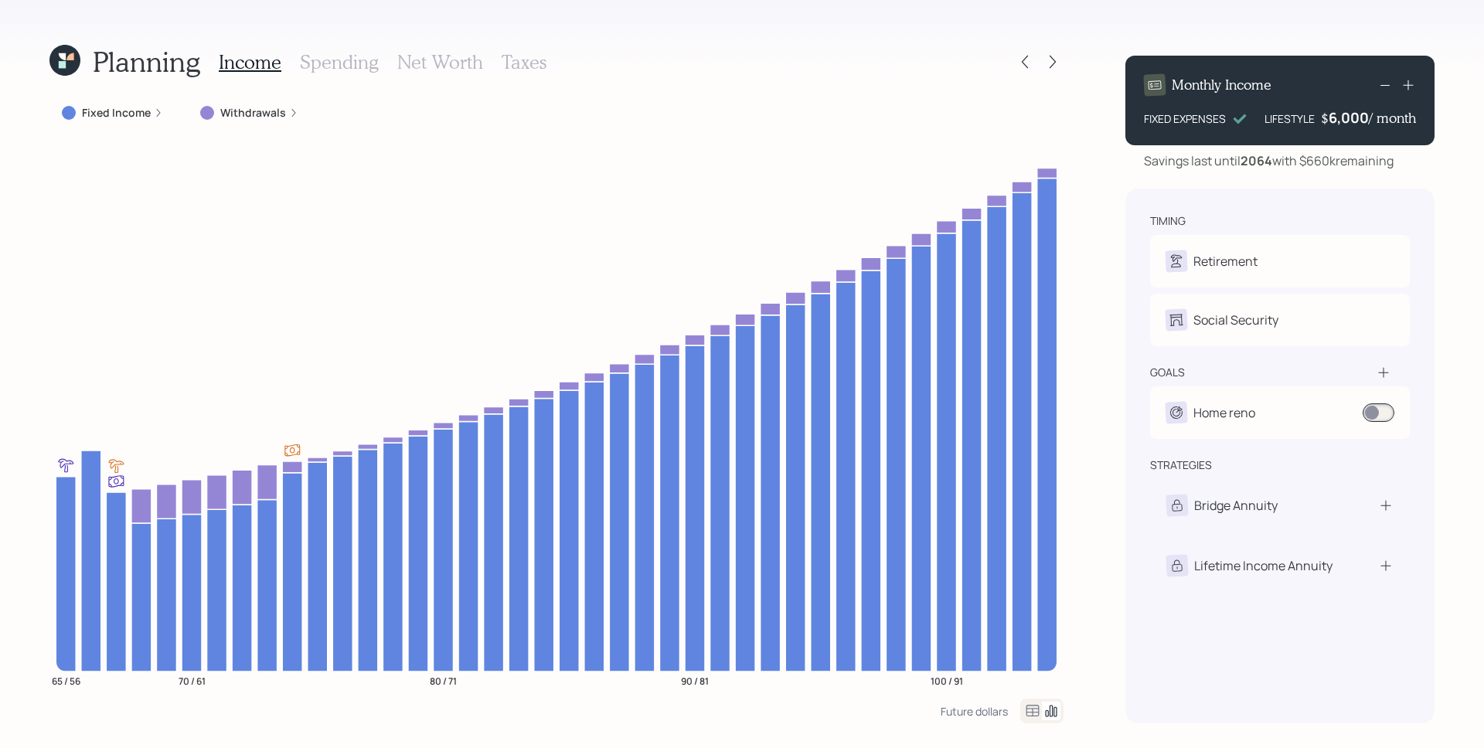
click at [154, 113] on icon at bounding box center [158, 112] width 9 height 9
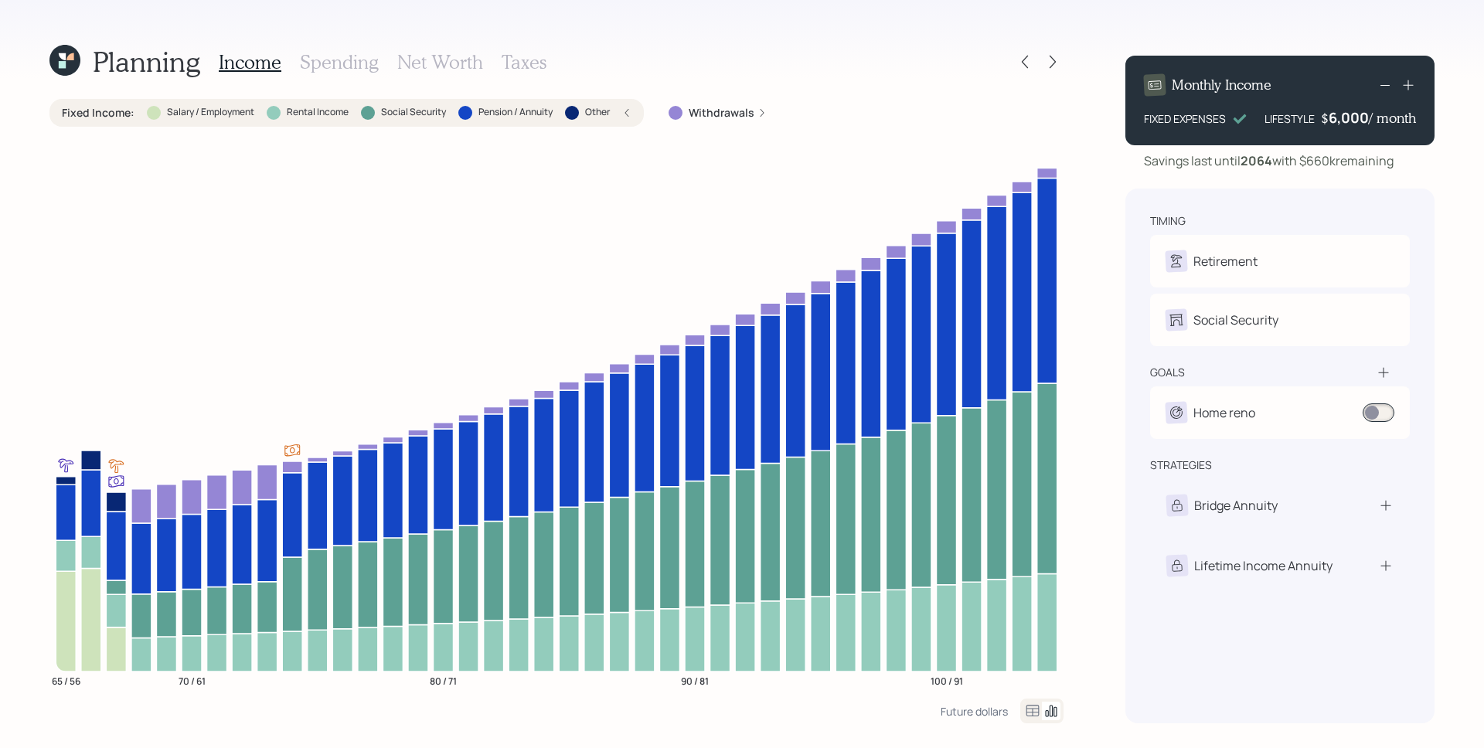
click at [1090, 230] on div "Planning Income Spending Net Worth Taxes Fixed Income : Salary / Employment Ren…" at bounding box center [742, 374] width 1484 height 748
click at [443, 66] on h3 "Net Worth" at bounding box center [440, 62] width 86 height 22
